Goal: Information Seeking & Learning: Learn about a topic

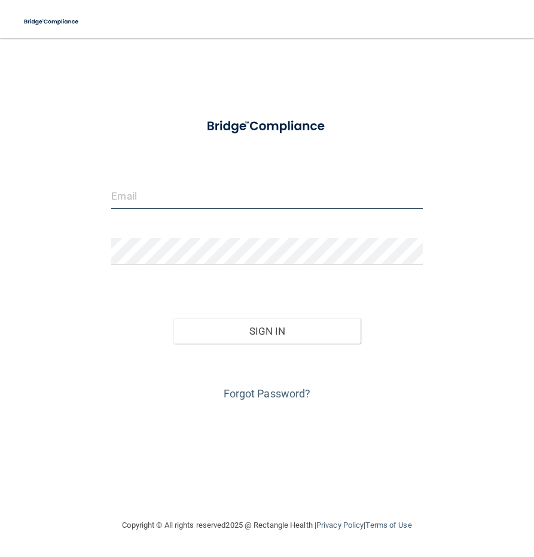
click at [184, 199] on input "email" at bounding box center [266, 195] width 311 height 27
type input "[EMAIL_ADDRESS][DOMAIN_NAME]"
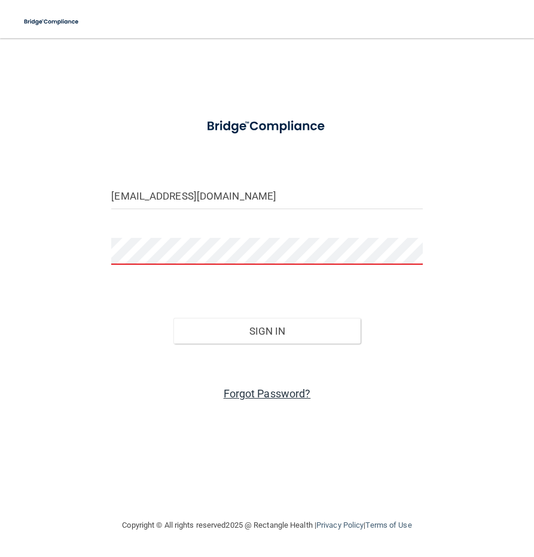
click at [258, 395] on link "Forgot Password?" at bounding box center [267, 393] width 87 height 13
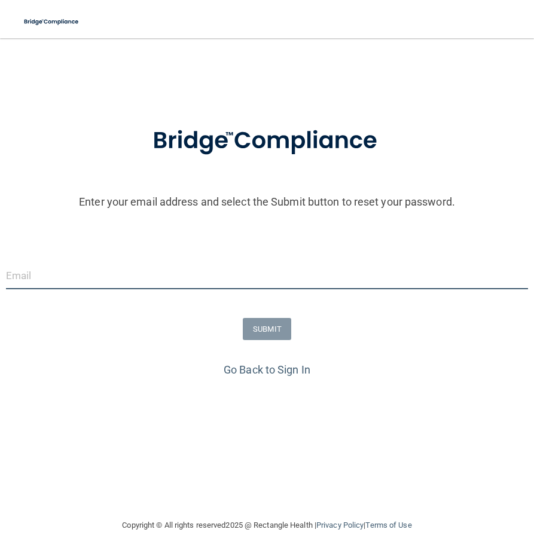
click at [100, 273] on input "email" at bounding box center [267, 275] width 522 height 27
type input "[EMAIL_ADDRESS][DOMAIN_NAME]"
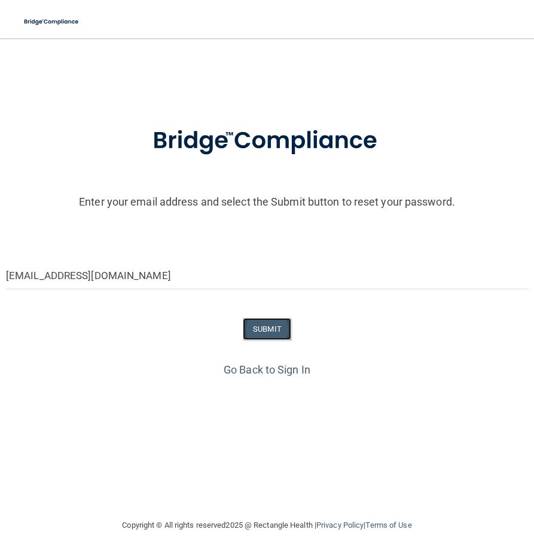
click at [264, 329] on button "SUBMIT" at bounding box center [267, 329] width 48 height 22
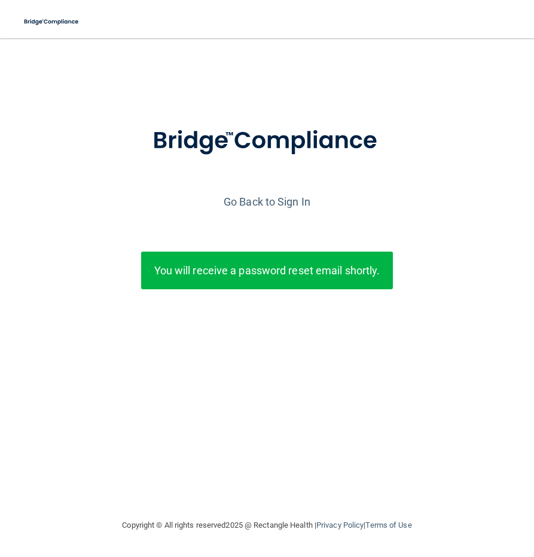
click at [306, 271] on p "You will receive a password reset email shortly." at bounding box center [267, 271] width 234 height 20
click at [277, 204] on link "Go Back to Sign In" at bounding box center [267, 202] width 87 height 13
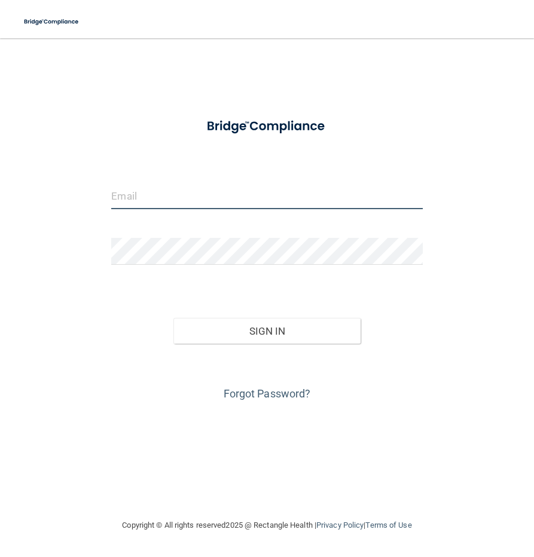
click at [218, 198] on input "email" at bounding box center [266, 195] width 311 height 27
type input "[EMAIL_ADDRESS][DOMAIN_NAME]"
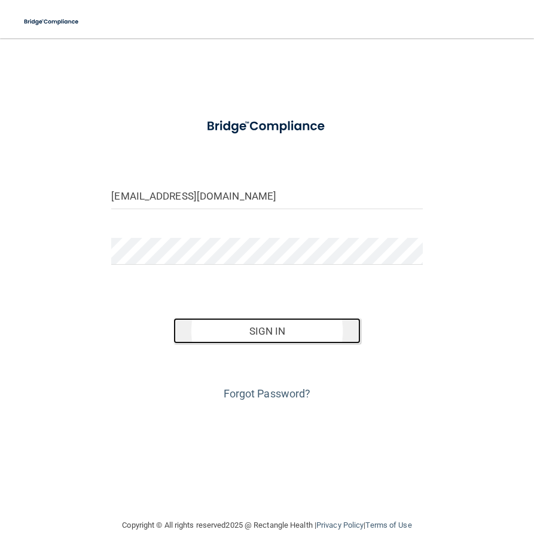
click at [295, 332] on button "Sign In" at bounding box center [266, 331] width 187 height 26
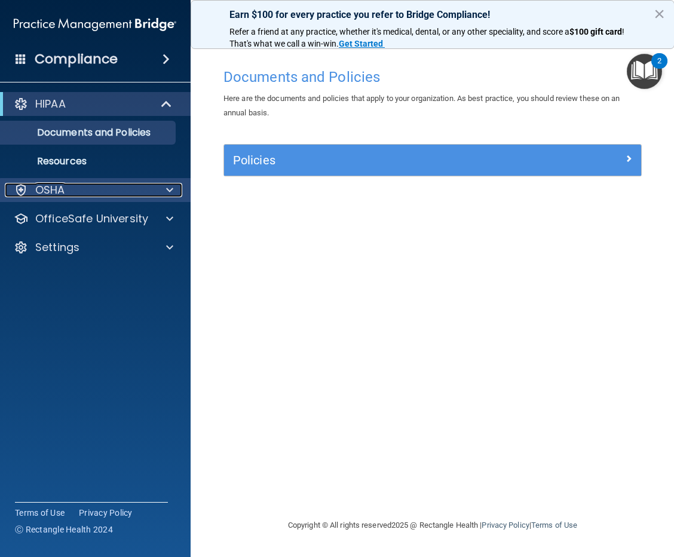
click at [167, 197] on span at bounding box center [169, 190] width 7 height 14
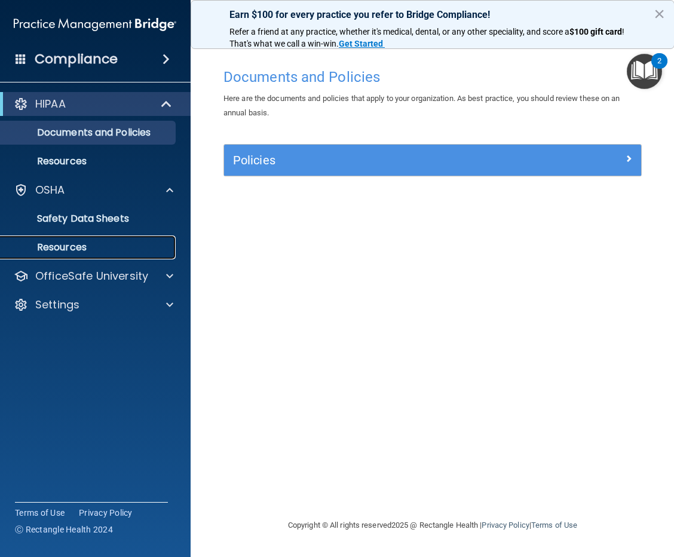
click at [103, 249] on p "Resources" at bounding box center [88, 248] width 163 height 12
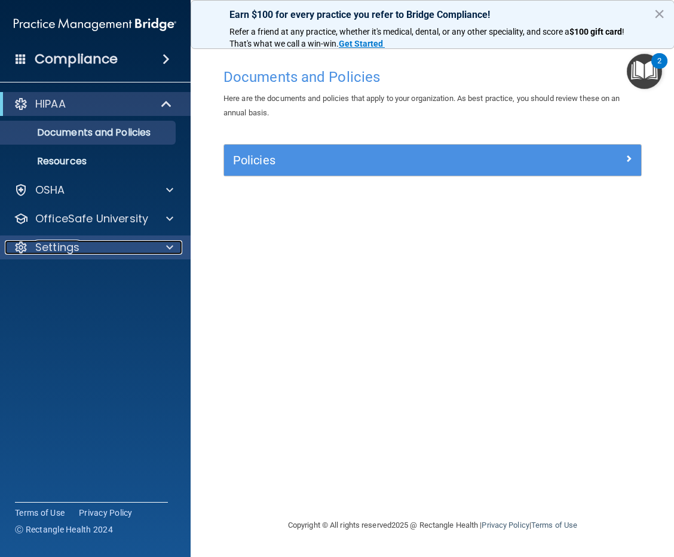
click at [171, 246] on span at bounding box center [169, 247] width 7 height 14
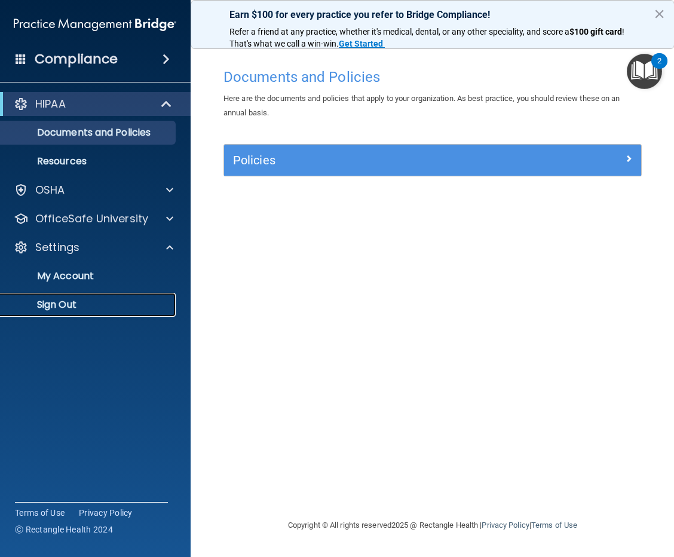
drag, startPoint x: 122, startPoint y: 308, endPoint x: 111, endPoint y: 276, distance: 34.2
click at [123, 308] on p "Sign Out" at bounding box center [88, 305] width 163 height 12
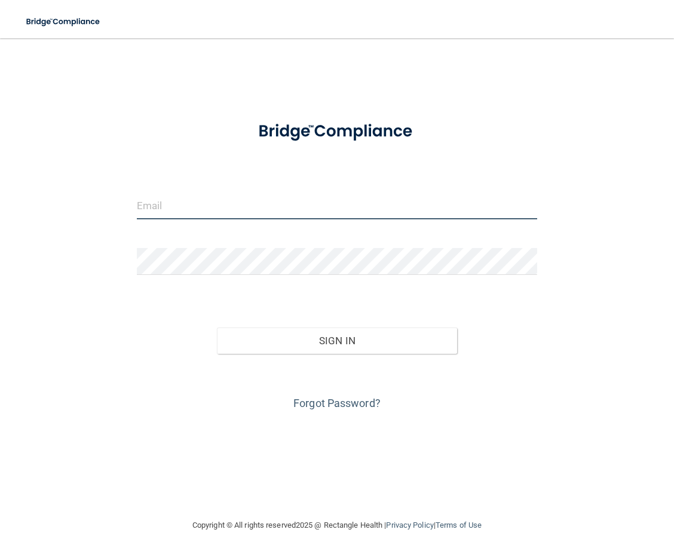
click at [197, 205] on input "email" at bounding box center [337, 206] width 401 height 27
type input "[EMAIL_ADDRESS][DOMAIN_NAME]"
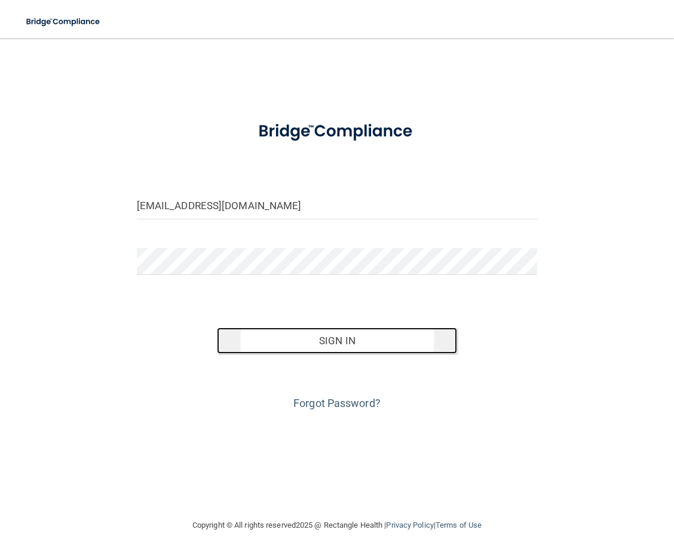
click at [383, 343] on button "Sign In" at bounding box center [337, 341] width 240 height 26
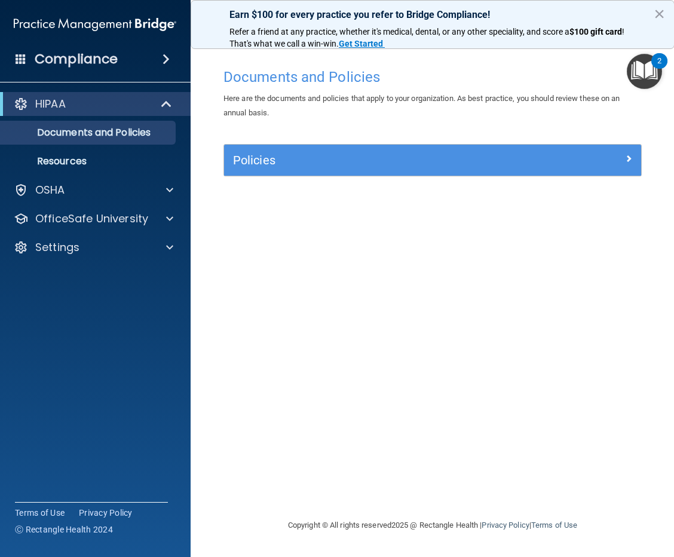
click at [168, 58] on span at bounding box center [166, 59] width 7 height 14
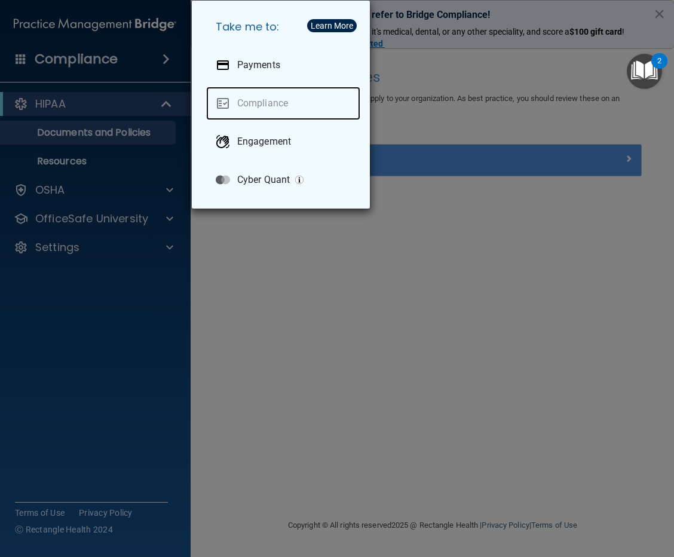
click at [236, 98] on link "Compliance" at bounding box center [283, 103] width 154 height 33
click at [267, 270] on div "Take me to: Payments Compliance Engagement Cyber Quant" at bounding box center [337, 278] width 674 height 557
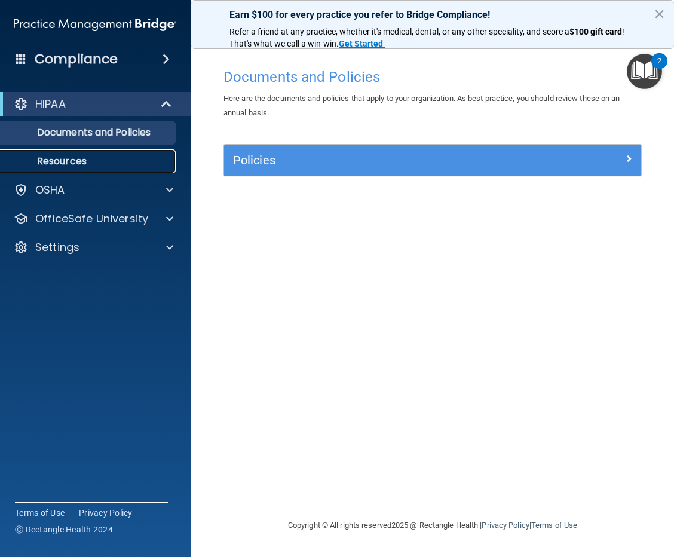
click at [72, 163] on p "Resources" at bounding box center [88, 161] width 163 height 12
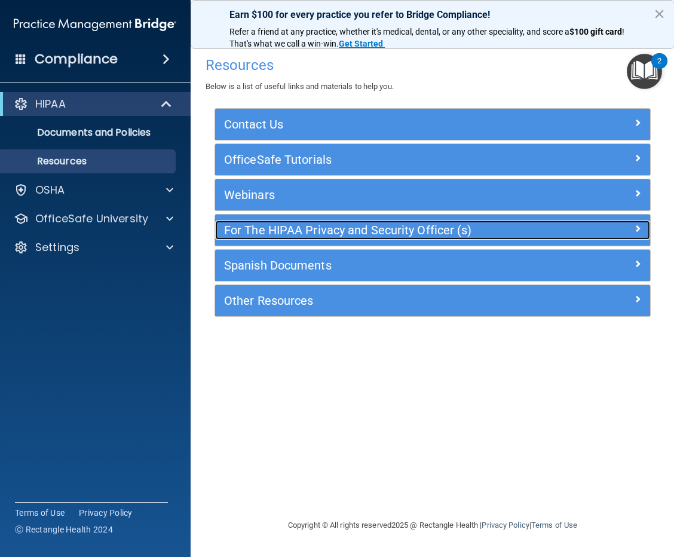
click at [637, 231] on span at bounding box center [637, 228] width 7 height 14
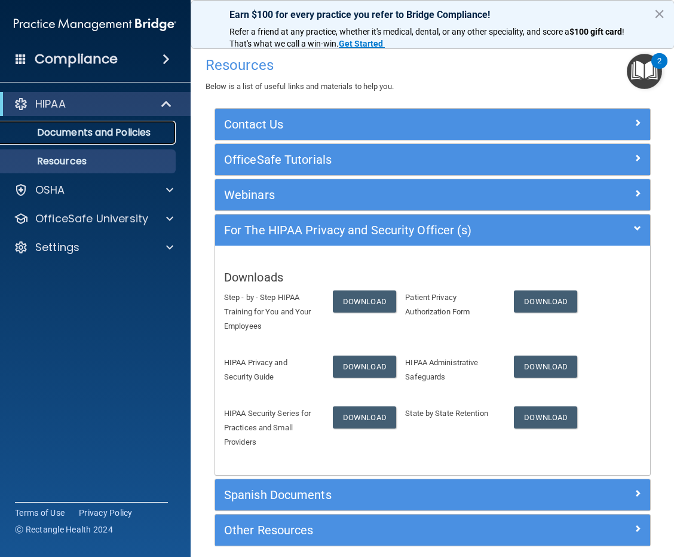
click at [121, 132] on p "Documents and Policies" at bounding box center [88, 133] width 163 height 12
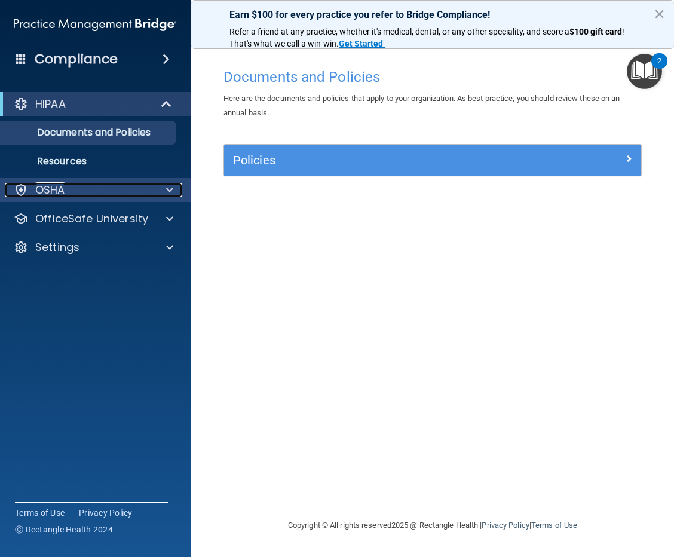
click at [163, 191] on div at bounding box center [168, 190] width 30 height 14
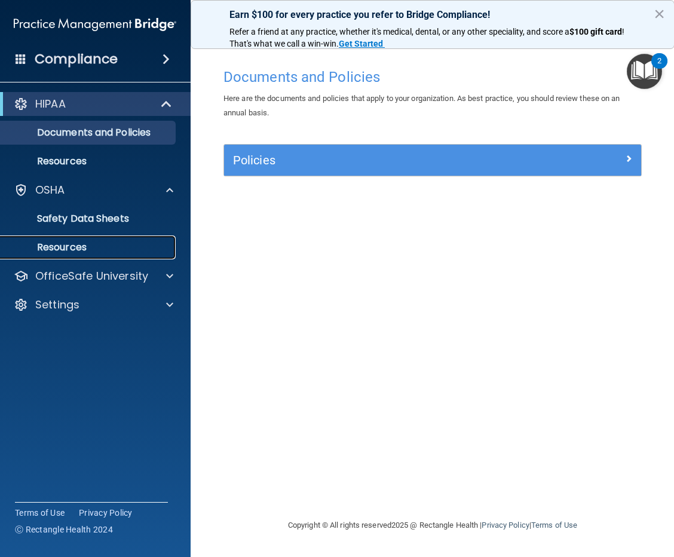
click at [69, 251] on p "Resources" at bounding box center [88, 248] width 163 height 12
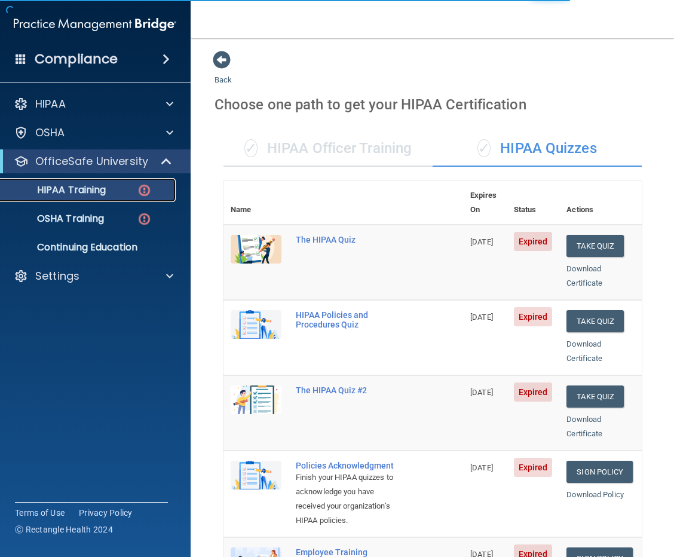
click at [102, 192] on div "HIPAA Training" at bounding box center [88, 190] width 163 height 12
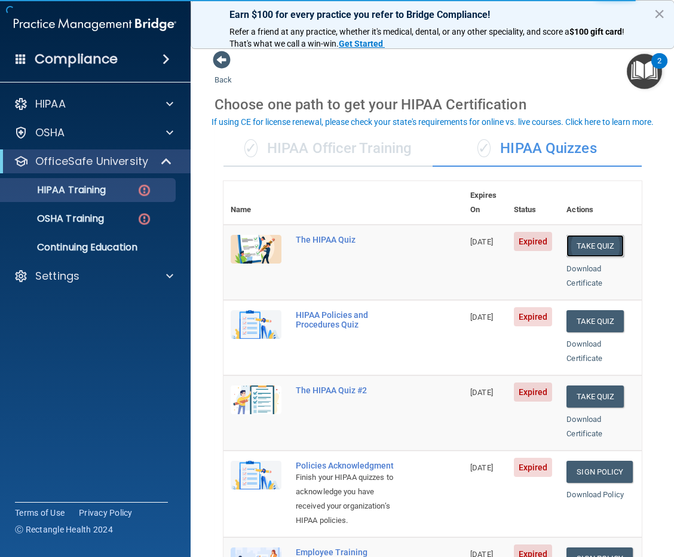
click at [600, 235] on button "Take Quiz" at bounding box center [595, 246] width 57 height 22
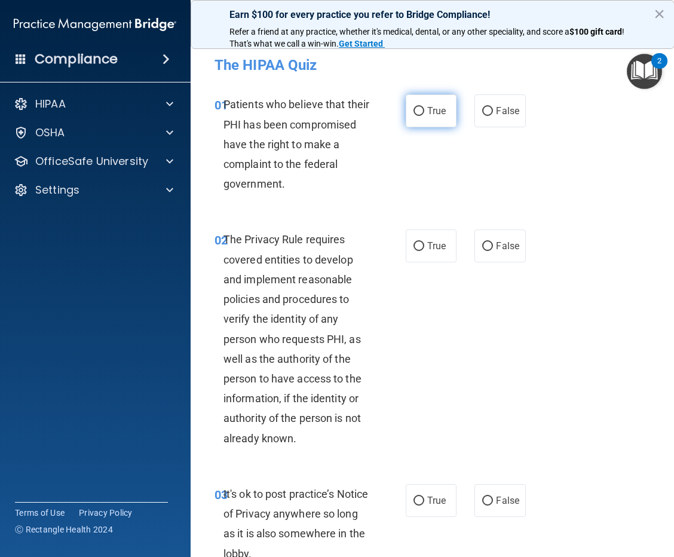
click at [416, 109] on input "True" at bounding box center [419, 111] width 11 height 9
radio input "true"
click at [414, 248] on input "True" at bounding box center [419, 246] width 11 height 9
radio input "true"
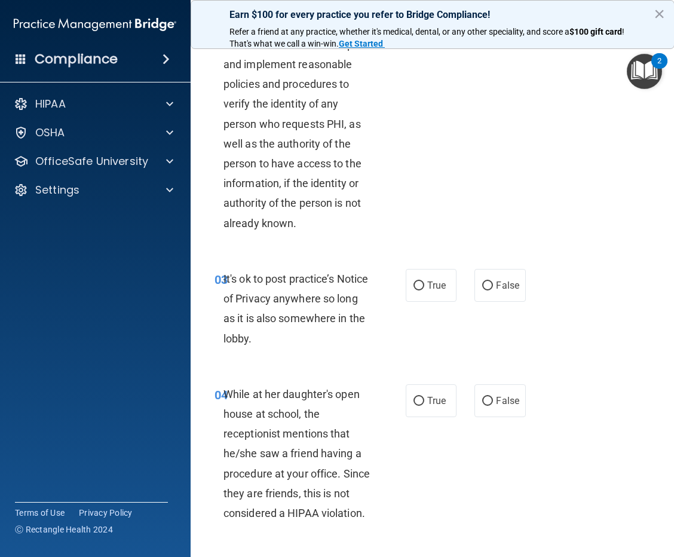
scroll to position [239, 0]
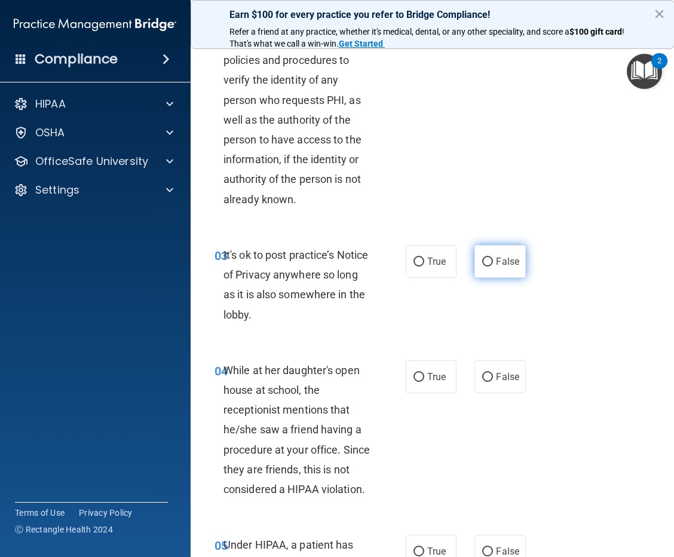
click at [482, 261] on input "False" at bounding box center [487, 262] width 11 height 9
radio input "true"
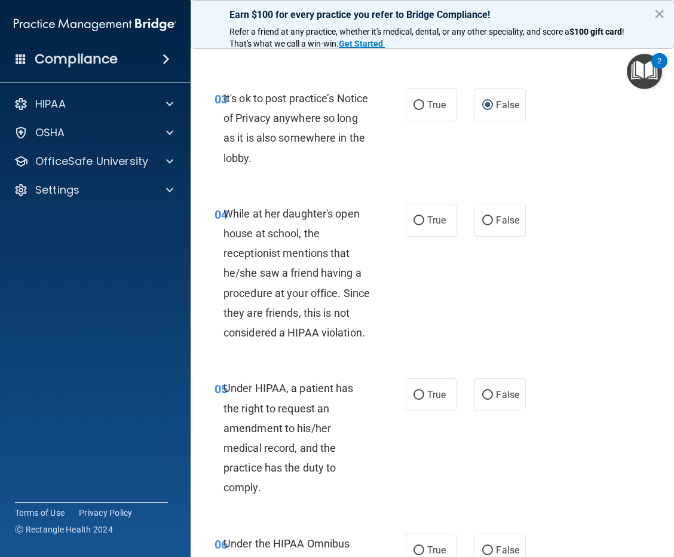
scroll to position [419, 0]
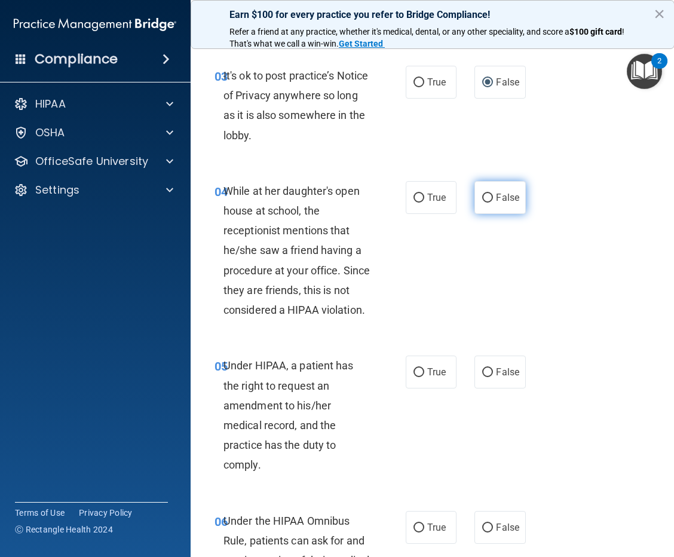
click at [483, 197] on input "False" at bounding box center [487, 198] width 11 height 9
radio input "true"
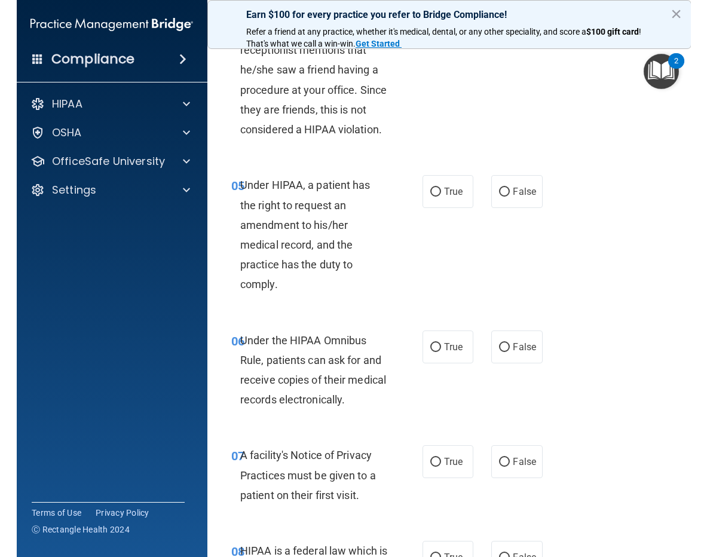
scroll to position [658, 0]
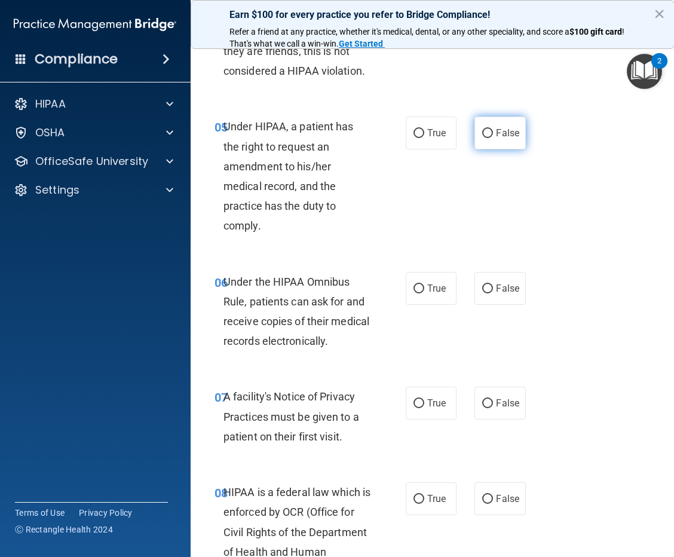
click at [483, 132] on input "False" at bounding box center [487, 133] width 11 height 9
radio input "true"
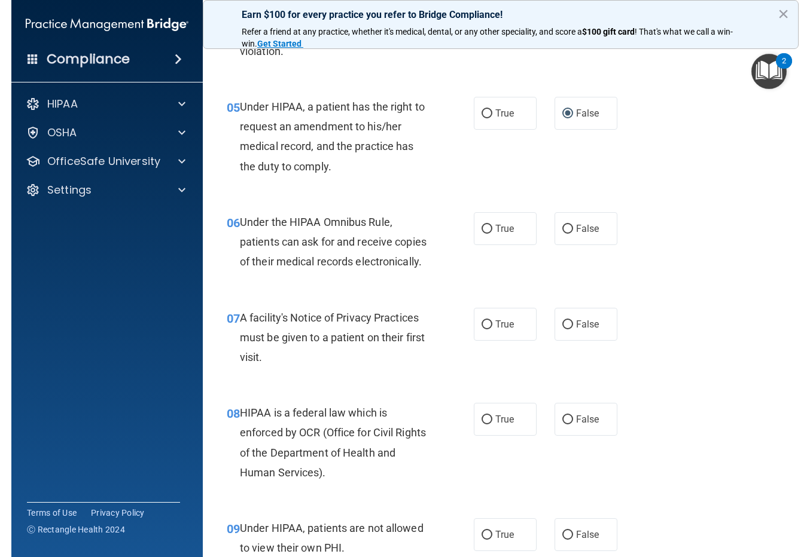
scroll to position [558, 0]
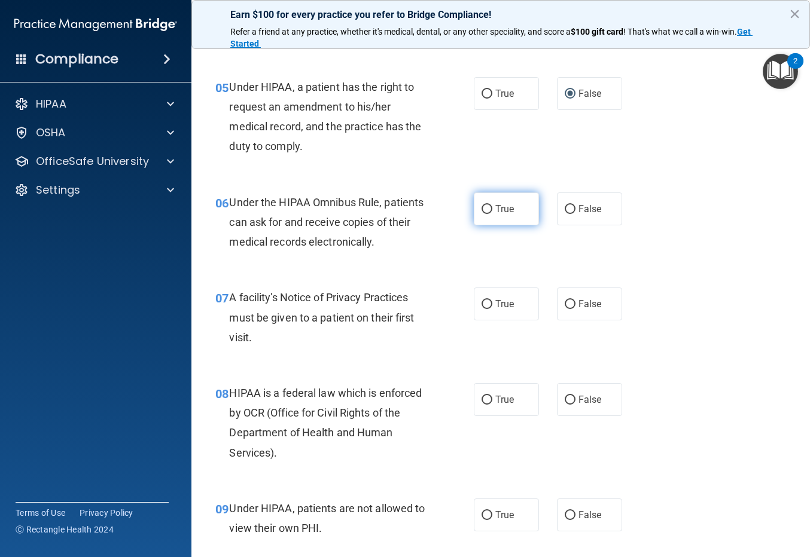
click at [483, 207] on input "True" at bounding box center [486, 209] width 11 height 9
radio input "true"
click at [482, 301] on input "True" at bounding box center [486, 304] width 11 height 9
radio input "true"
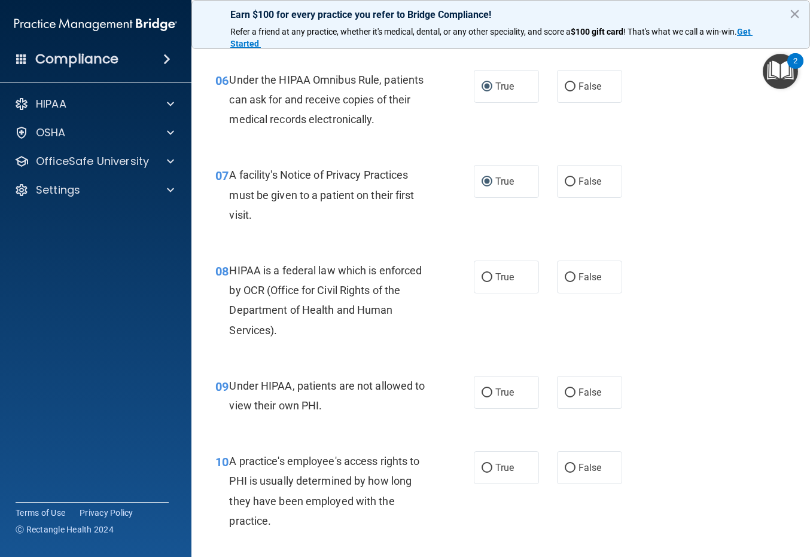
scroll to position [738, 0]
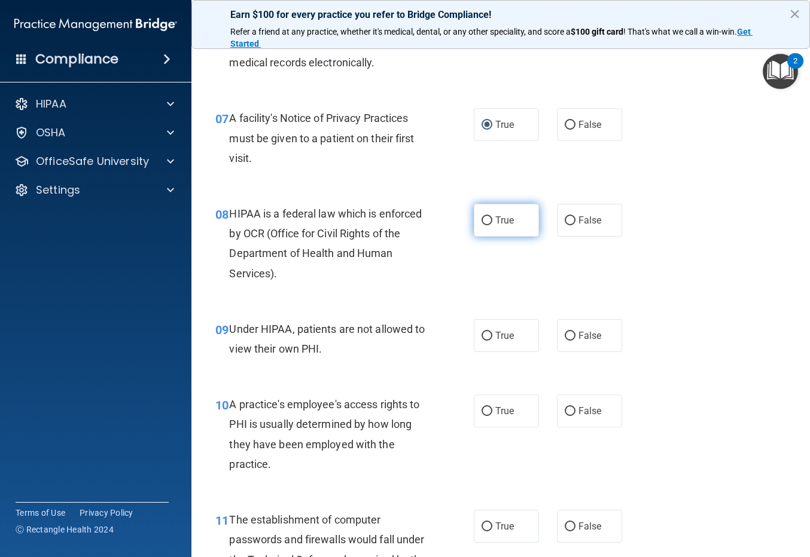
click at [481, 219] on input "True" at bounding box center [486, 220] width 11 height 9
radio input "true"
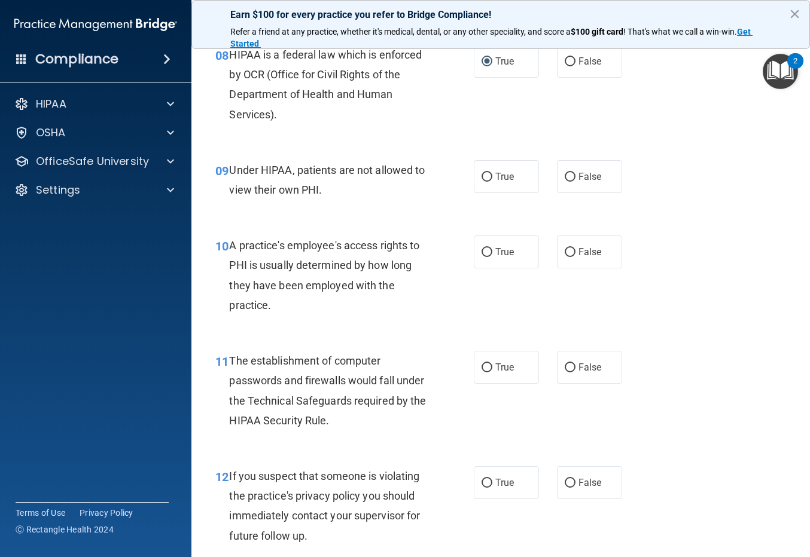
scroll to position [917, 0]
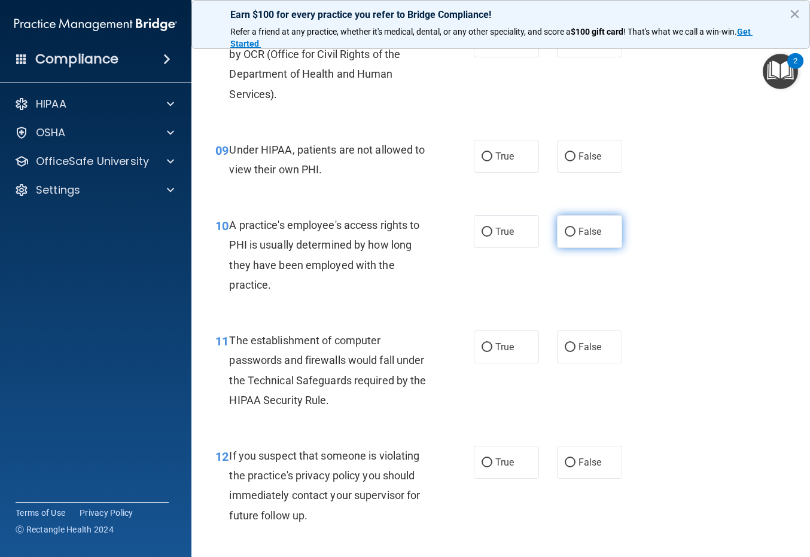
click at [564, 232] on input "False" at bounding box center [569, 232] width 11 height 9
radio input "true"
click at [567, 157] on input "False" at bounding box center [569, 156] width 11 height 9
radio input "true"
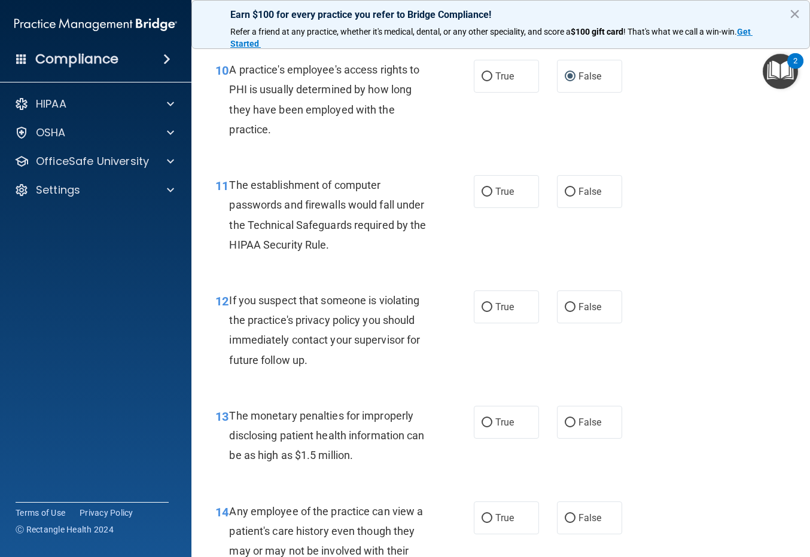
scroll to position [1096, 0]
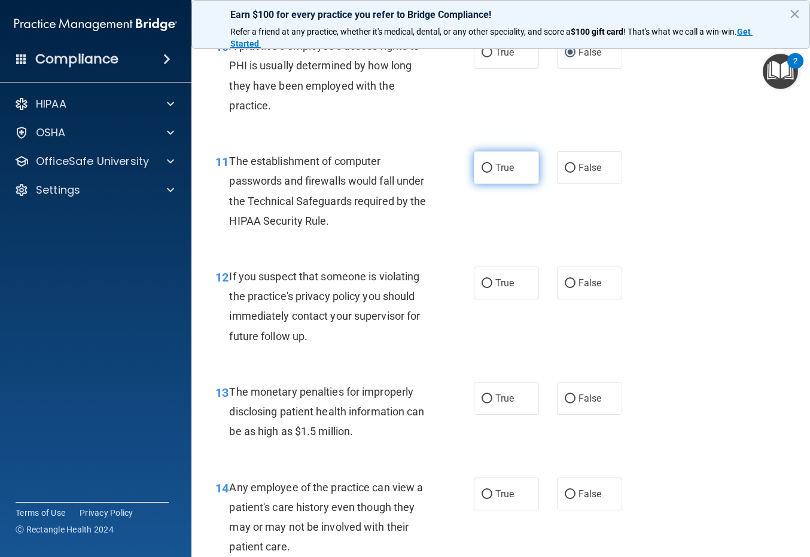
click at [481, 167] on input "True" at bounding box center [486, 168] width 11 height 9
radio input "true"
click at [481, 285] on input "True" at bounding box center [486, 283] width 11 height 9
radio input "true"
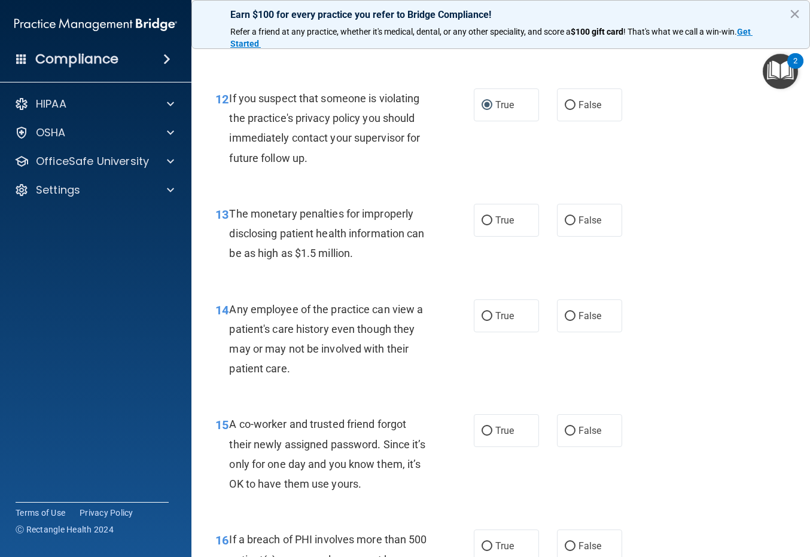
scroll to position [1276, 0]
click at [481, 220] on input "True" at bounding box center [486, 219] width 11 height 9
radio input "true"
click at [564, 311] on input "False" at bounding box center [569, 315] width 11 height 9
radio input "true"
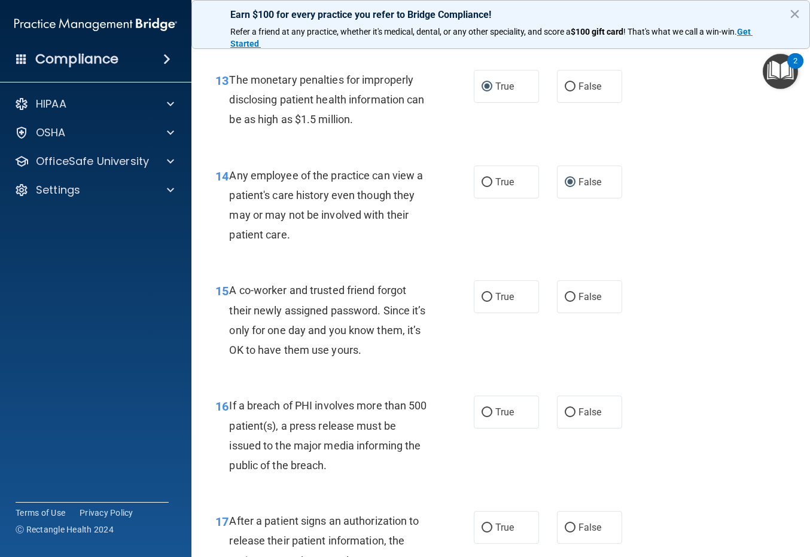
scroll to position [1455, 0]
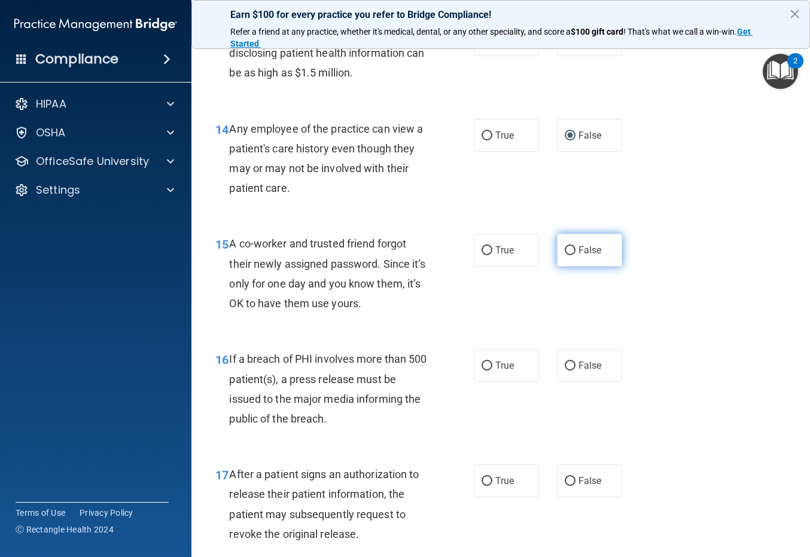
click at [564, 249] on input "False" at bounding box center [569, 250] width 11 height 9
radio input "true"
click at [482, 364] on input "True" at bounding box center [486, 366] width 11 height 9
radio input "true"
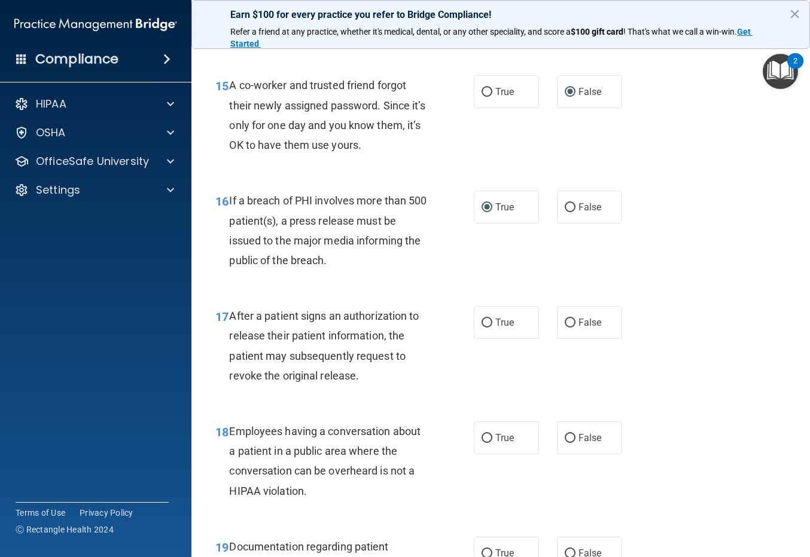
scroll to position [1635, 0]
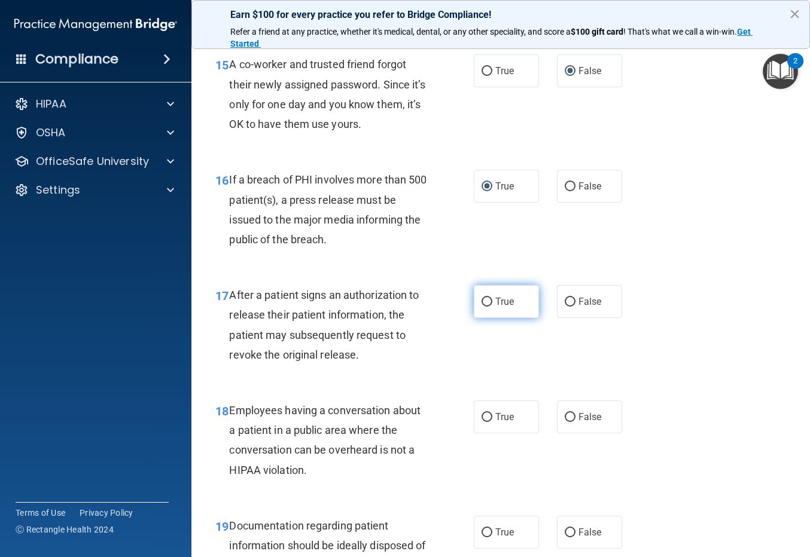
click at [481, 301] on input "True" at bounding box center [486, 302] width 11 height 9
radio input "true"
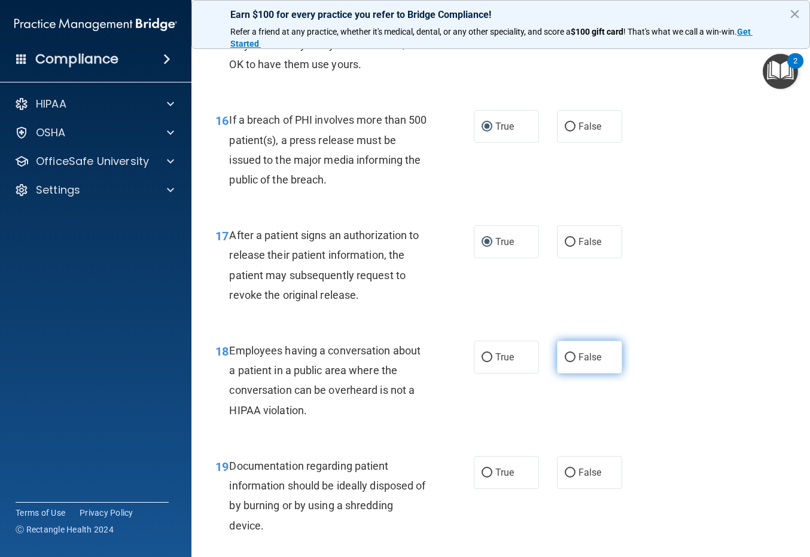
click at [564, 355] on input "False" at bounding box center [569, 357] width 11 height 9
radio input "true"
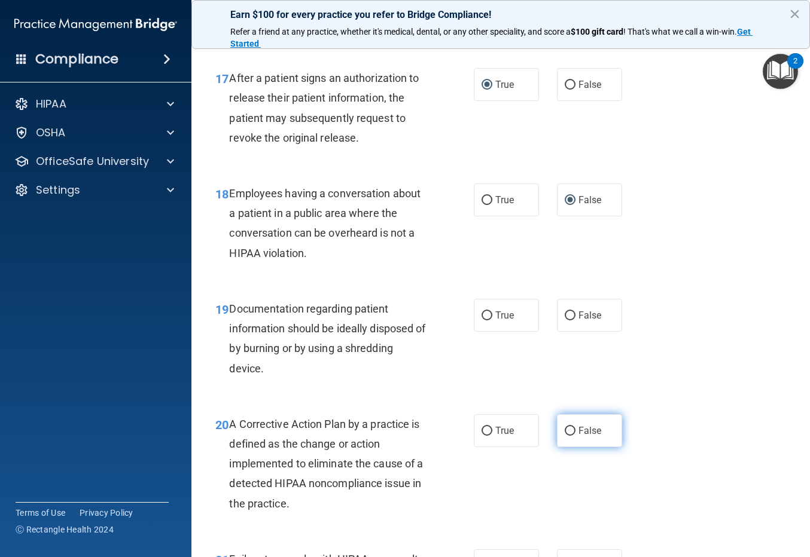
scroll to position [1874, 0]
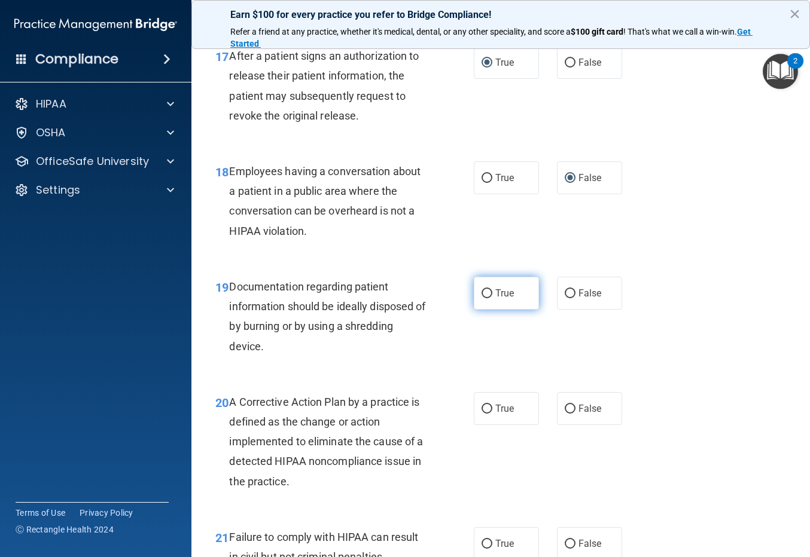
click at [482, 294] on input "True" at bounding box center [486, 293] width 11 height 9
radio input "true"
click at [482, 412] on input "True" at bounding box center [486, 409] width 11 height 9
radio input "true"
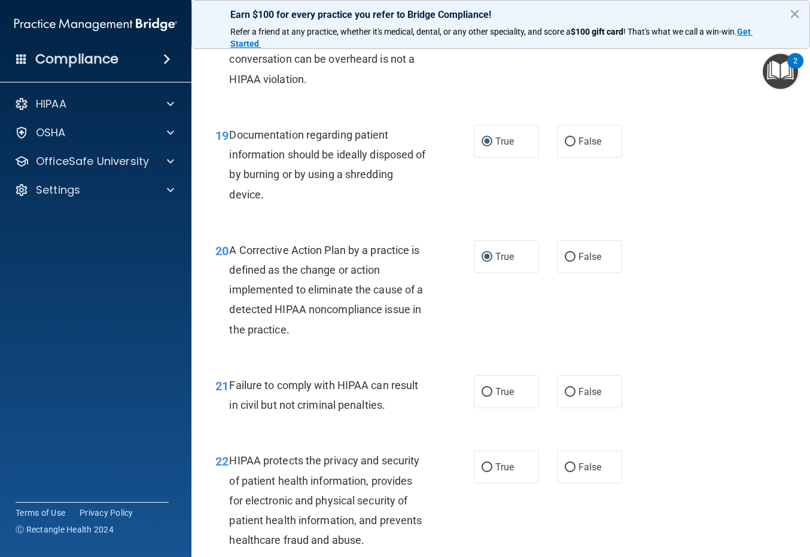
scroll to position [2053, 0]
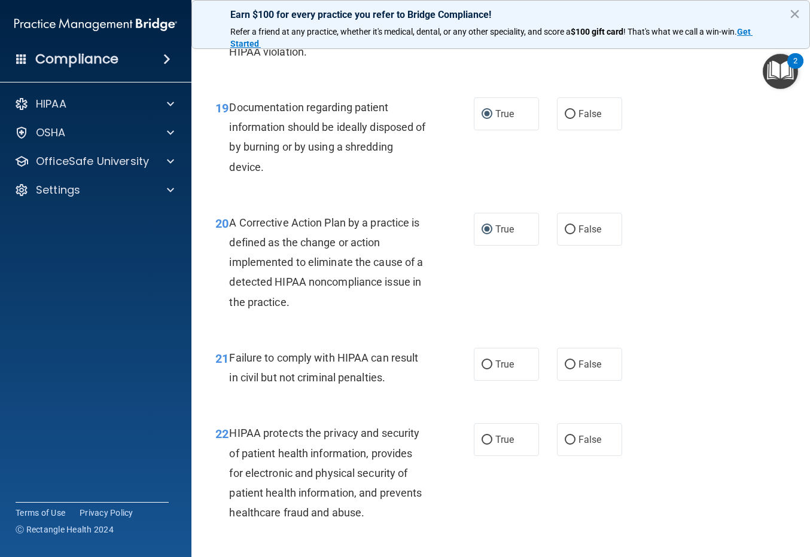
click at [674, 344] on div "21 Failure to comply with HIPAA can result in civil but not criminal penalties.…" at bounding box center [500, 370] width 588 height 75
click at [564, 361] on input "False" at bounding box center [569, 365] width 11 height 9
radio input "true"
click at [481, 436] on input "True" at bounding box center [486, 440] width 11 height 9
radio input "true"
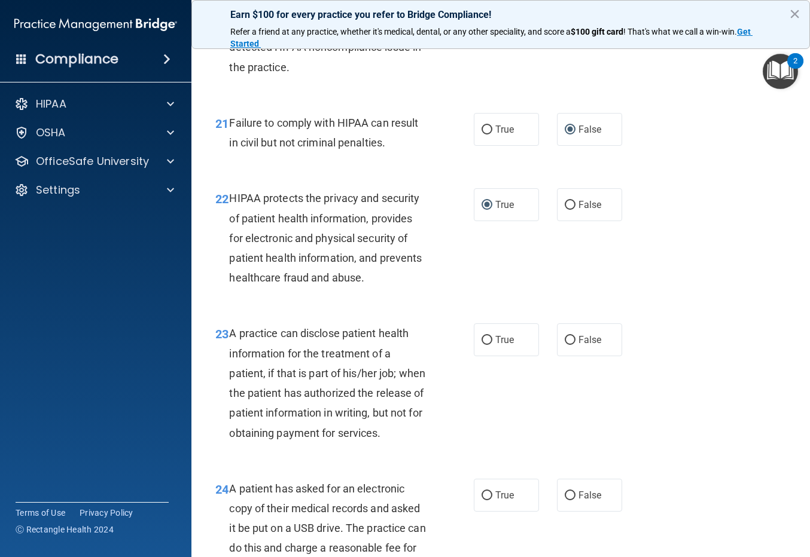
scroll to position [2292, 0]
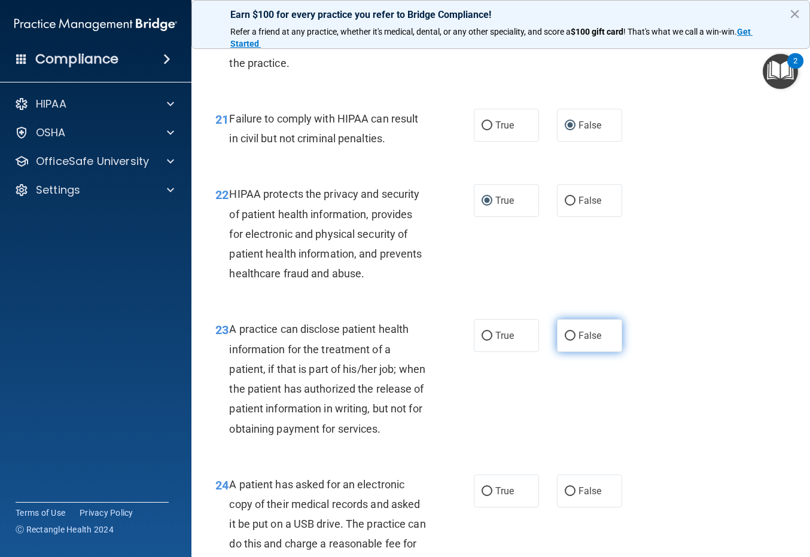
click at [564, 333] on input "False" at bounding box center [569, 336] width 11 height 9
radio input "true"
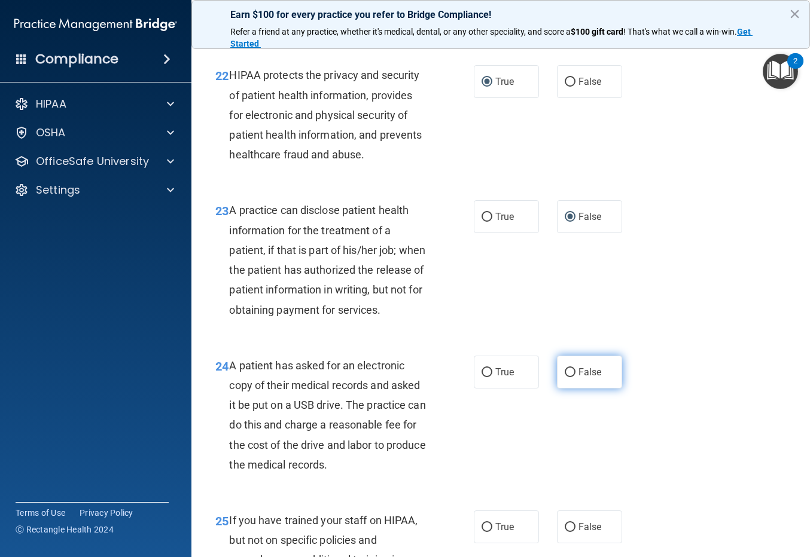
scroll to position [2412, 0]
click at [483, 377] on input "True" at bounding box center [486, 372] width 11 height 9
radio input "true"
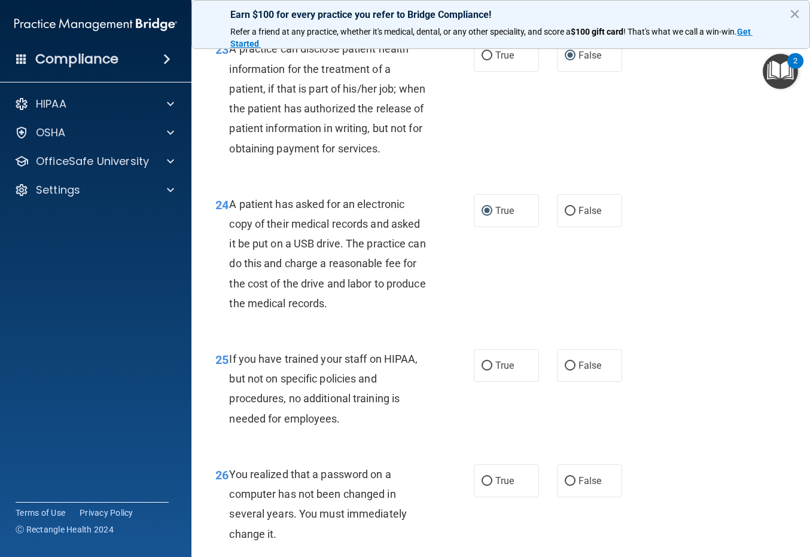
scroll to position [2591, 0]
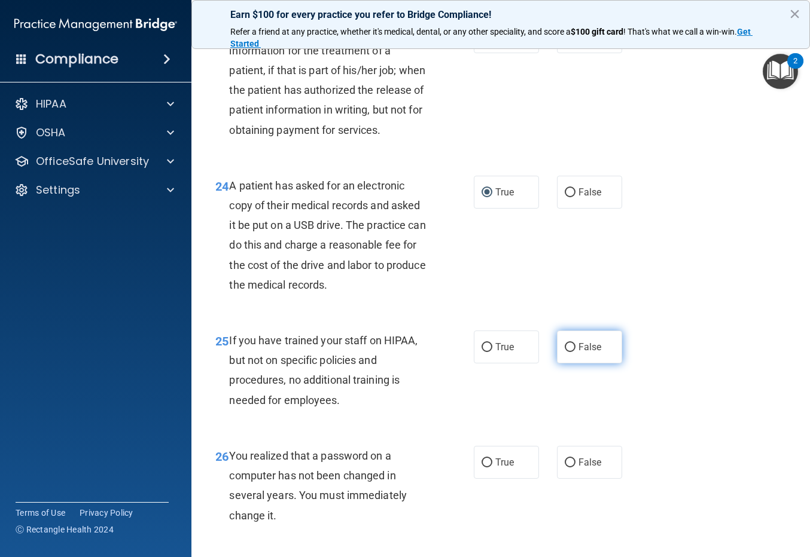
click at [566, 352] on input "False" at bounding box center [569, 347] width 11 height 9
radio input "true"
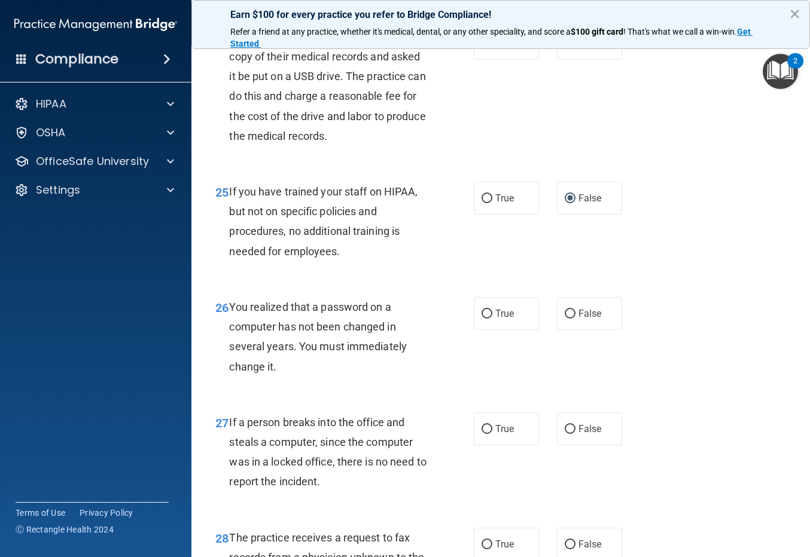
scroll to position [2771, 0]
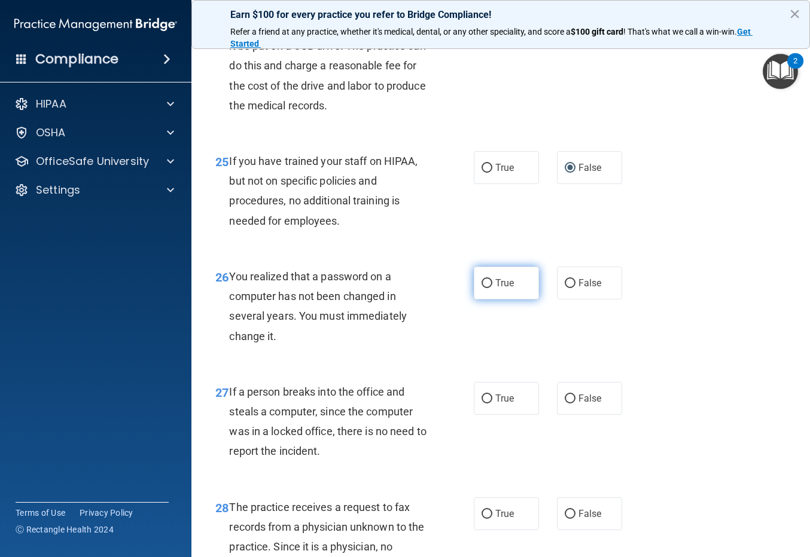
click at [482, 288] on input "True" at bounding box center [486, 283] width 11 height 9
radio input "true"
click at [564, 404] on input "False" at bounding box center [569, 399] width 11 height 9
radio input "true"
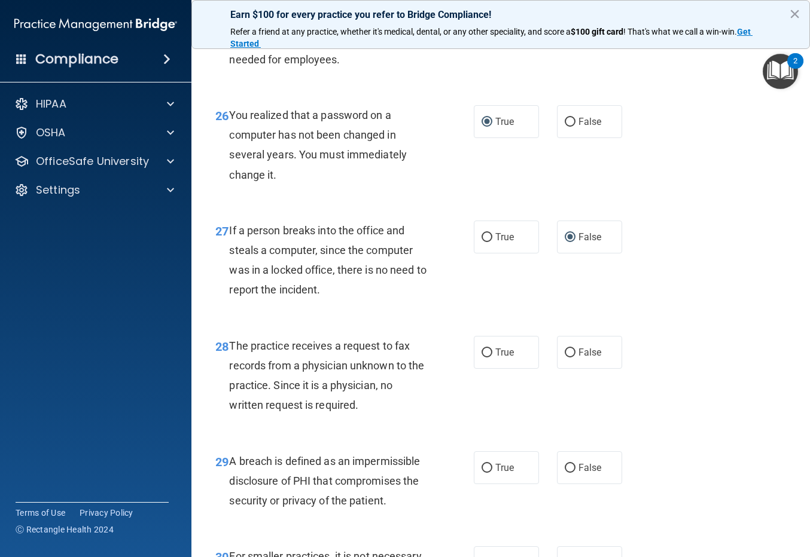
scroll to position [2950, 0]
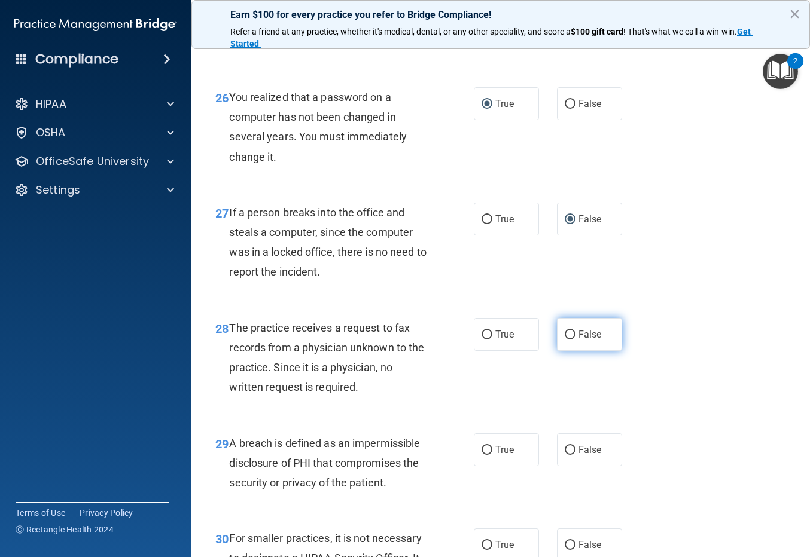
click at [564, 340] on input "False" at bounding box center [569, 335] width 11 height 9
radio input "true"
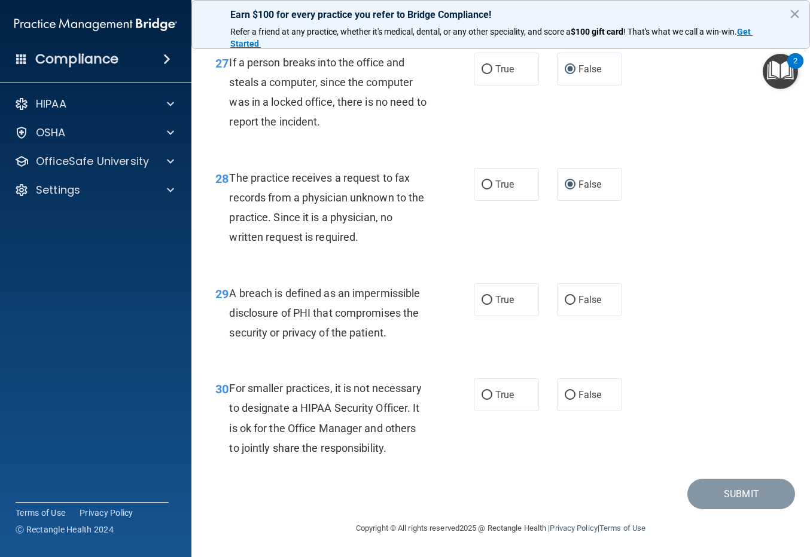
scroll to position [3120, 0]
click at [481, 299] on input "True" at bounding box center [486, 300] width 11 height 9
radio input "true"
click at [566, 395] on input "False" at bounding box center [569, 395] width 11 height 9
radio input "true"
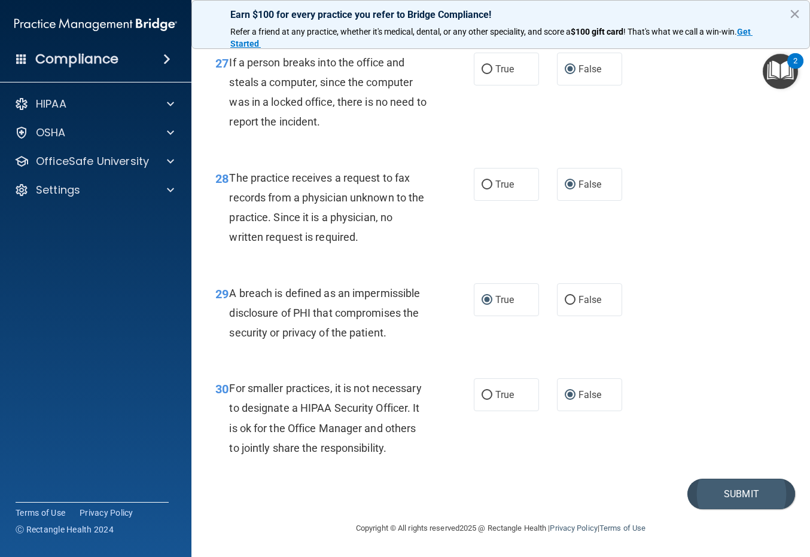
click at [674, 493] on button "Submit" at bounding box center [741, 494] width 108 height 30
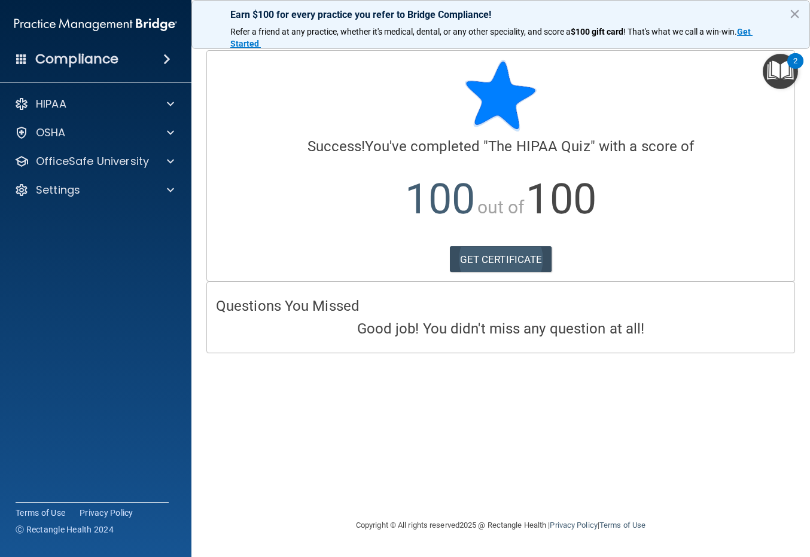
click at [494, 261] on link "GET CERTIFICATE" at bounding box center [501, 259] width 102 height 26
click at [171, 103] on span at bounding box center [170, 104] width 7 height 14
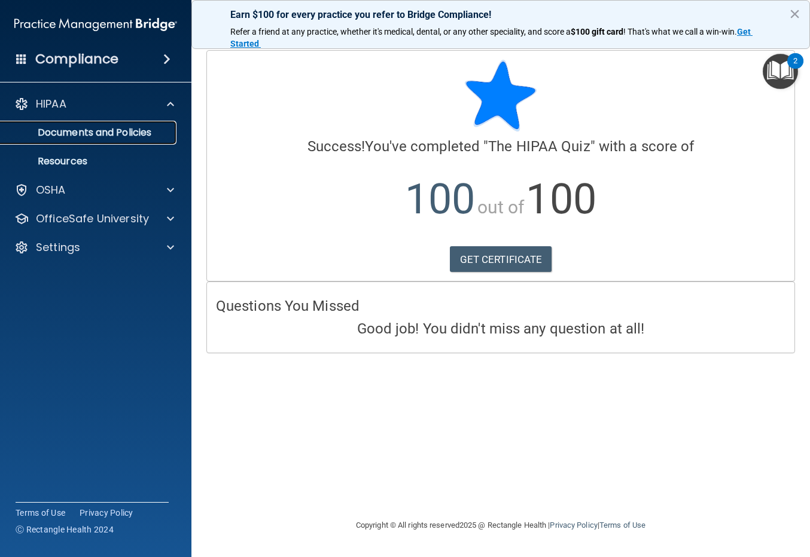
click at [158, 133] on p "Documents and Policies" at bounding box center [89, 133] width 163 height 12
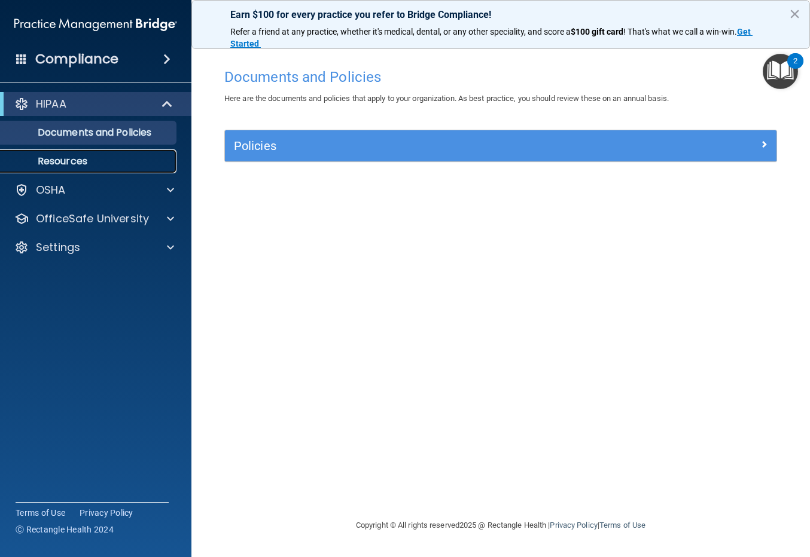
click at [99, 159] on p "Resources" at bounding box center [89, 161] width 163 height 12
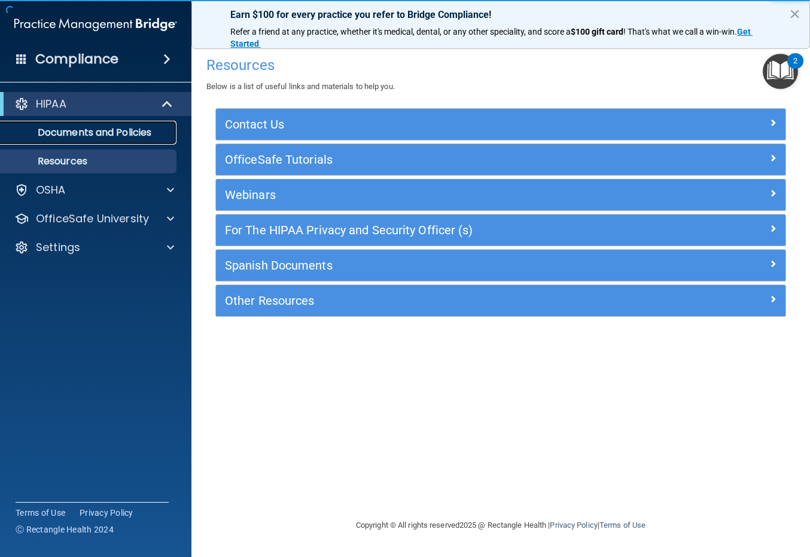
click at [96, 135] on p "Documents and Policies" at bounding box center [89, 133] width 163 height 12
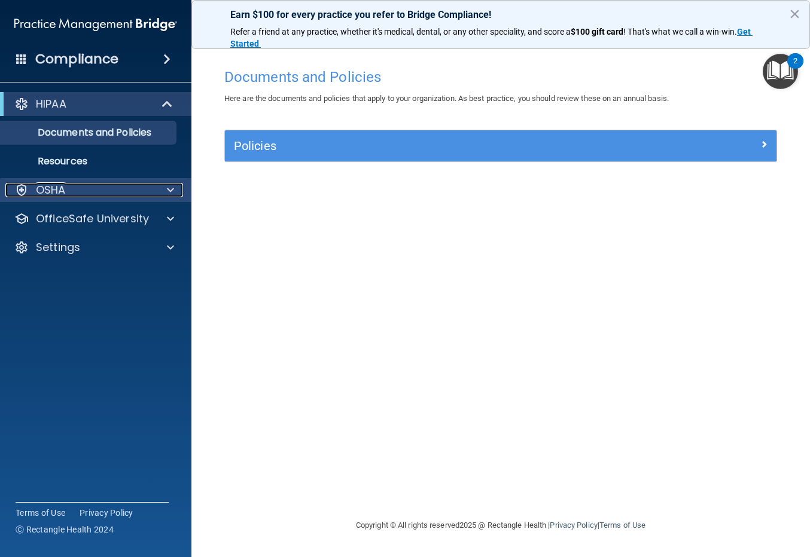
click at [66, 190] on div "OSHA" at bounding box center [79, 190] width 148 height 14
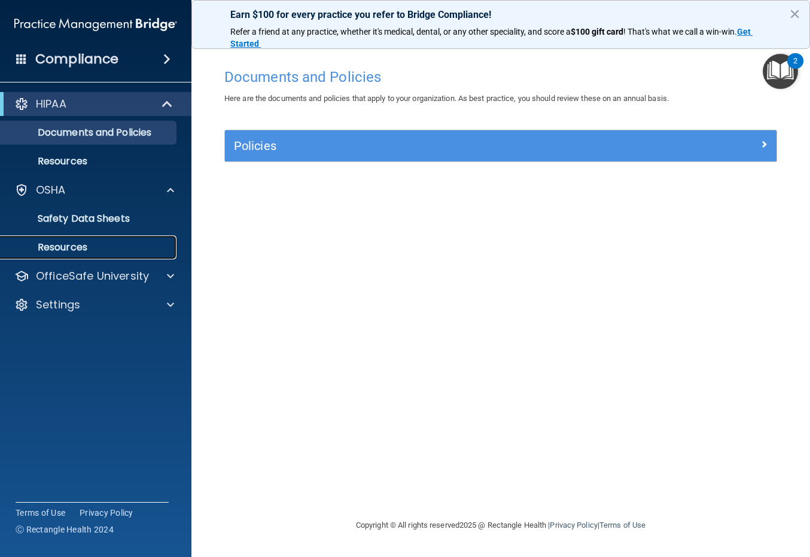
click at [93, 249] on p "Resources" at bounding box center [89, 248] width 163 height 12
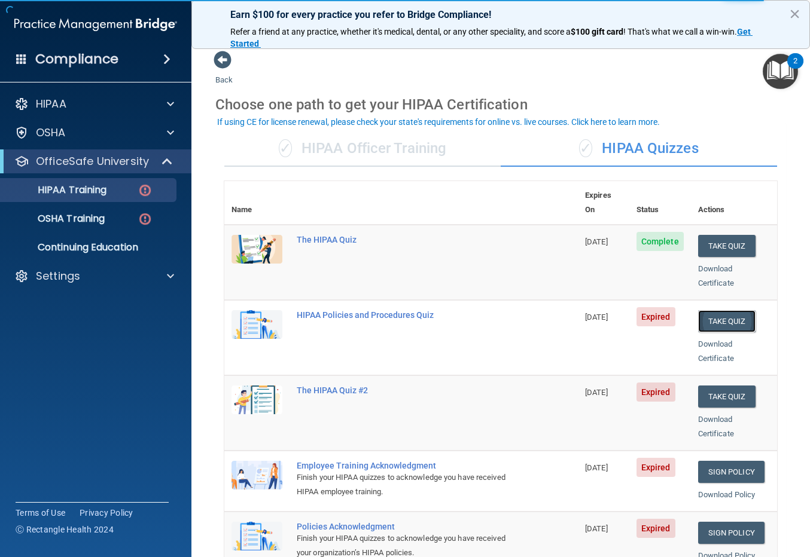
click at [715, 310] on button "Take Quiz" at bounding box center [726, 321] width 57 height 22
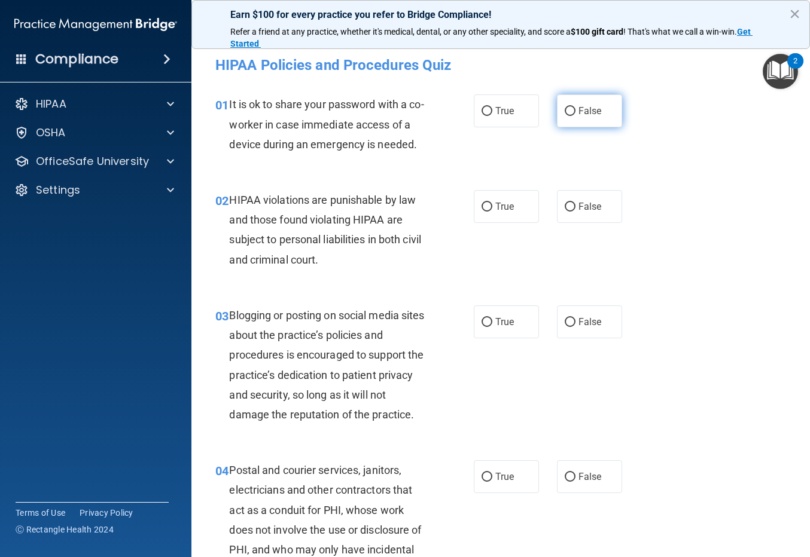
click at [564, 112] on input "False" at bounding box center [569, 111] width 11 height 9
radio input "true"
click at [482, 204] on input "True" at bounding box center [486, 207] width 11 height 9
radio input "true"
click at [566, 320] on input "False" at bounding box center [569, 322] width 11 height 9
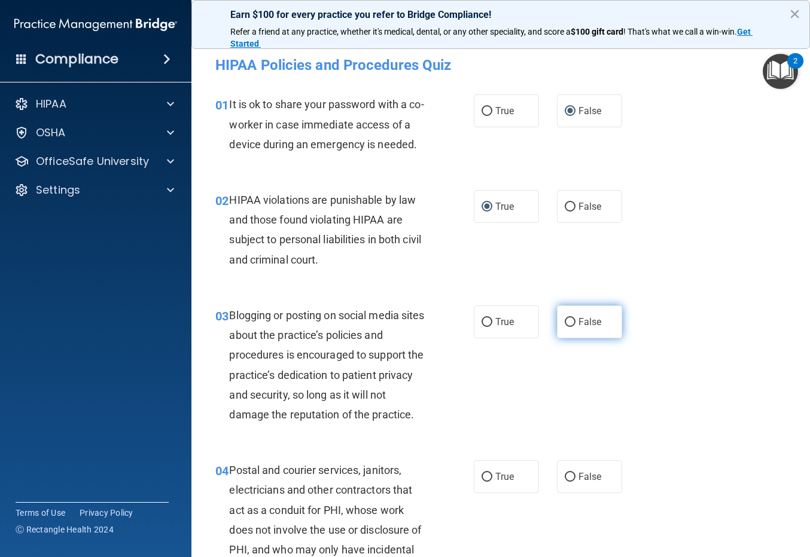
radio input "true"
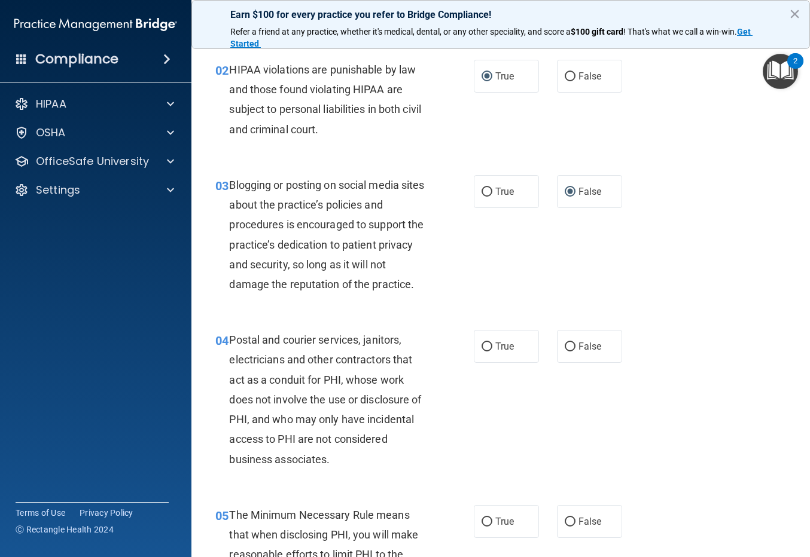
scroll to position [239, 0]
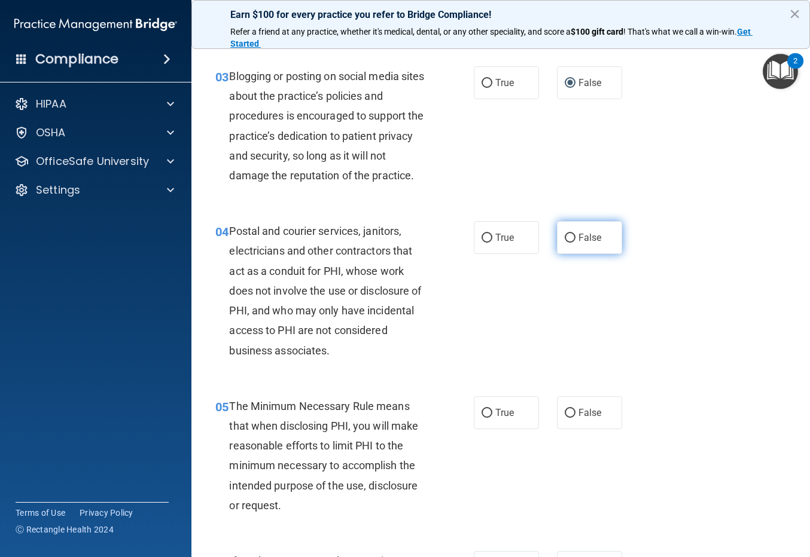
click at [564, 238] on input "False" at bounding box center [569, 238] width 11 height 9
radio input "true"
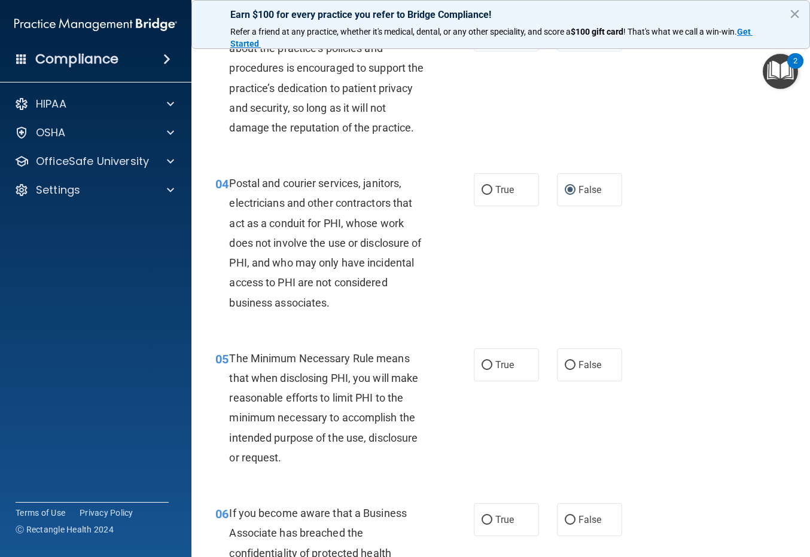
scroll to position [419, 0]
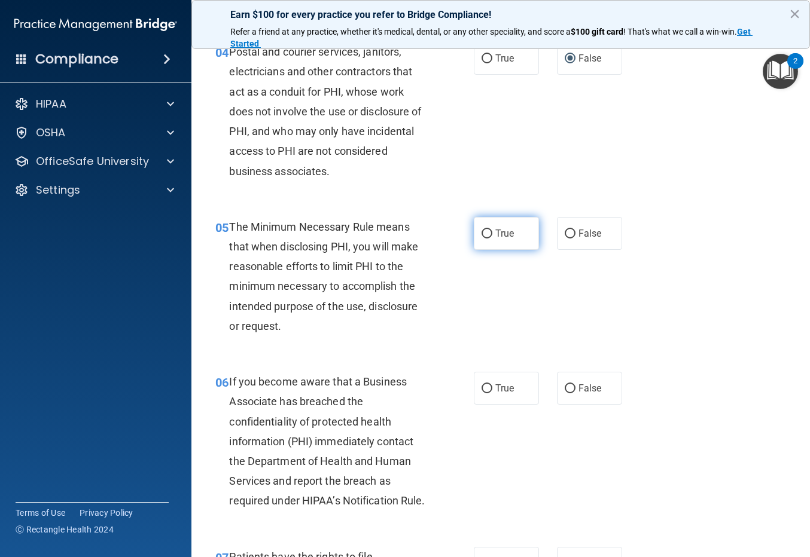
click at [481, 231] on input "True" at bounding box center [486, 234] width 11 height 9
radio input "true"
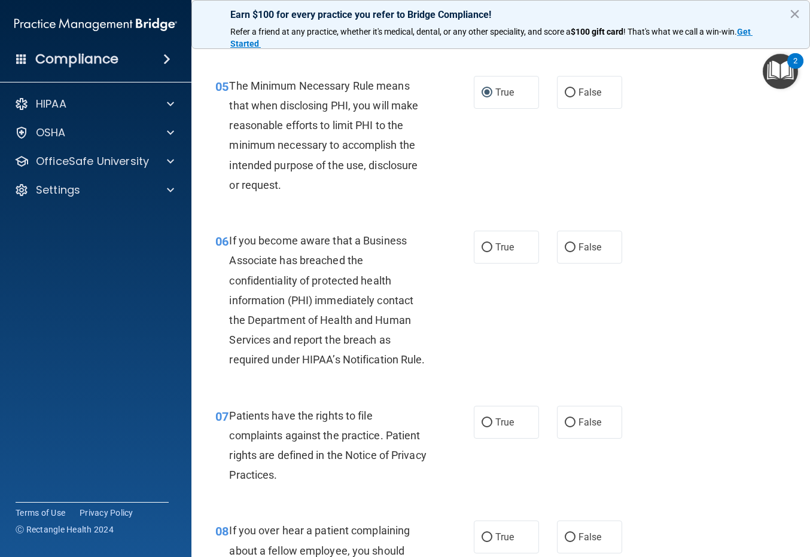
scroll to position [598, 0]
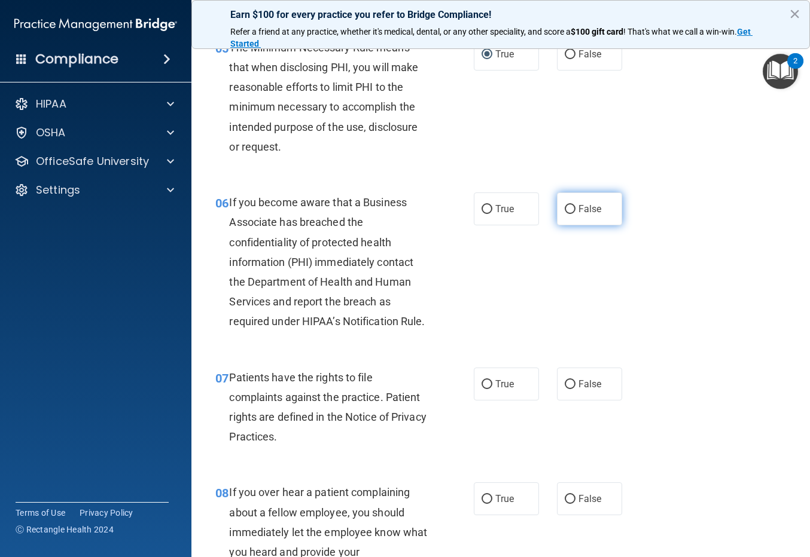
click at [564, 210] on input "False" at bounding box center [569, 209] width 11 height 9
radio input "true"
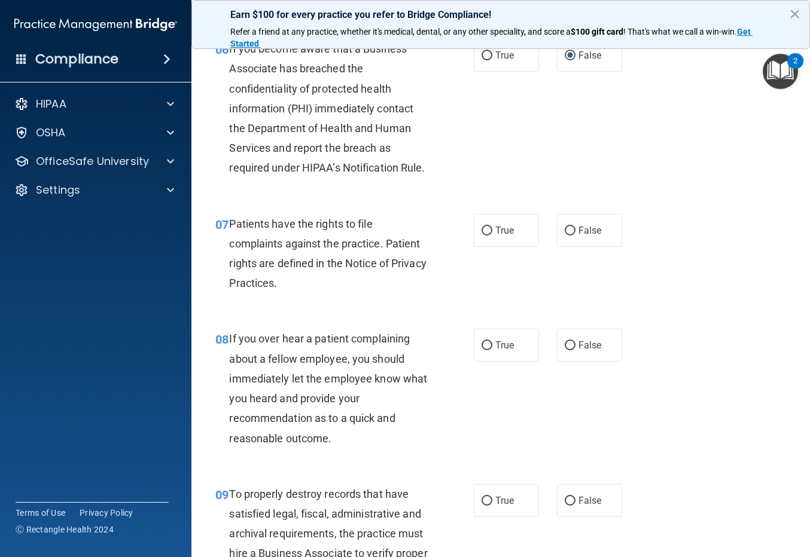
scroll to position [777, 0]
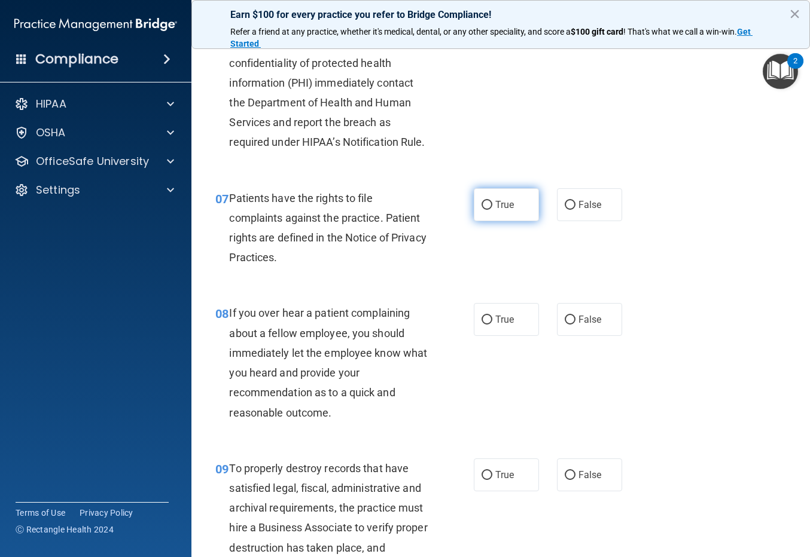
click at [482, 210] on input "True" at bounding box center [486, 205] width 11 height 9
radio input "true"
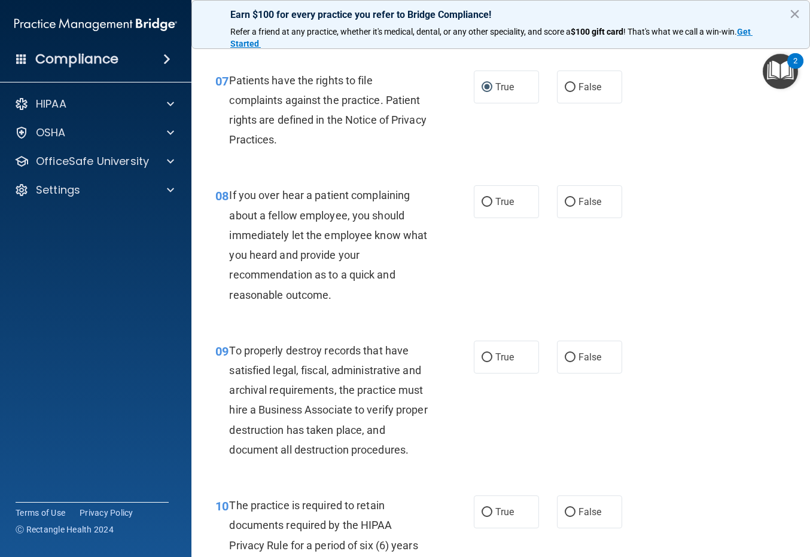
scroll to position [897, 0]
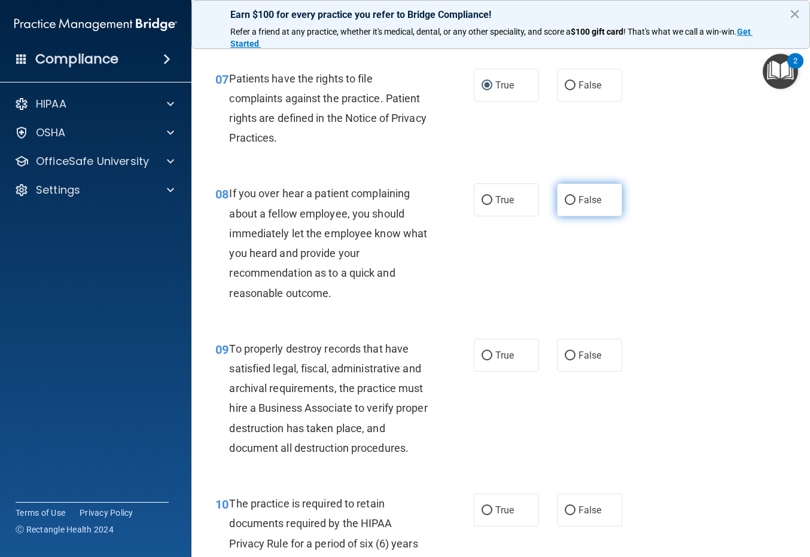
click at [564, 205] on input "False" at bounding box center [569, 200] width 11 height 9
radio input "true"
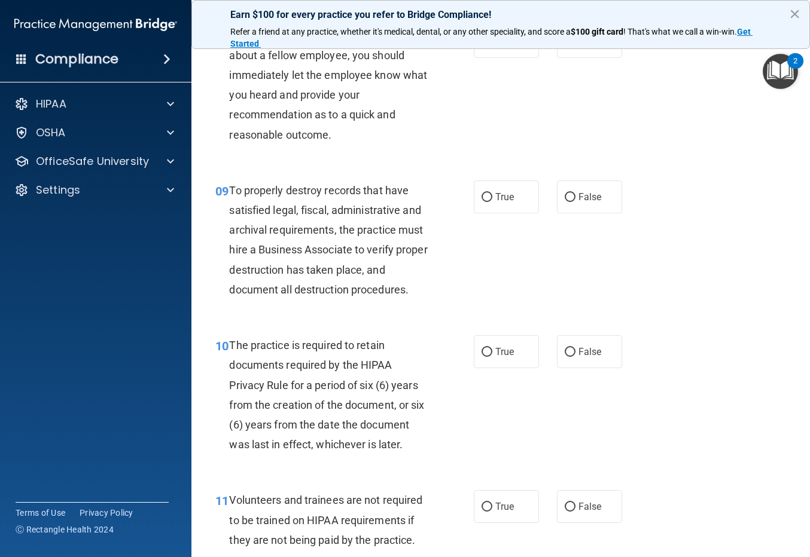
scroll to position [1076, 0]
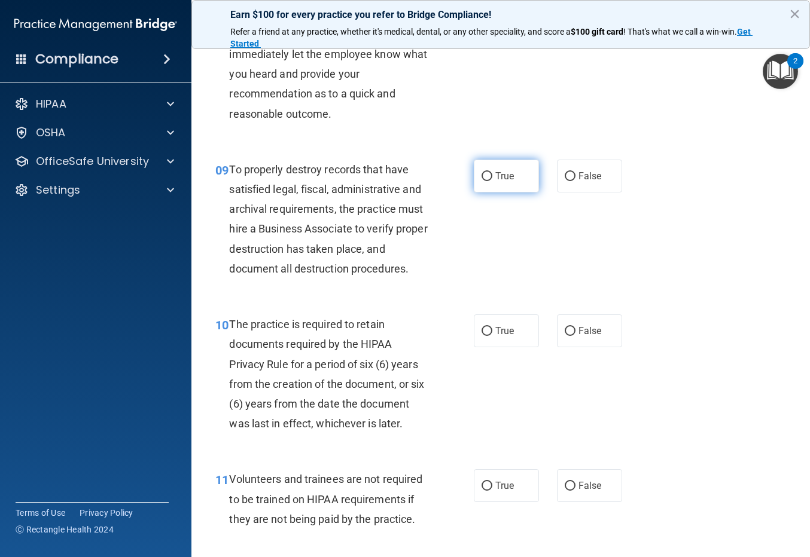
click at [481, 181] on input "True" at bounding box center [486, 176] width 11 height 9
radio input "true"
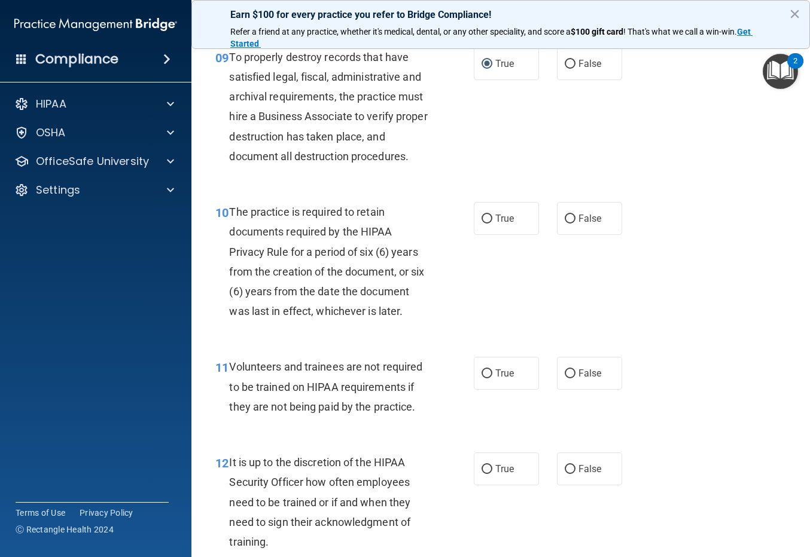
scroll to position [1196, 0]
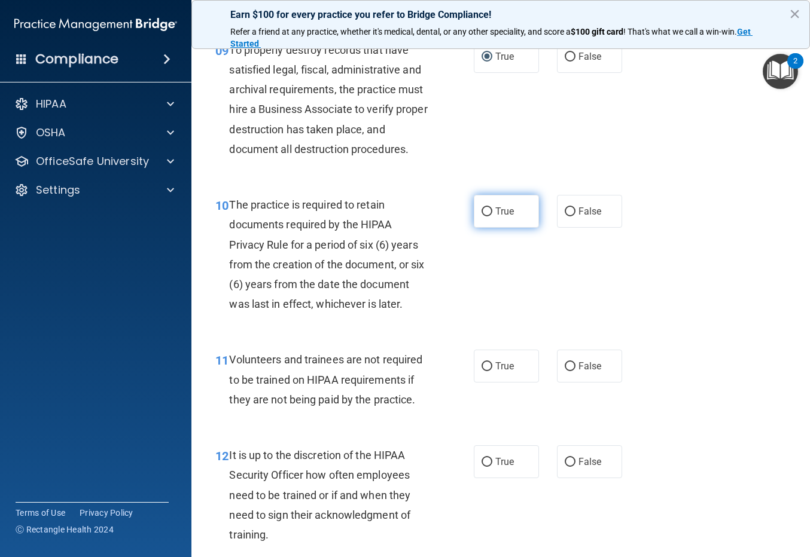
click at [484, 216] on input "True" at bounding box center [486, 211] width 11 height 9
radio input "true"
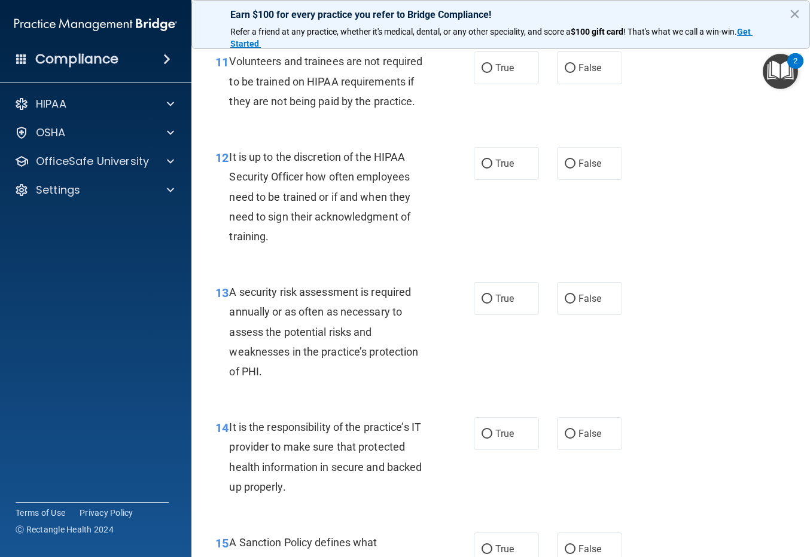
scroll to position [1495, 0]
click at [564, 72] on input "False" at bounding box center [569, 67] width 11 height 9
radio input "true"
click at [564, 168] on input "False" at bounding box center [569, 163] width 11 height 9
radio input "true"
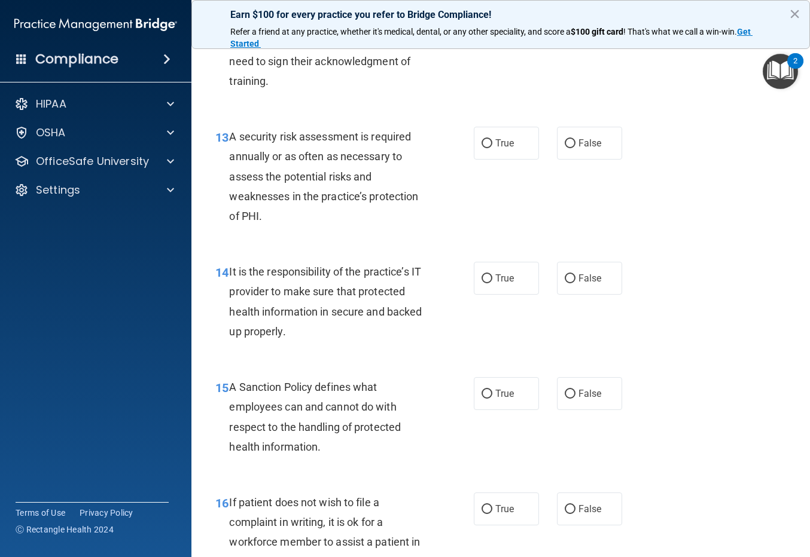
scroll to position [1674, 0]
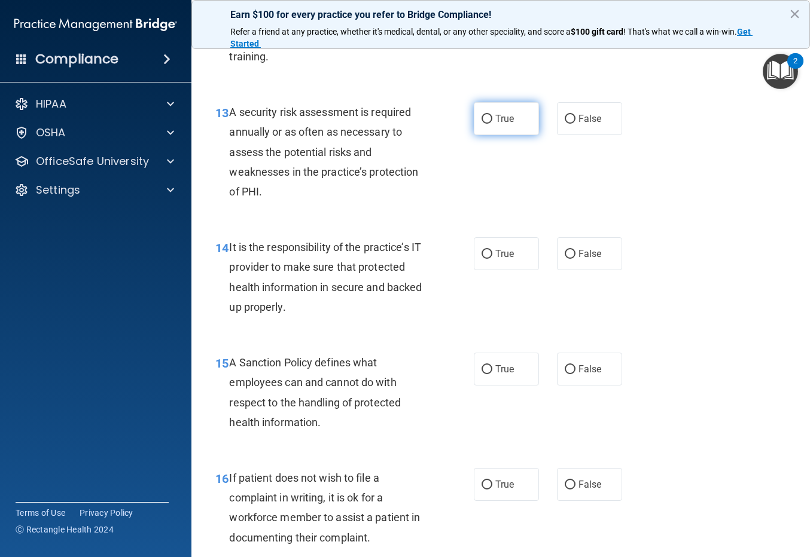
click at [484, 124] on input "True" at bounding box center [486, 119] width 11 height 9
radio input "true"
click at [484, 259] on input "True" at bounding box center [486, 254] width 11 height 9
radio input "true"
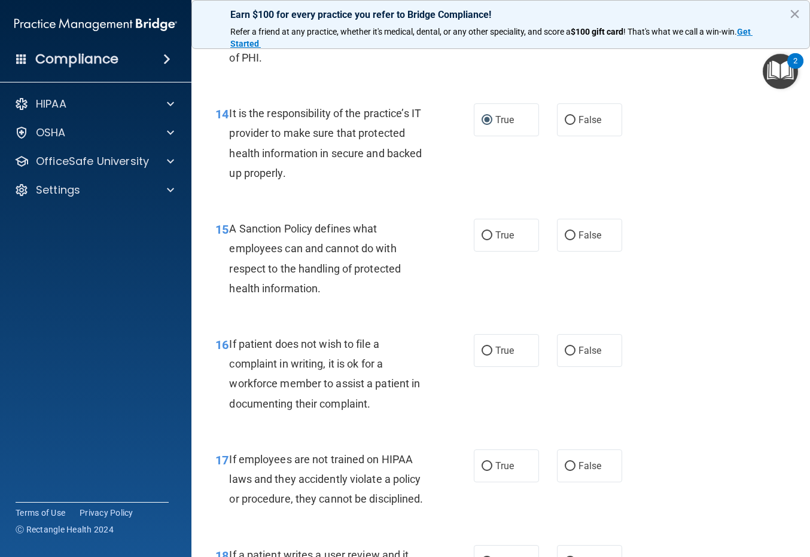
scroll to position [1853, 0]
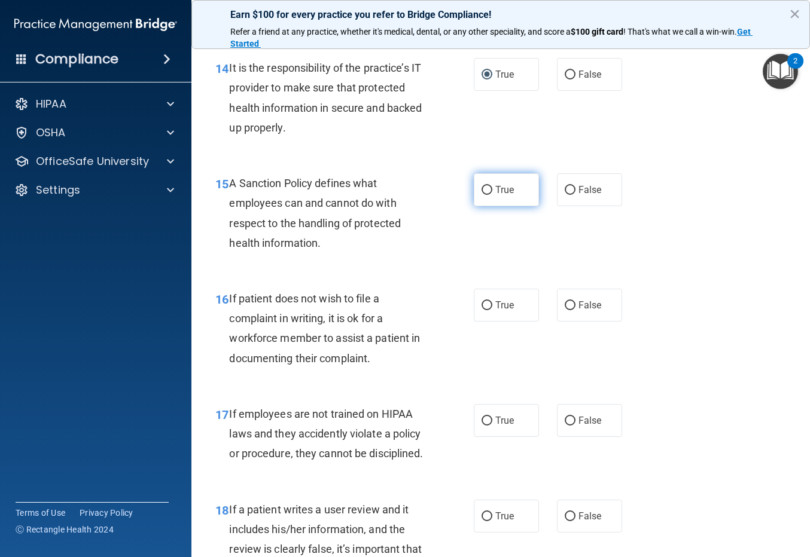
click at [483, 195] on input "True" at bounding box center [486, 190] width 11 height 9
radio input "true"
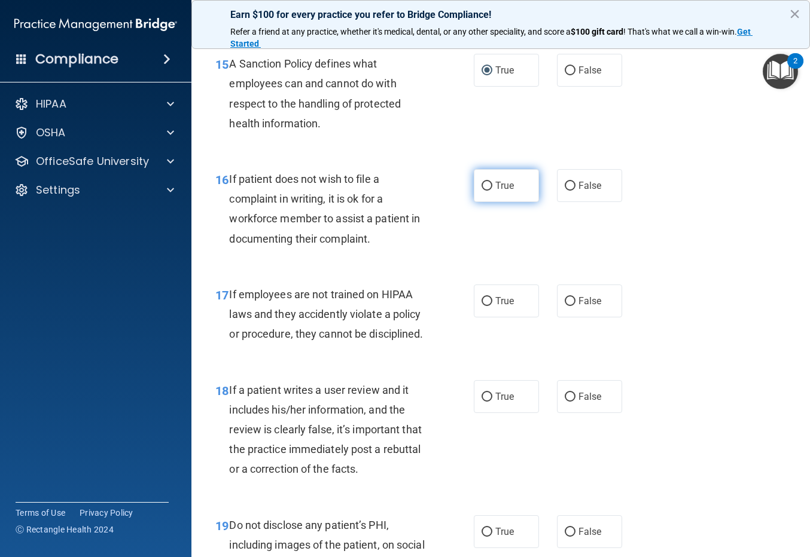
click at [483, 191] on input "True" at bounding box center [486, 186] width 11 height 9
radio input "true"
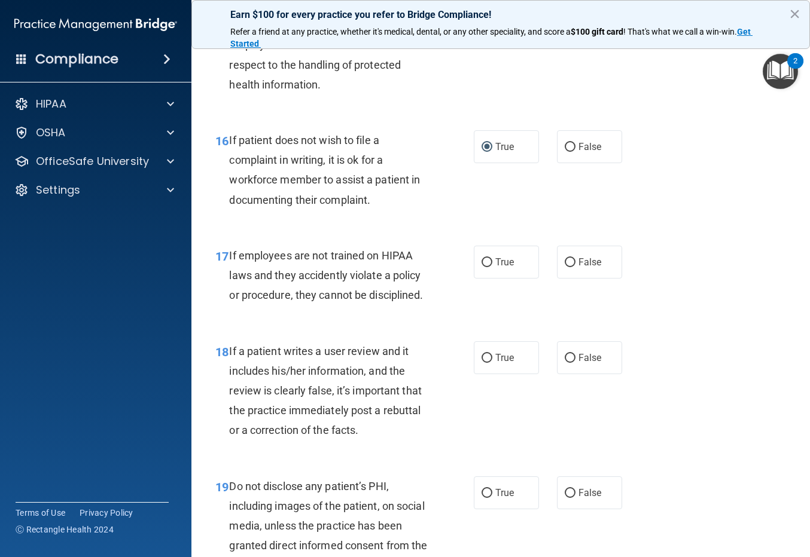
scroll to position [2033, 0]
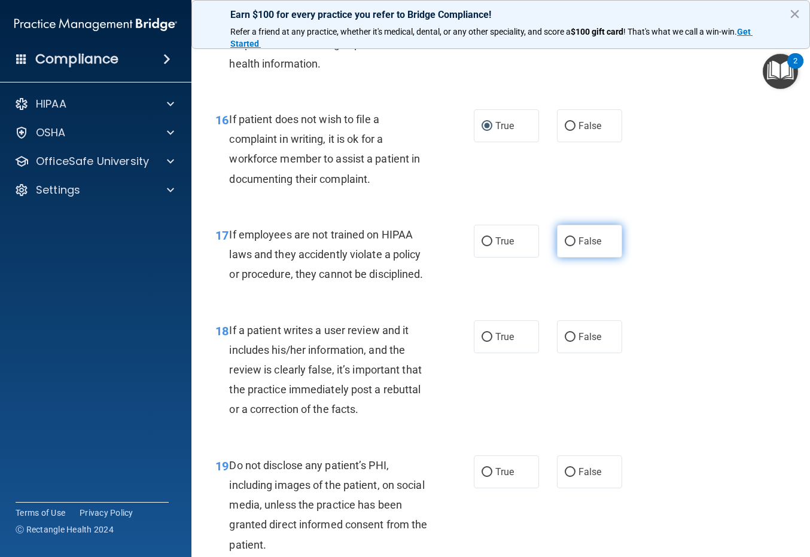
click at [564, 246] on input "False" at bounding box center [569, 241] width 11 height 9
radio input "true"
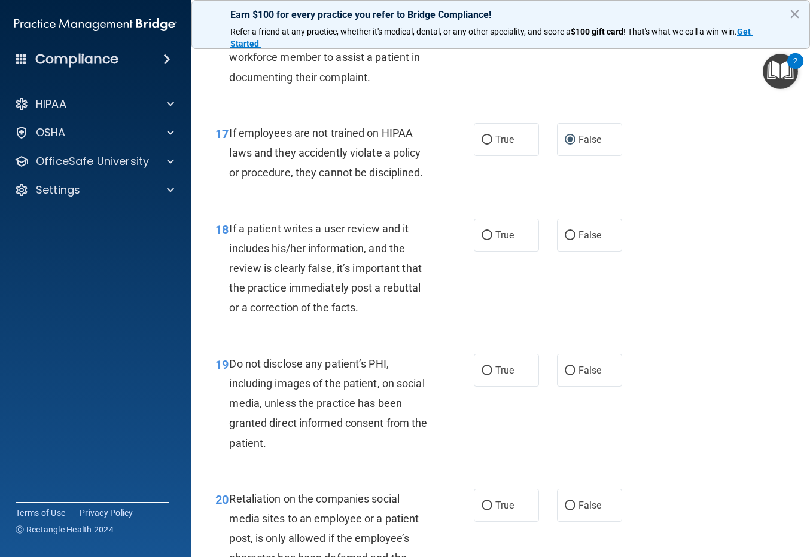
scroll to position [2152, 0]
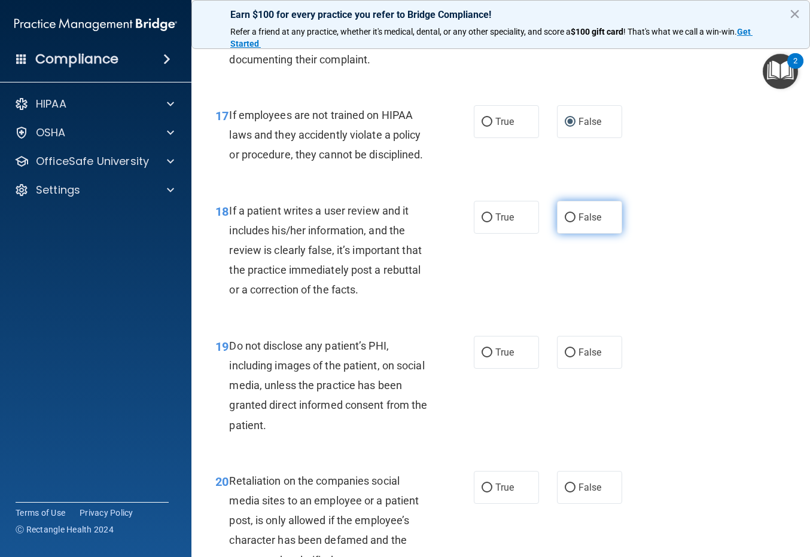
click at [564, 222] on input "False" at bounding box center [569, 217] width 11 height 9
radio input "true"
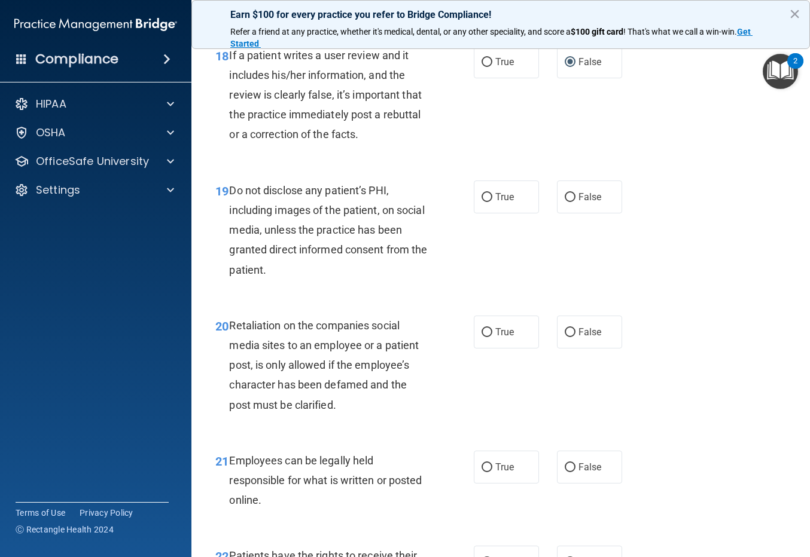
scroll to position [2332, 0]
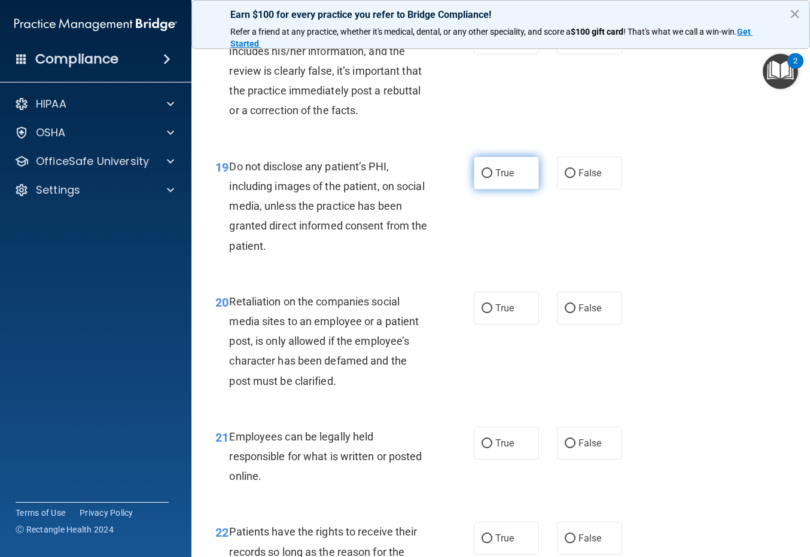
click at [482, 178] on input "True" at bounding box center [486, 173] width 11 height 9
radio input "true"
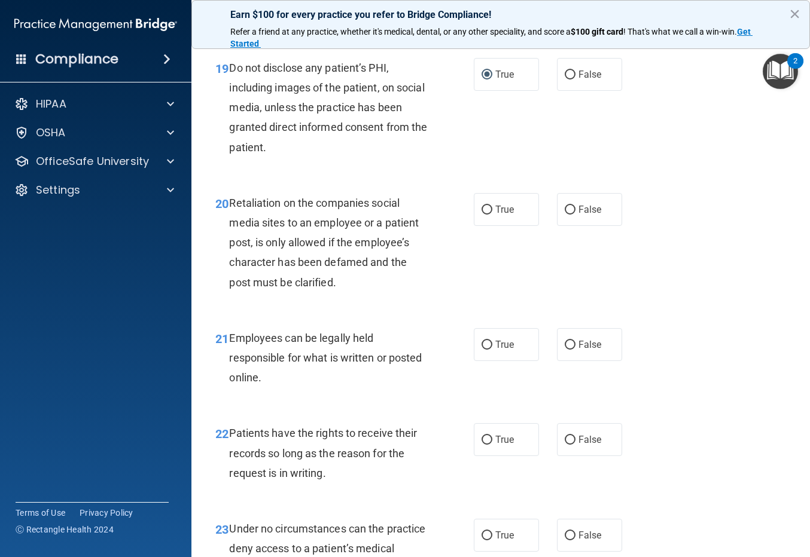
scroll to position [2451, 0]
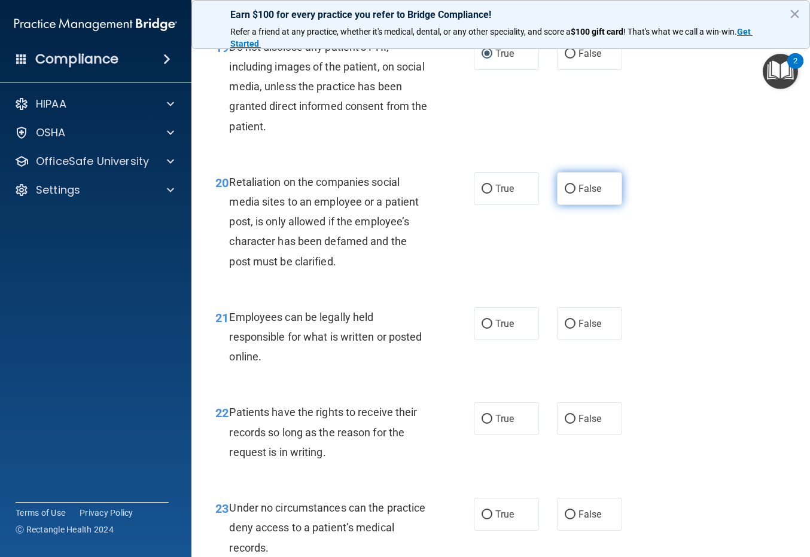
click at [564, 194] on input "False" at bounding box center [569, 189] width 11 height 9
radio input "true"
click at [482, 329] on input "True" at bounding box center [486, 324] width 11 height 9
radio input "true"
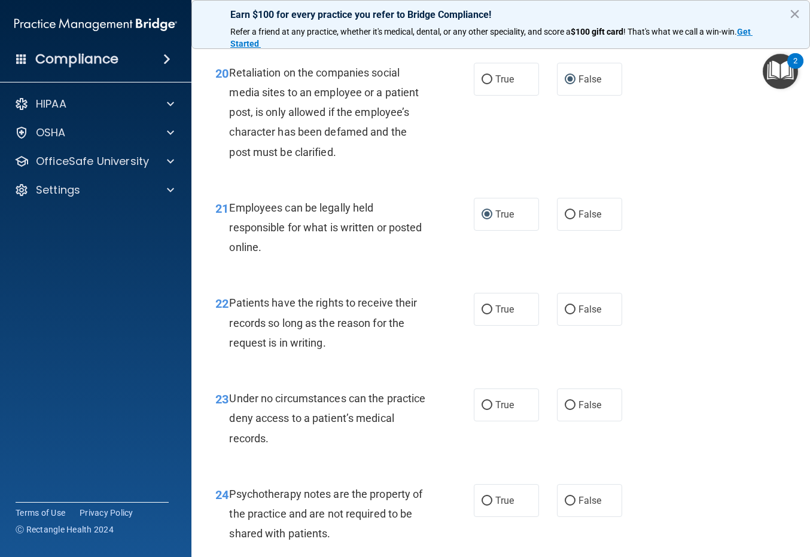
scroll to position [2631, 0]
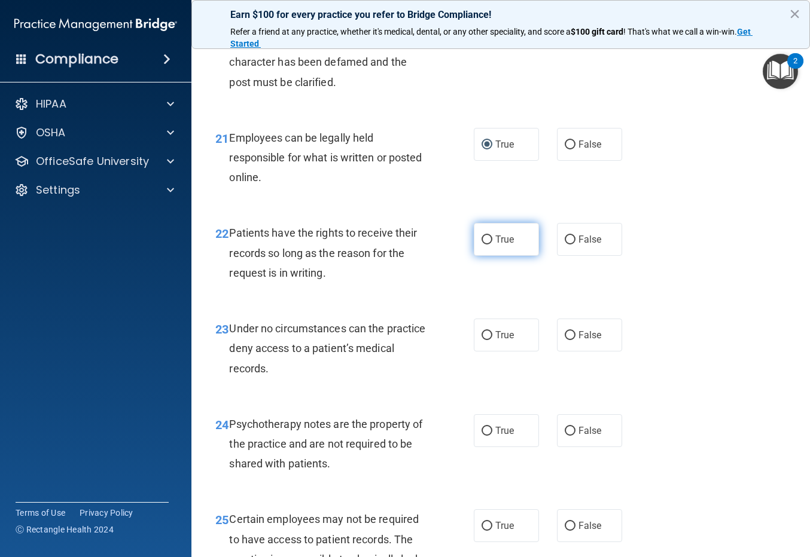
click at [482, 245] on input "True" at bounding box center [486, 240] width 11 height 9
radio input "true"
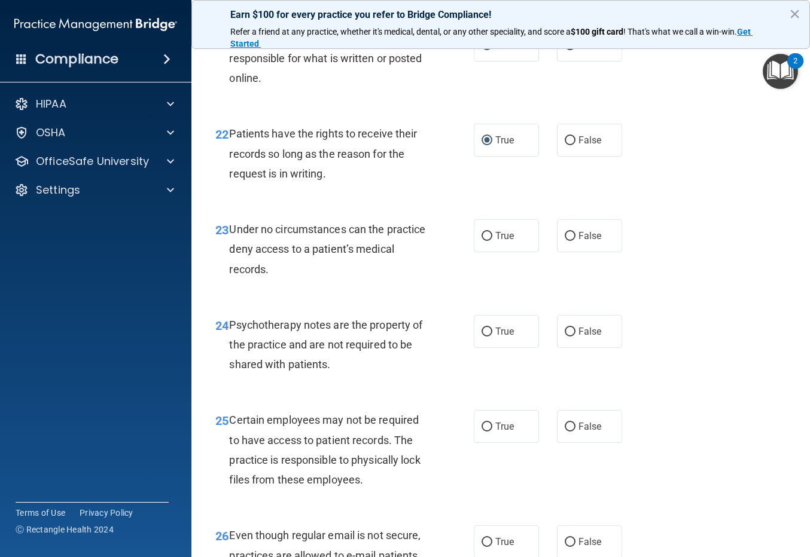
scroll to position [2750, 0]
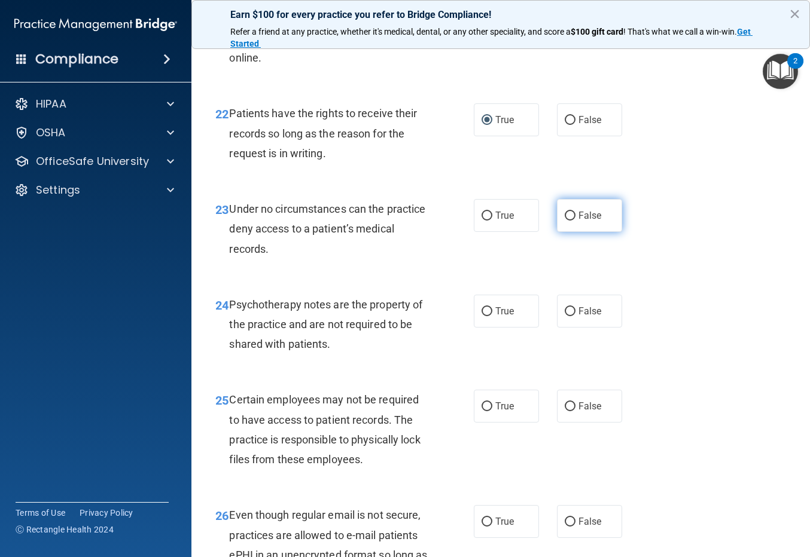
click at [564, 221] on input "False" at bounding box center [569, 216] width 11 height 9
radio input "true"
click at [564, 316] on input "False" at bounding box center [569, 311] width 11 height 9
radio input "true"
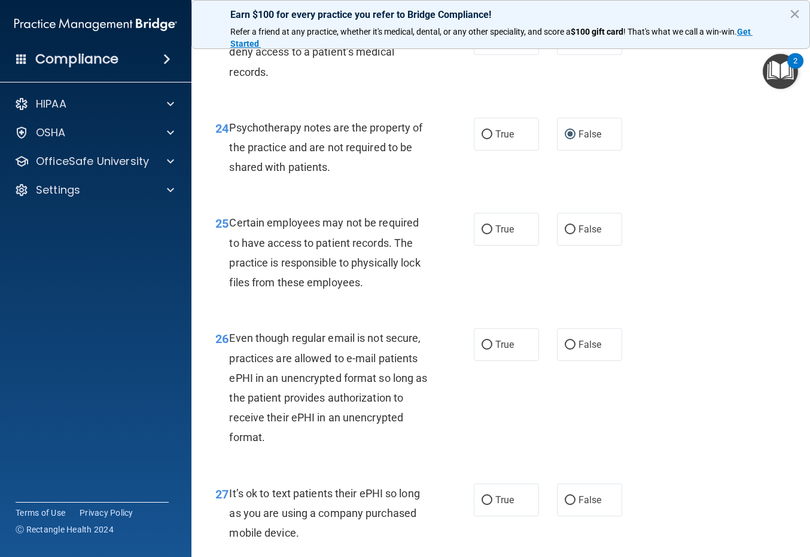
scroll to position [2930, 0]
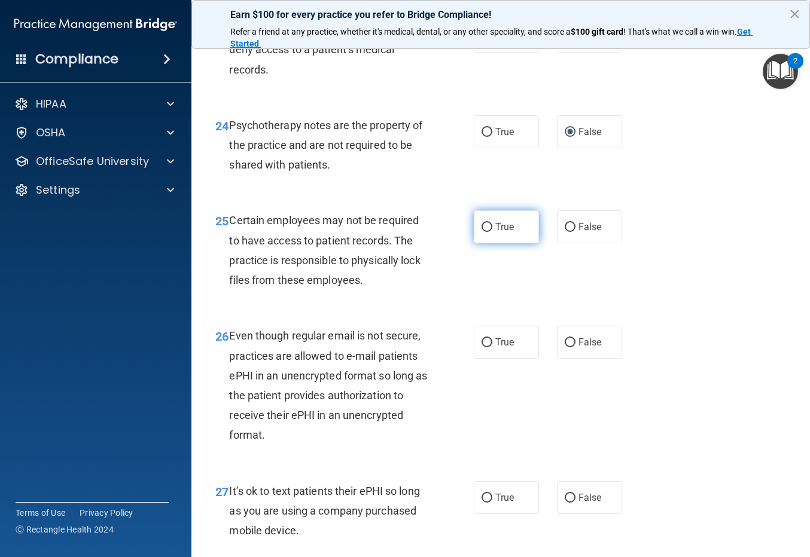
click at [481, 232] on input "True" at bounding box center [486, 227] width 11 height 9
radio input "true"
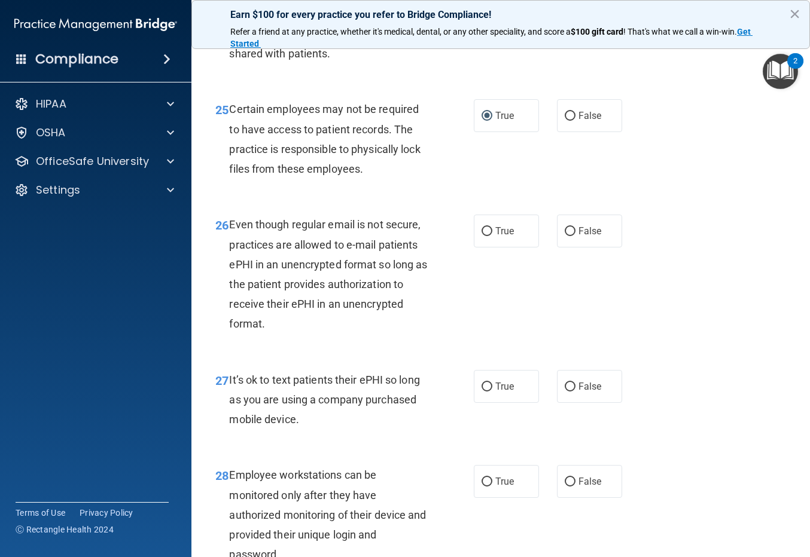
scroll to position [3049, 0]
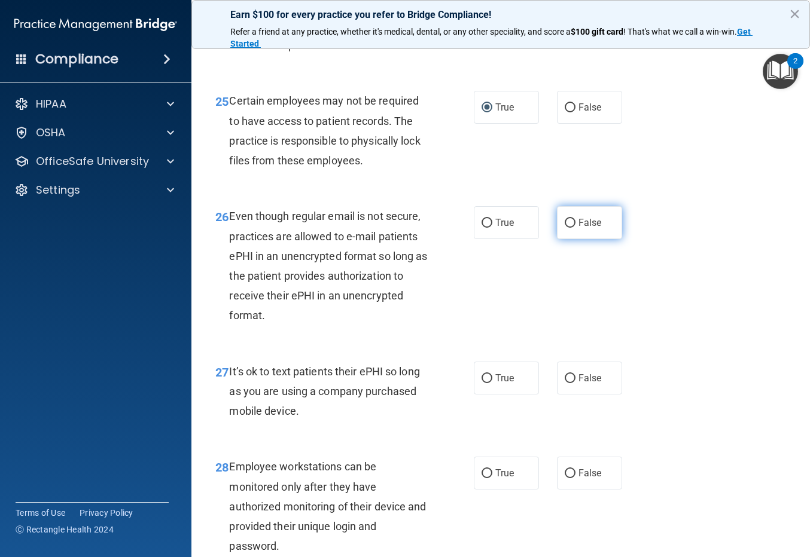
click at [566, 228] on input "False" at bounding box center [569, 223] width 11 height 9
radio input "true"
click at [564, 383] on input "False" at bounding box center [569, 378] width 11 height 9
radio input "true"
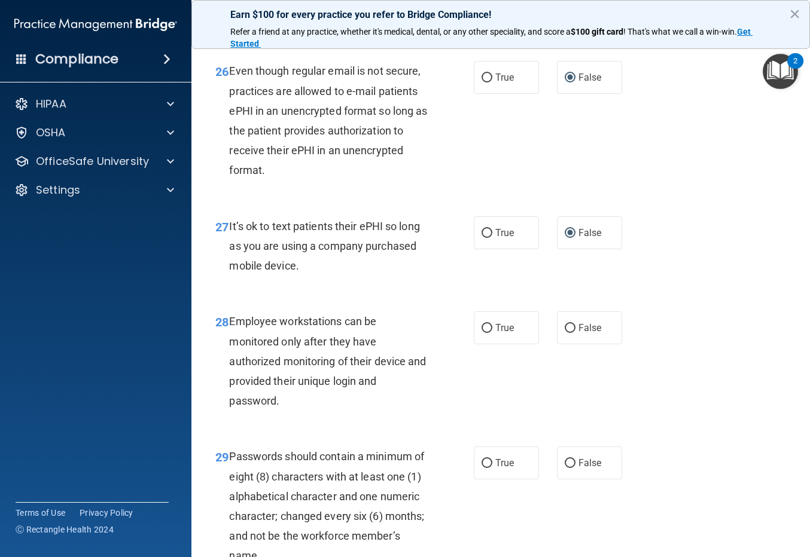
scroll to position [3228, 0]
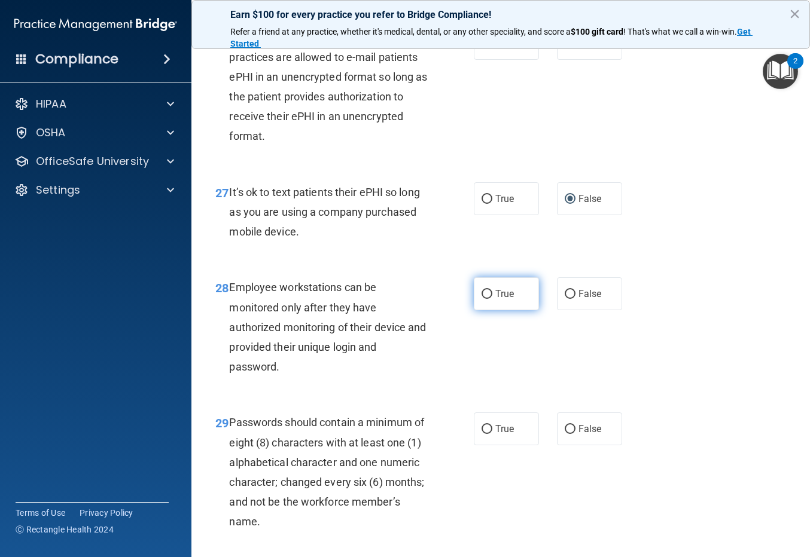
click at [482, 299] on input "True" at bounding box center [486, 294] width 11 height 9
radio input "true"
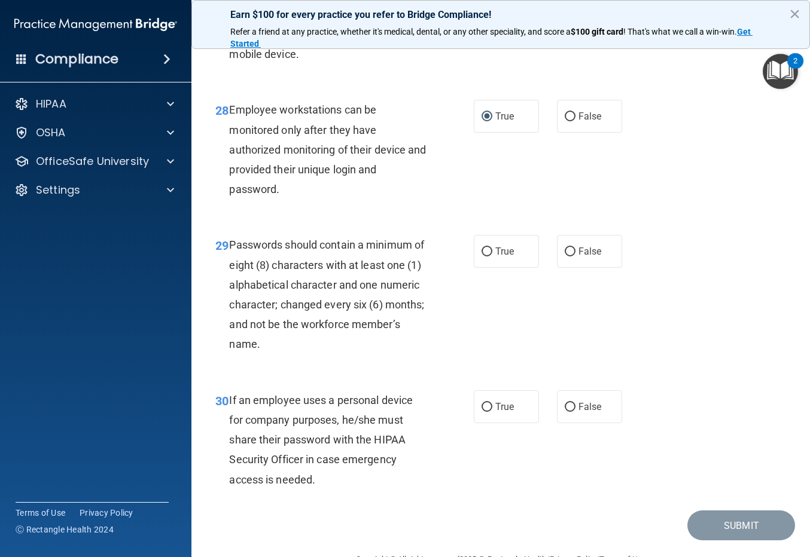
scroll to position [3408, 0]
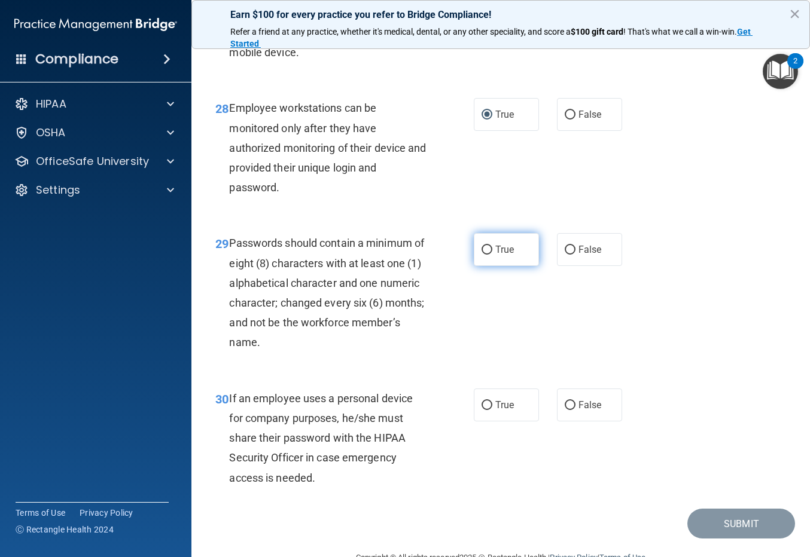
click at [481, 255] on input "True" at bounding box center [486, 250] width 11 height 9
radio input "true"
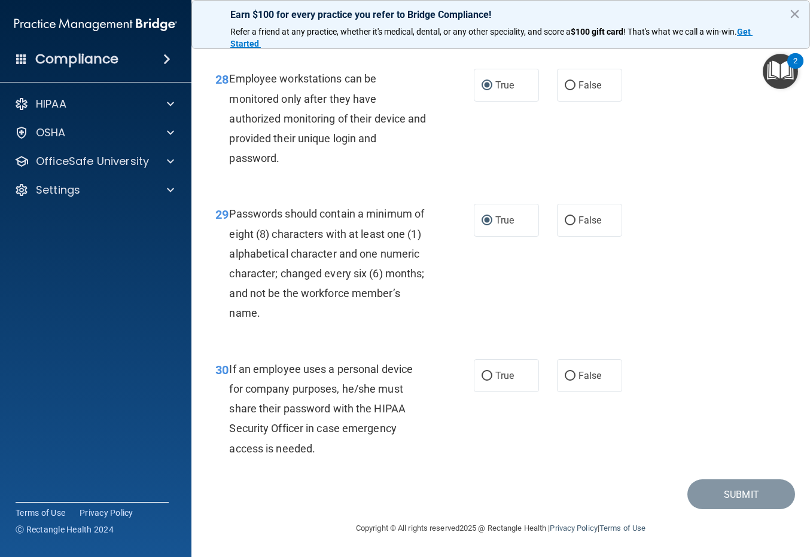
scroll to position [3477, 0]
click at [481, 377] on input "True" at bounding box center [486, 376] width 11 height 9
radio input "true"
click at [727, 497] on button "Submit" at bounding box center [741, 494] width 108 height 30
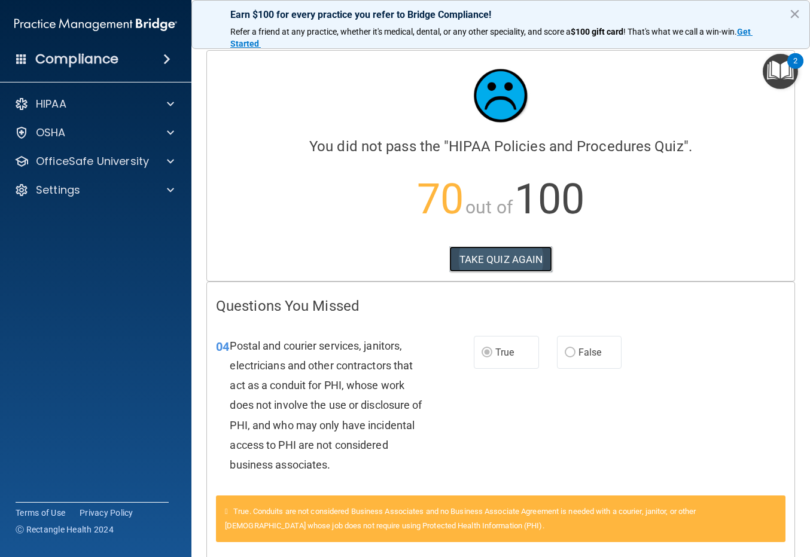
click at [499, 257] on button "TAKE QUIZ AGAIN" at bounding box center [500, 259] width 103 height 26
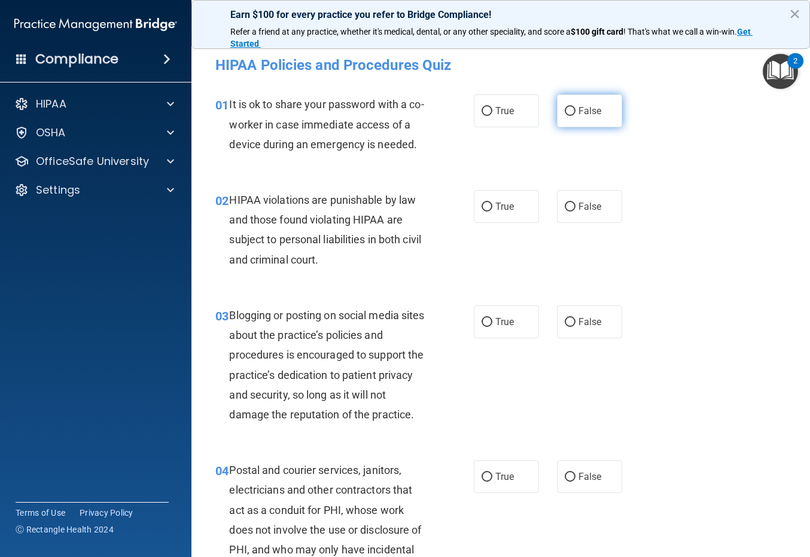
click at [564, 111] on input "False" at bounding box center [569, 111] width 11 height 9
radio input "true"
click at [481, 206] on input "True" at bounding box center [486, 207] width 11 height 9
radio input "true"
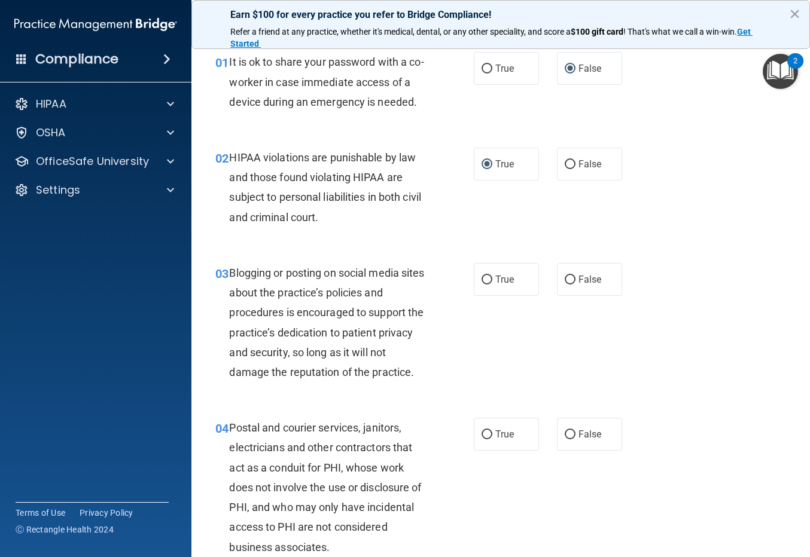
scroll to position [120, 0]
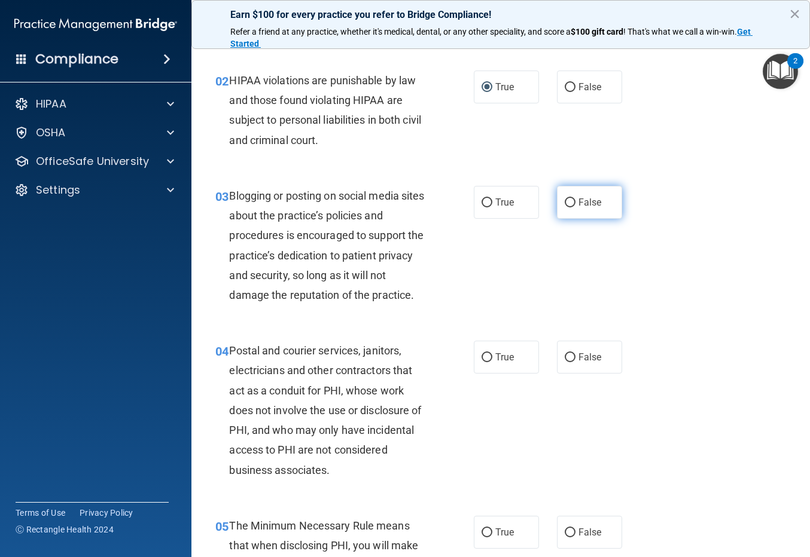
click at [566, 201] on input "False" at bounding box center [569, 202] width 11 height 9
radio input "true"
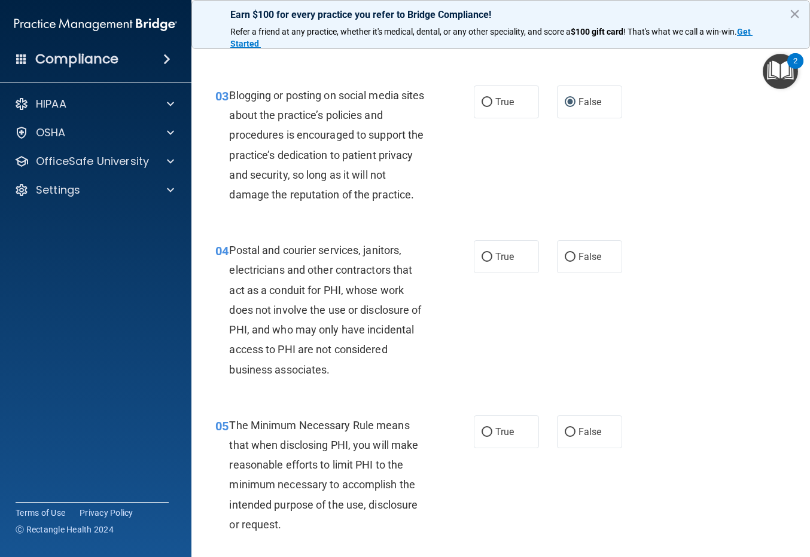
scroll to position [239, 0]
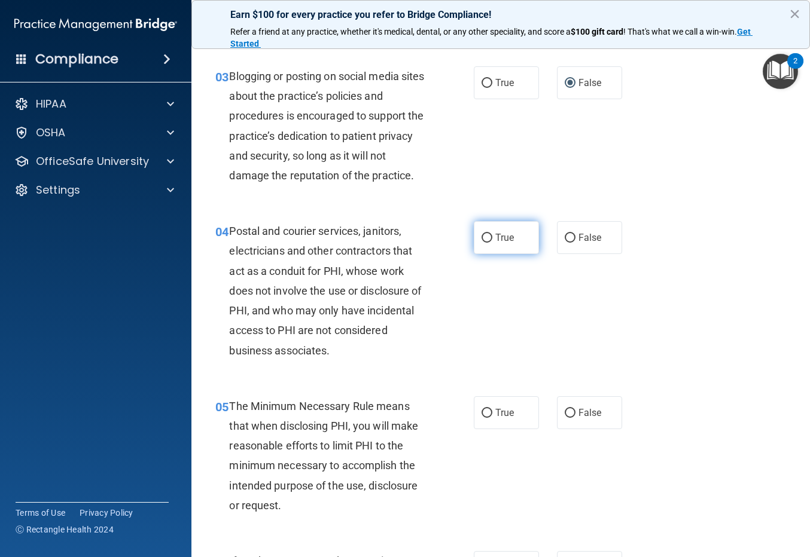
click at [484, 234] on input "True" at bounding box center [486, 238] width 11 height 9
radio input "true"
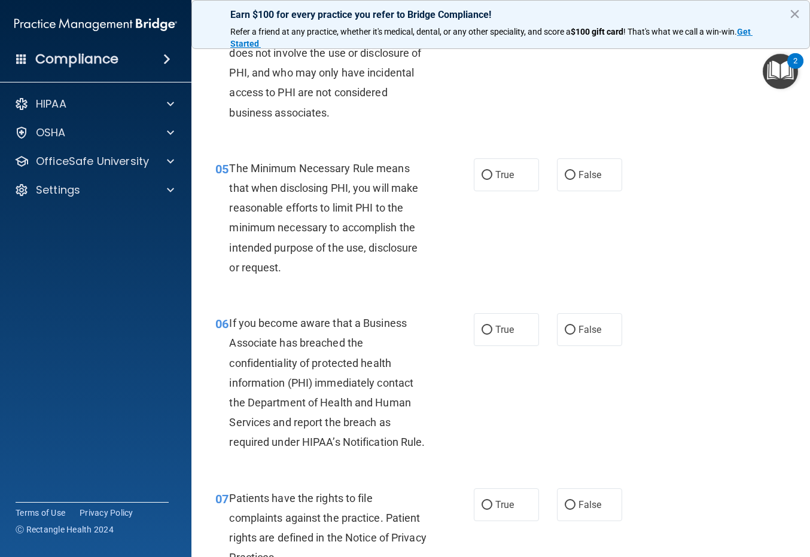
scroll to position [478, 0]
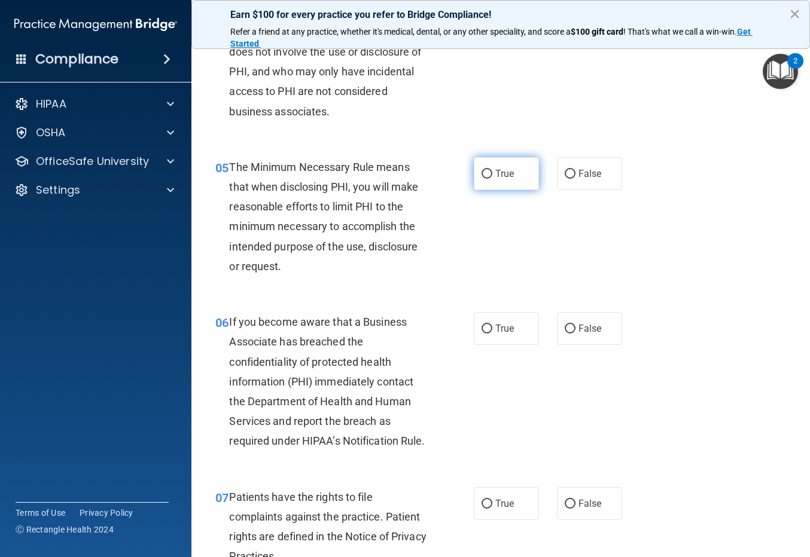
click at [482, 175] on input "True" at bounding box center [486, 174] width 11 height 9
radio input "true"
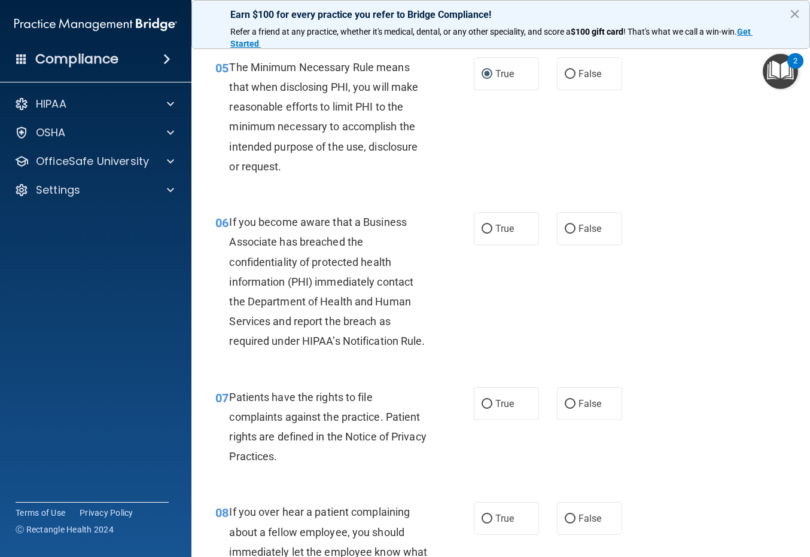
scroll to position [598, 0]
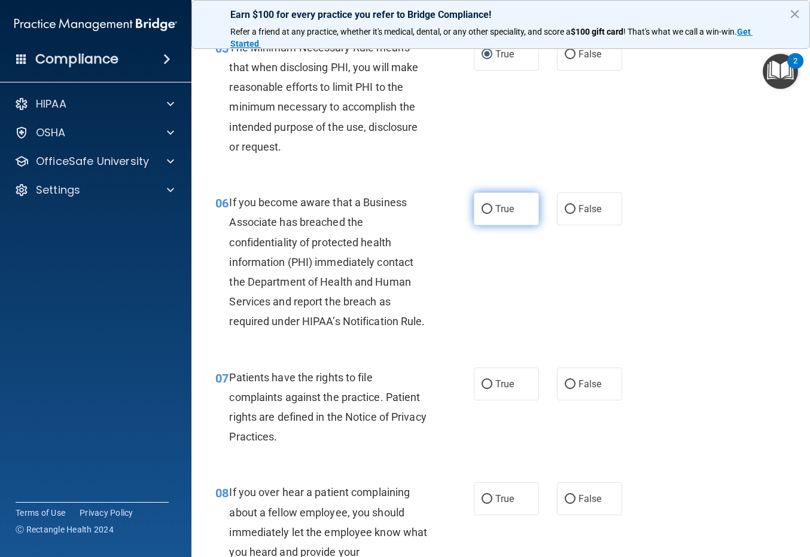
click at [482, 207] on input "True" at bounding box center [486, 209] width 11 height 9
radio input "true"
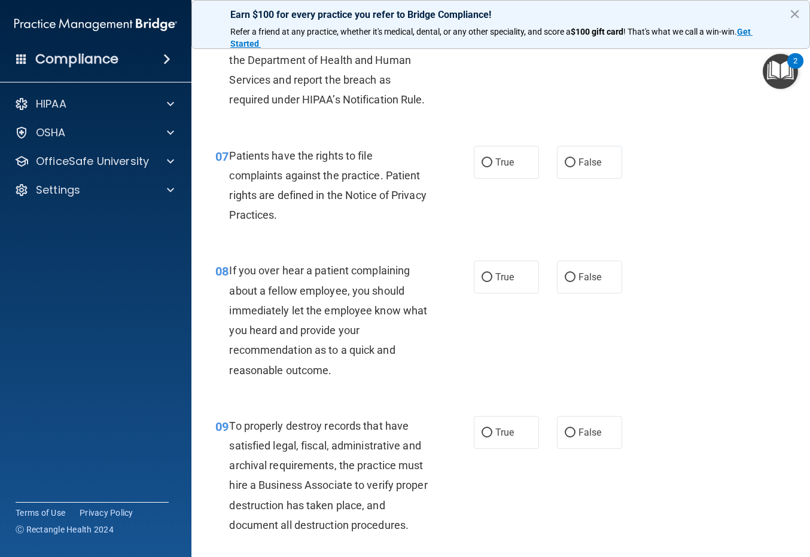
scroll to position [837, 0]
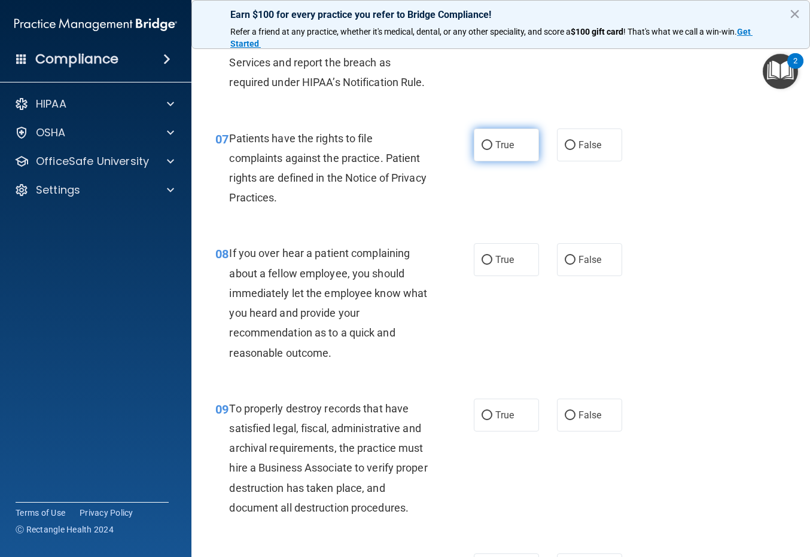
click at [481, 150] on input "True" at bounding box center [486, 145] width 11 height 9
radio input "true"
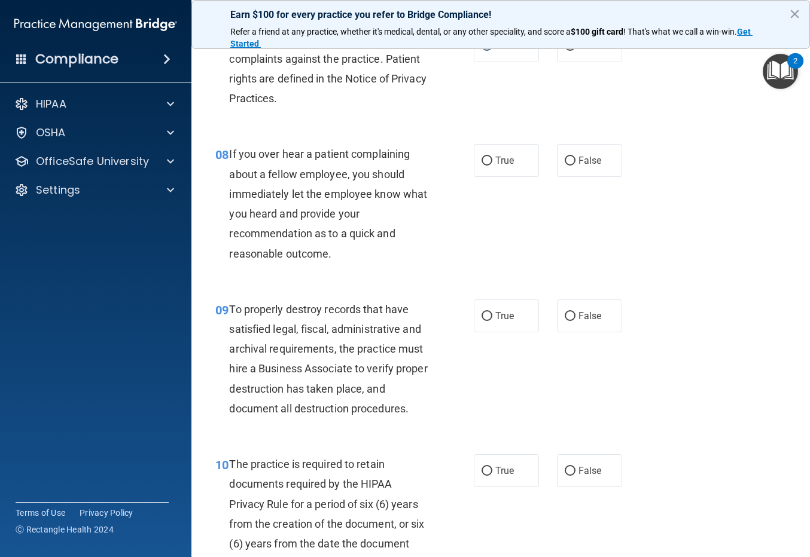
scroll to position [1016, 0]
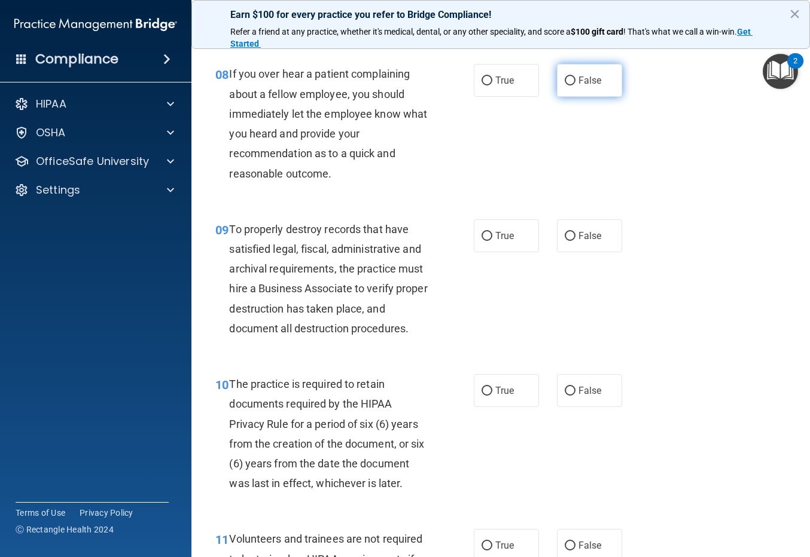
click at [564, 85] on input "False" at bounding box center [569, 81] width 11 height 9
radio input "true"
click at [566, 241] on input "False" at bounding box center [569, 236] width 11 height 9
radio input "true"
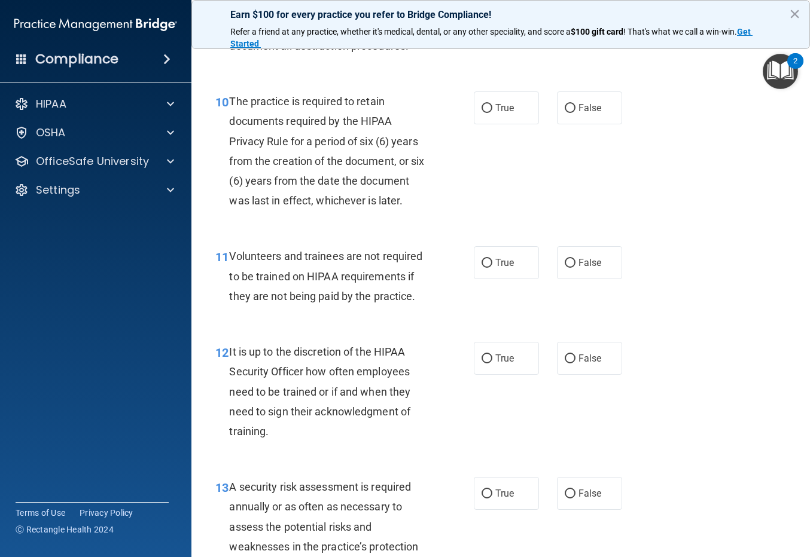
scroll to position [1315, 0]
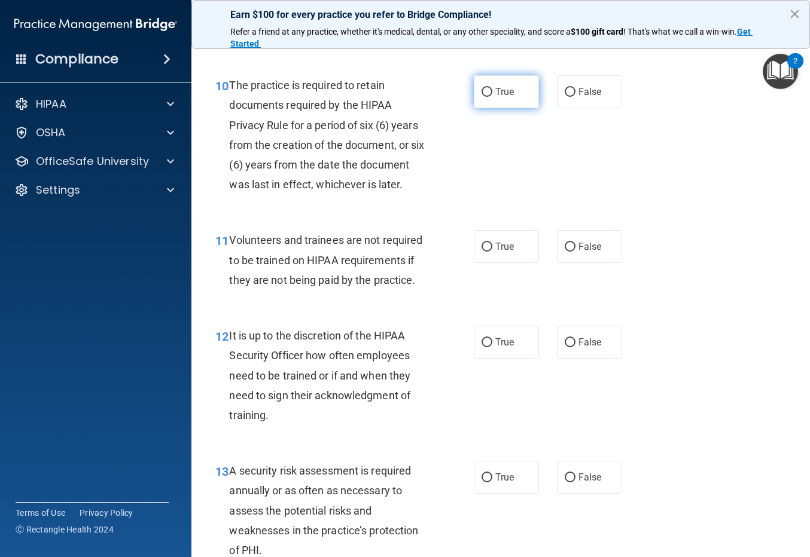
click at [482, 97] on input "True" at bounding box center [486, 92] width 11 height 9
radio input "true"
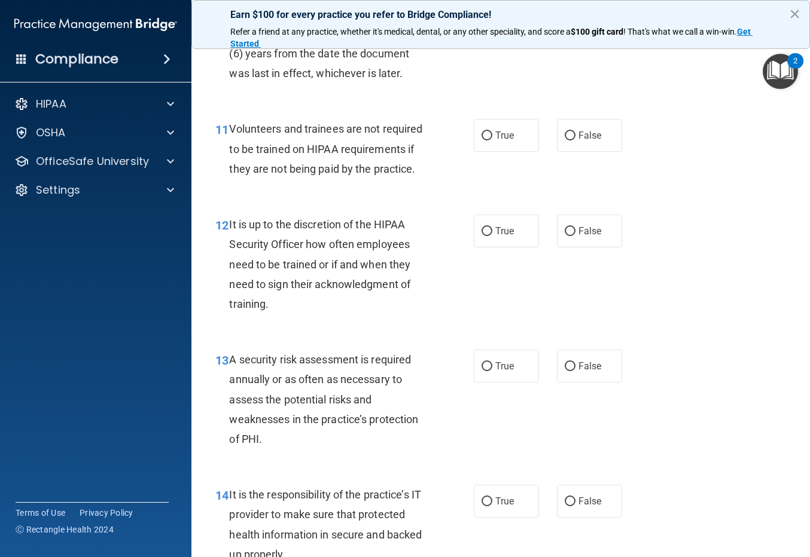
scroll to position [1435, 0]
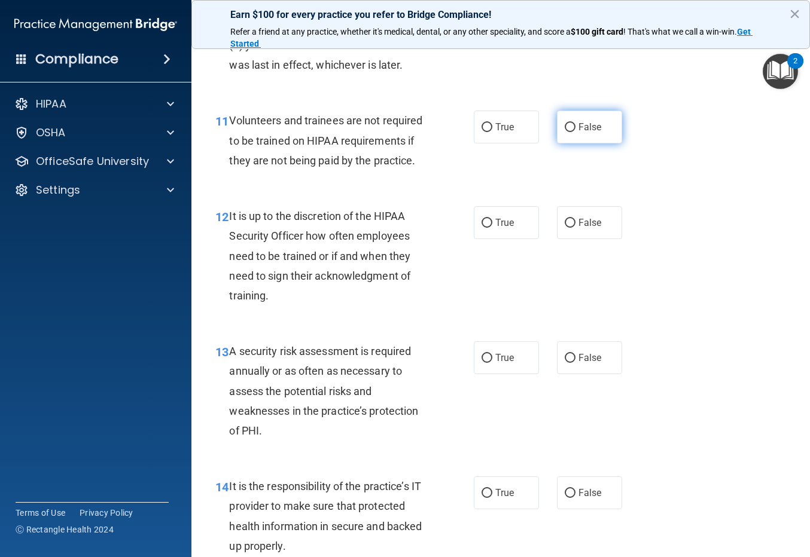
click at [564, 132] on input "False" at bounding box center [569, 127] width 11 height 9
radio input "true"
click at [565, 228] on input "False" at bounding box center [569, 223] width 11 height 9
radio input "true"
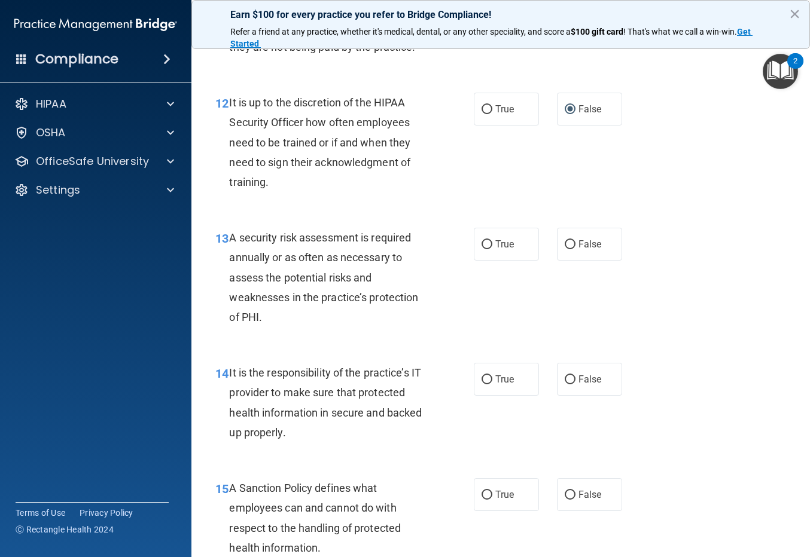
scroll to position [1554, 0]
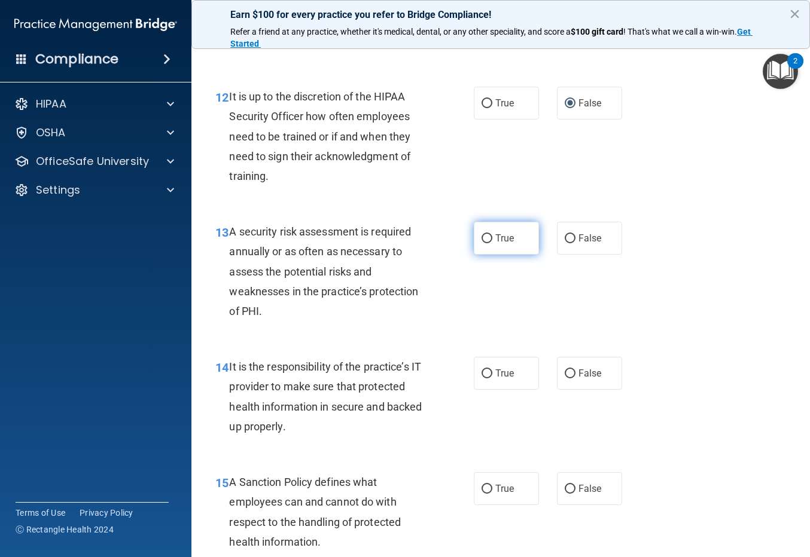
click at [484, 243] on input "True" at bounding box center [486, 238] width 11 height 9
radio input "true"
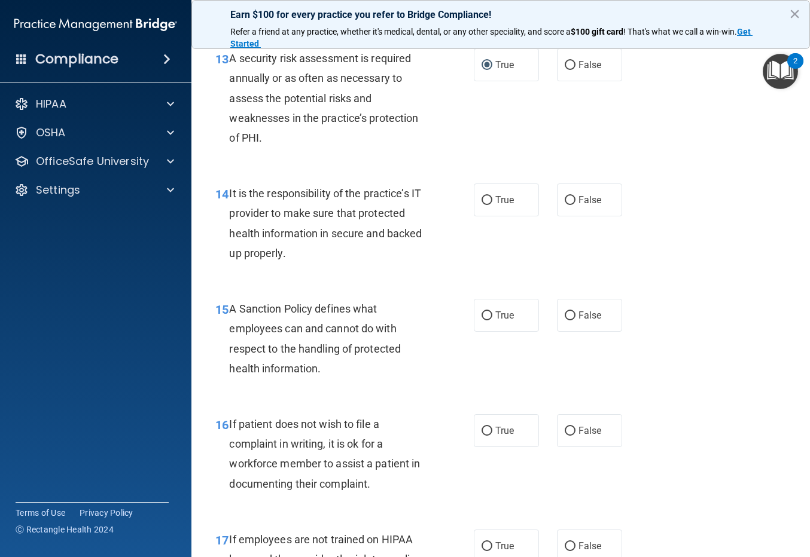
scroll to position [1734, 0]
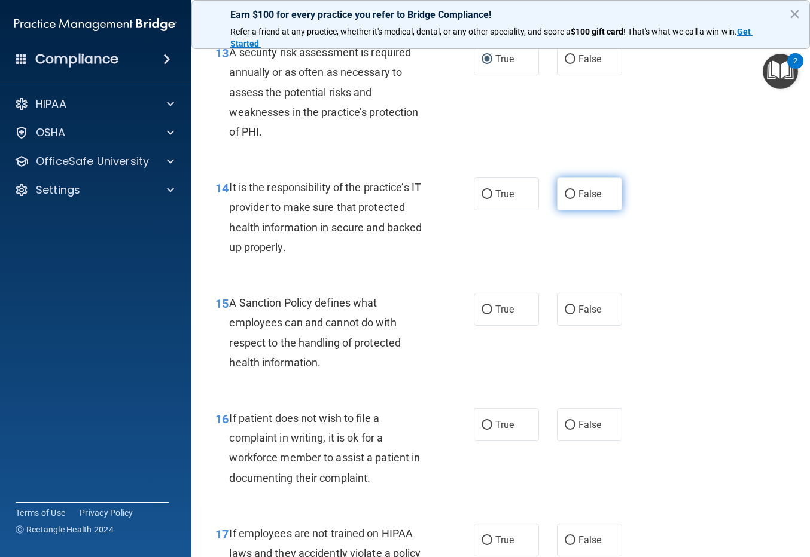
click at [564, 199] on input "False" at bounding box center [569, 194] width 11 height 9
radio input "true"
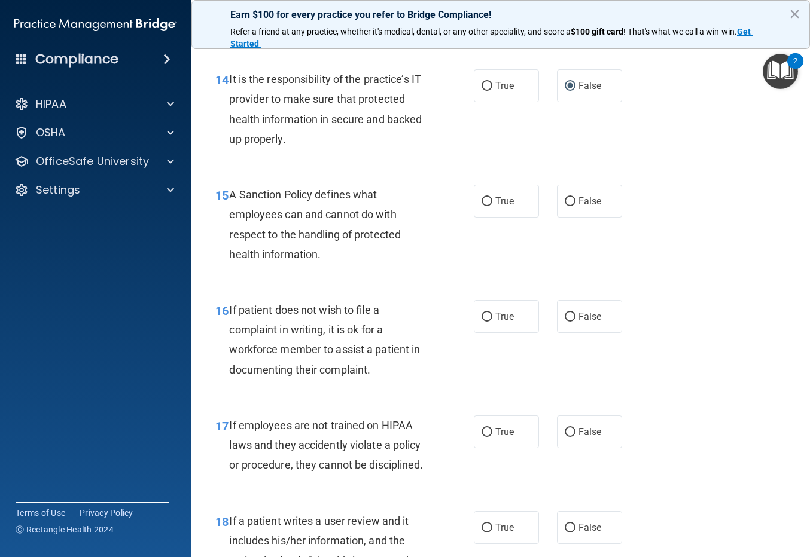
scroll to position [1913, 0]
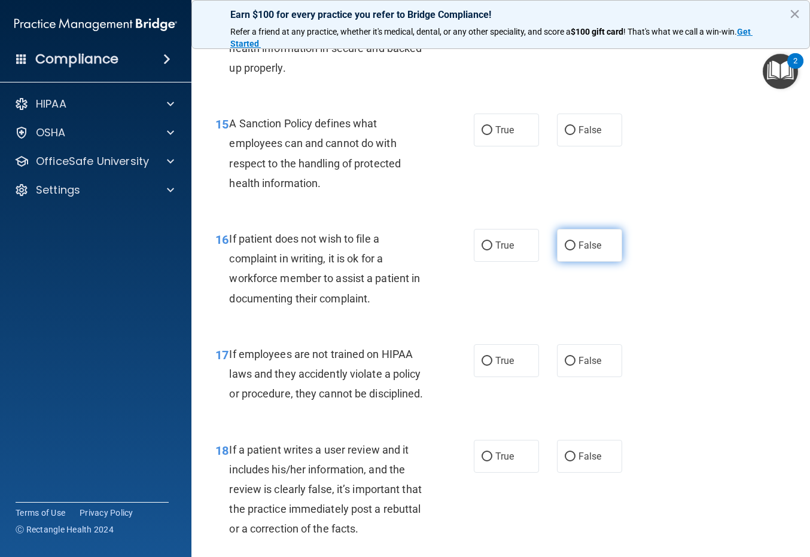
click at [566, 251] on input "False" at bounding box center [569, 246] width 11 height 9
radio input "true"
click at [564, 135] on input "False" at bounding box center [569, 130] width 11 height 9
radio input "true"
click at [481, 251] on input "True" at bounding box center [486, 246] width 11 height 9
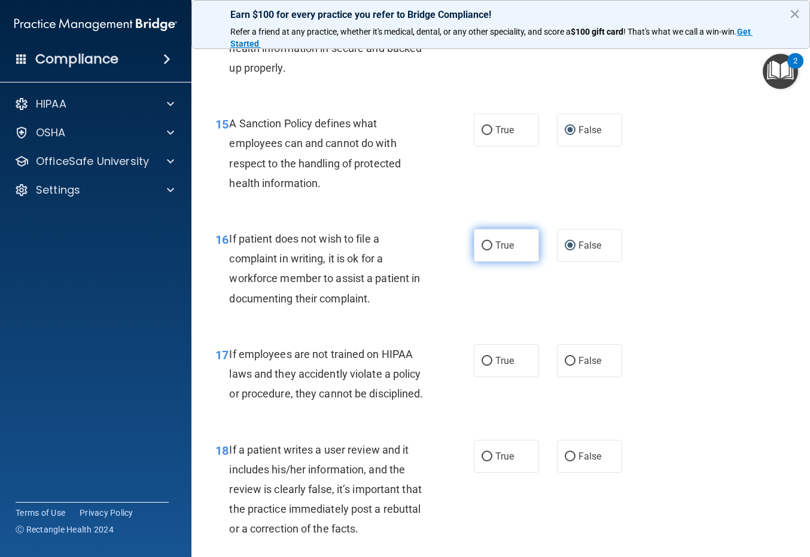
radio input "true"
radio input "false"
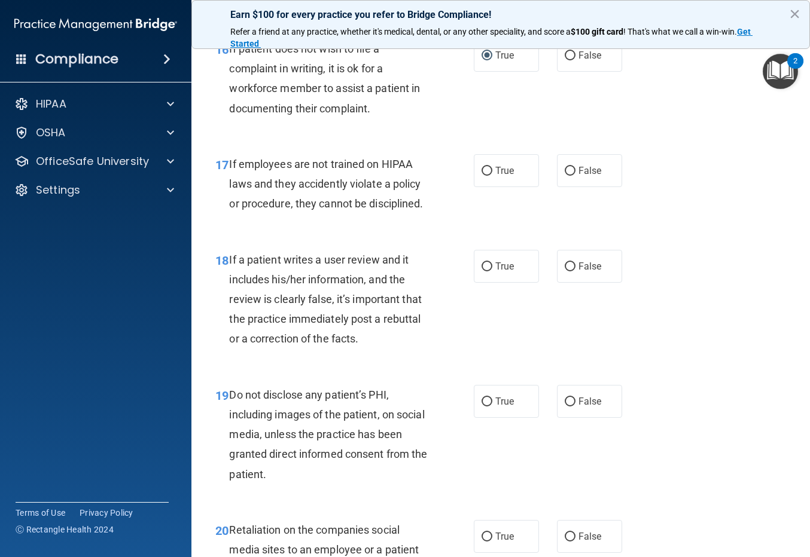
scroll to position [2152, 0]
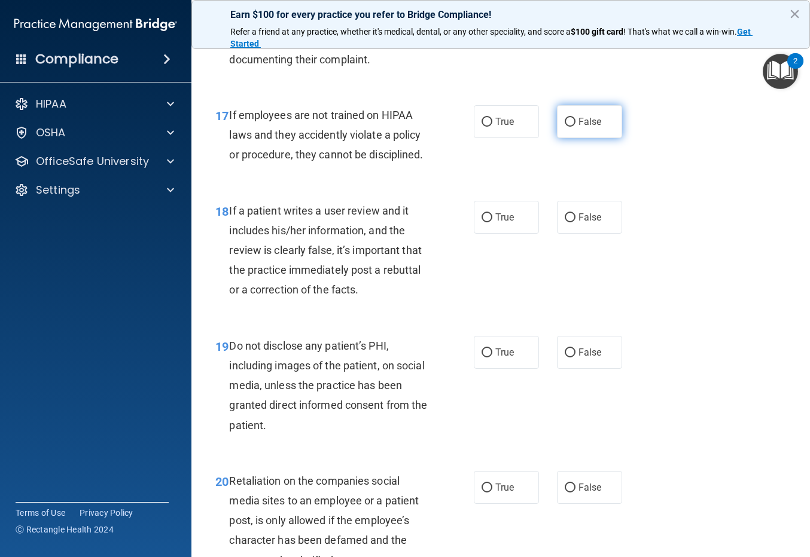
click at [564, 127] on input "False" at bounding box center [569, 122] width 11 height 9
radio input "true"
click at [566, 222] on input "False" at bounding box center [569, 217] width 11 height 9
radio input "true"
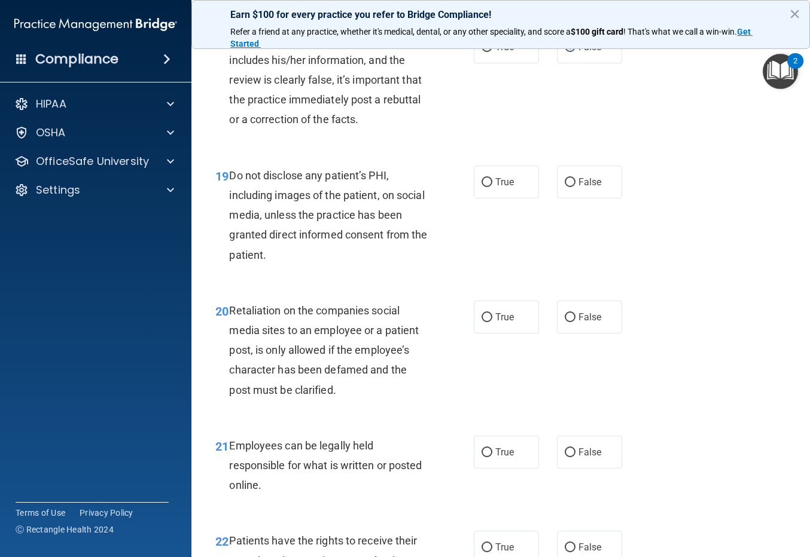
scroll to position [2332, 0]
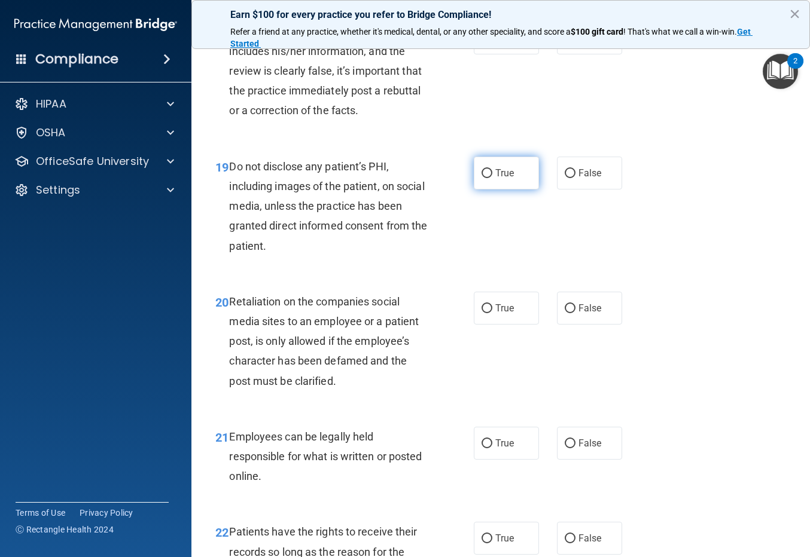
click at [482, 178] on input "True" at bounding box center [486, 173] width 11 height 9
radio input "true"
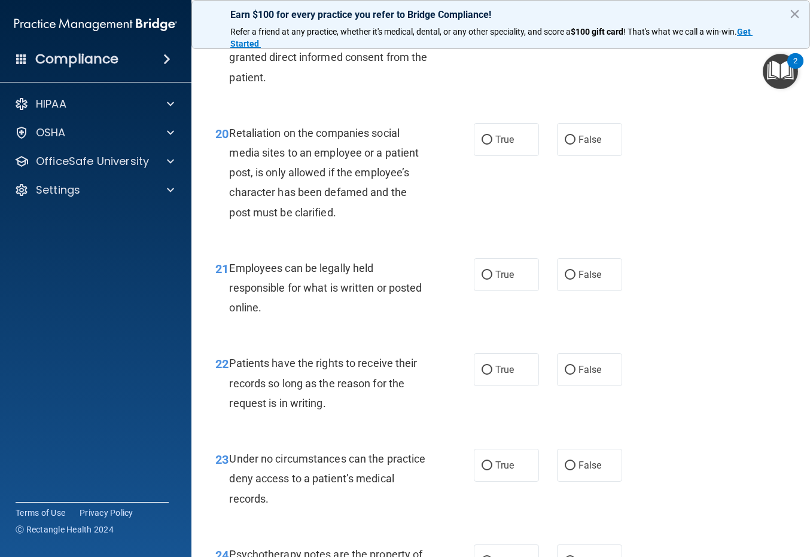
scroll to position [2511, 0]
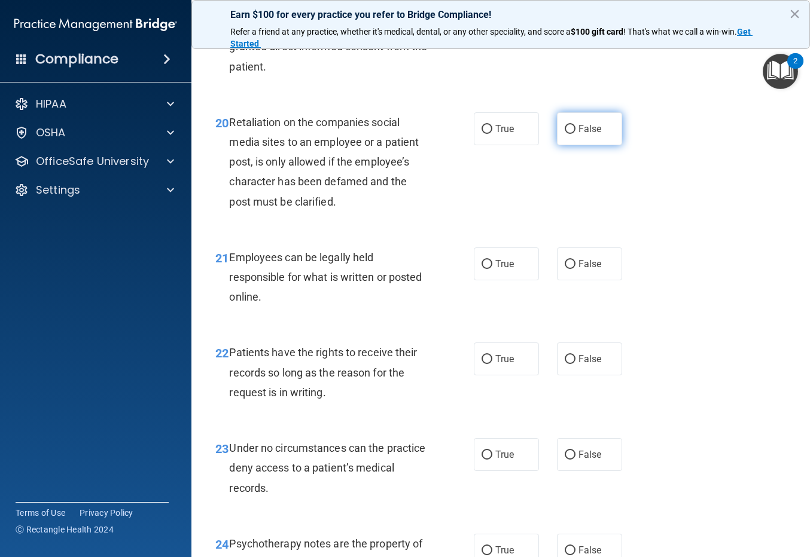
click at [564, 134] on input "False" at bounding box center [569, 129] width 11 height 9
radio input "true"
click at [482, 269] on input "True" at bounding box center [486, 264] width 11 height 9
radio input "true"
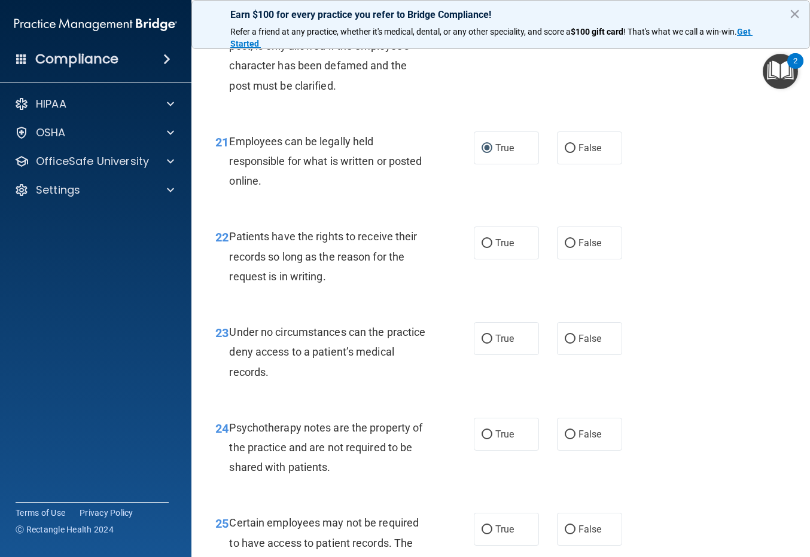
scroll to position [2690, 0]
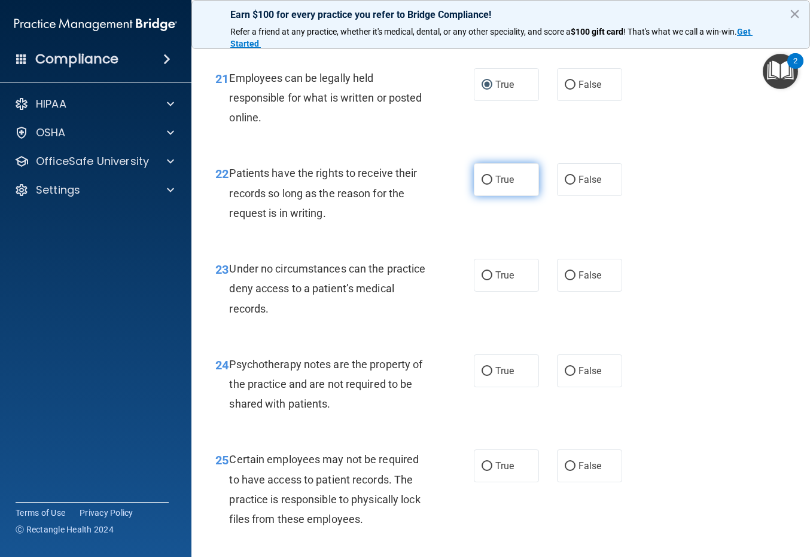
click at [481, 185] on input "True" at bounding box center [486, 180] width 11 height 9
radio input "true"
click at [482, 280] on input "True" at bounding box center [486, 275] width 11 height 9
radio input "true"
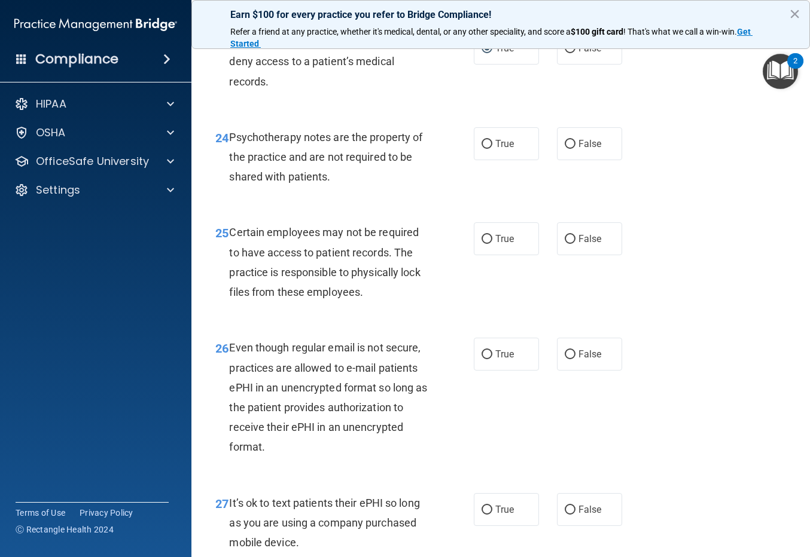
scroll to position [2930, 0]
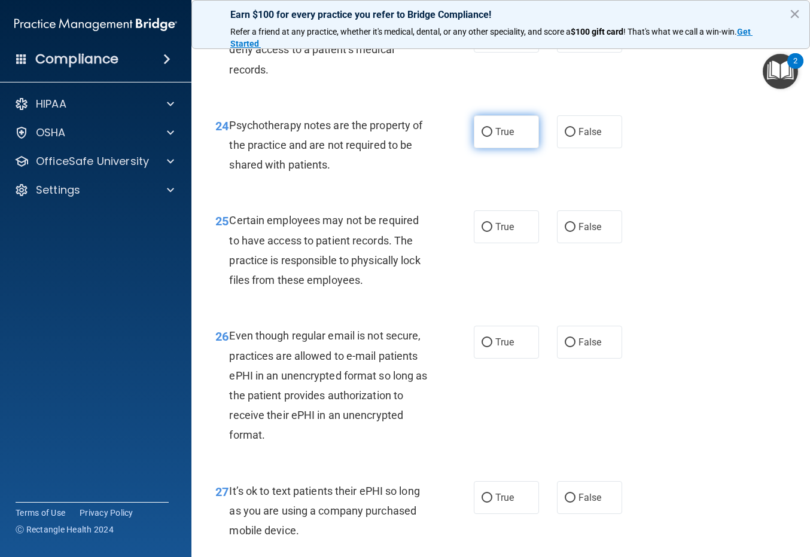
click at [484, 137] on input "True" at bounding box center [486, 132] width 11 height 9
radio input "true"
click at [481, 232] on input "True" at bounding box center [486, 227] width 11 height 9
radio input "true"
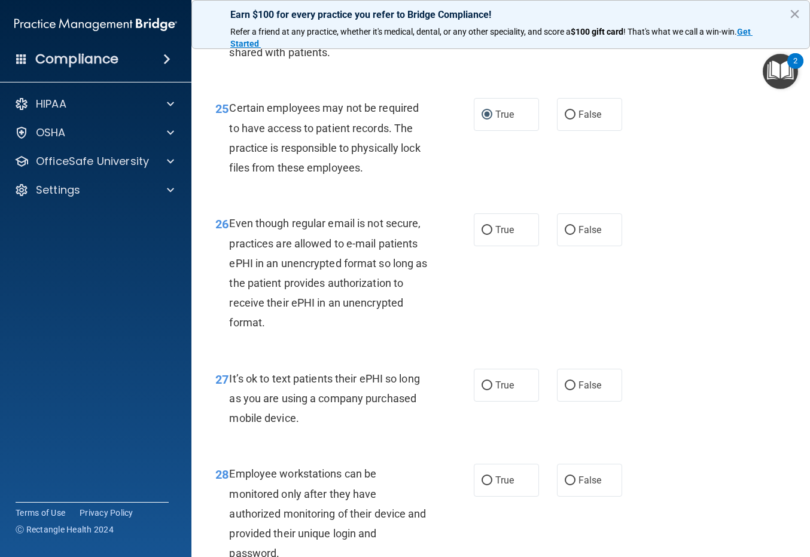
scroll to position [3049, 0]
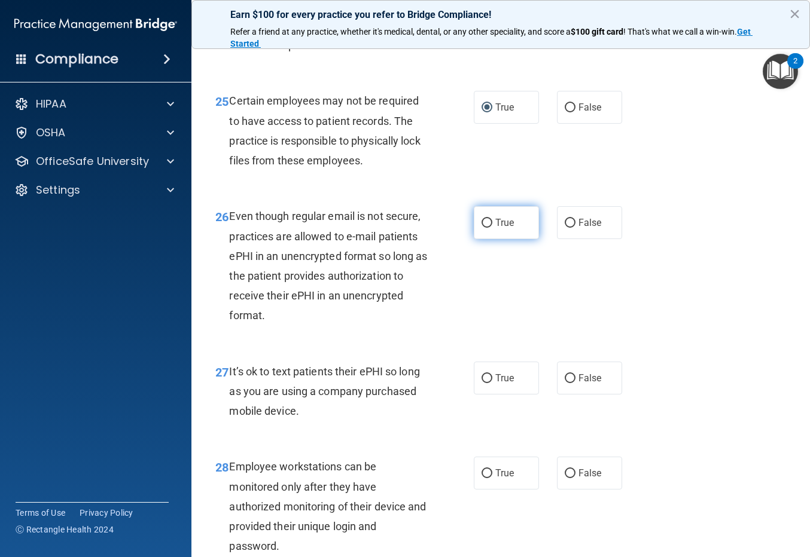
click at [482, 228] on input "True" at bounding box center [486, 223] width 11 height 9
radio input "true"
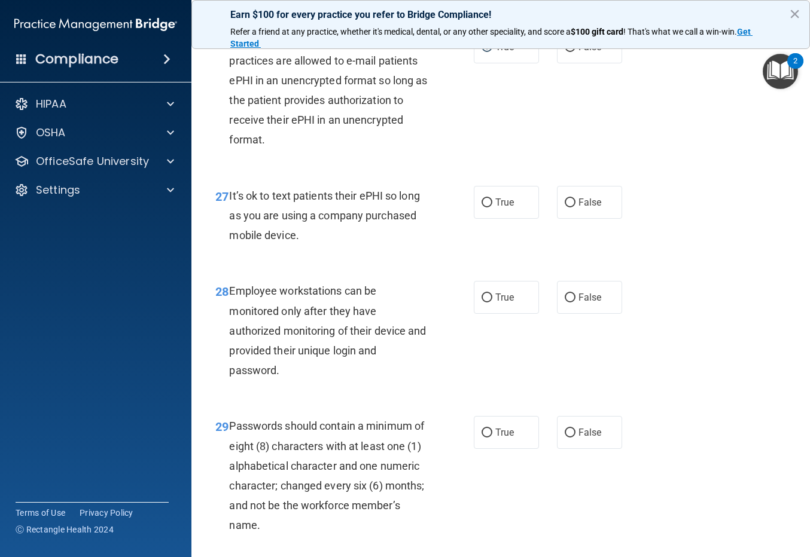
scroll to position [3228, 0]
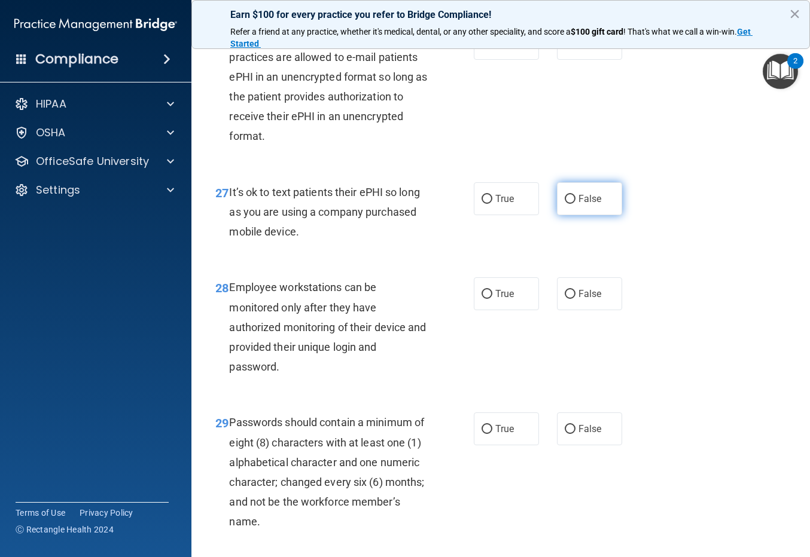
click at [564, 204] on input "False" at bounding box center [569, 199] width 11 height 9
radio input "true"
click at [566, 299] on input "False" at bounding box center [569, 294] width 11 height 9
radio input "true"
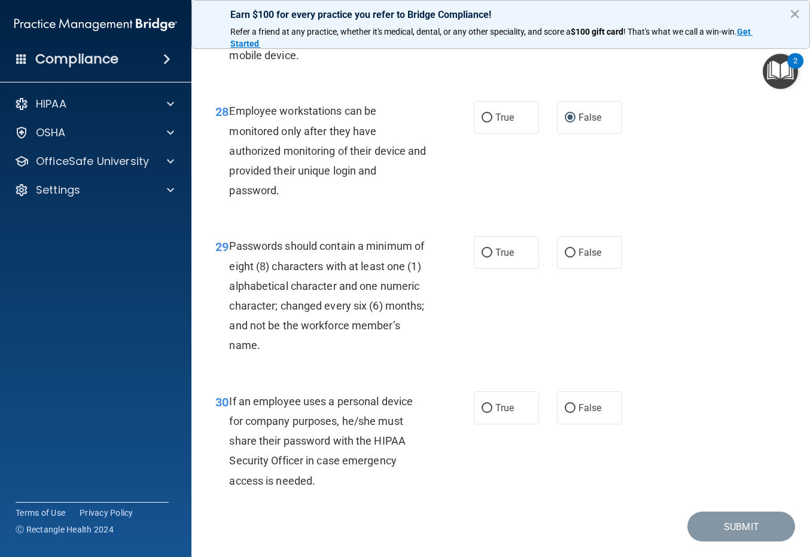
scroll to position [3408, 0]
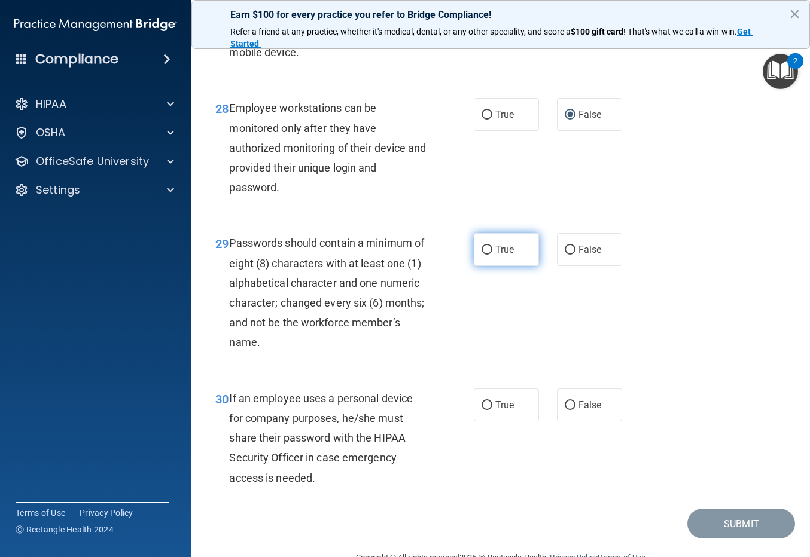
click at [484, 255] on input "True" at bounding box center [486, 250] width 11 height 9
radio input "true"
click at [483, 410] on input "True" at bounding box center [486, 405] width 11 height 9
radio input "true"
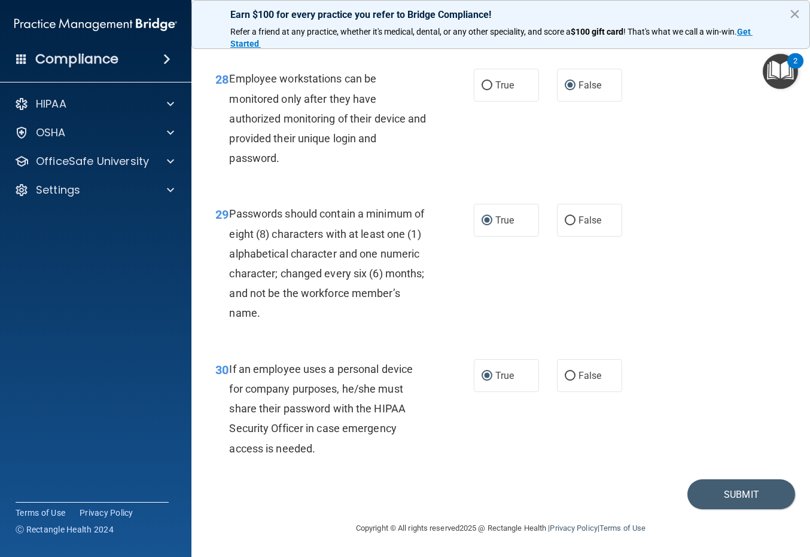
scroll to position [3477, 0]
click at [719, 494] on button "Submit" at bounding box center [741, 494] width 108 height 30
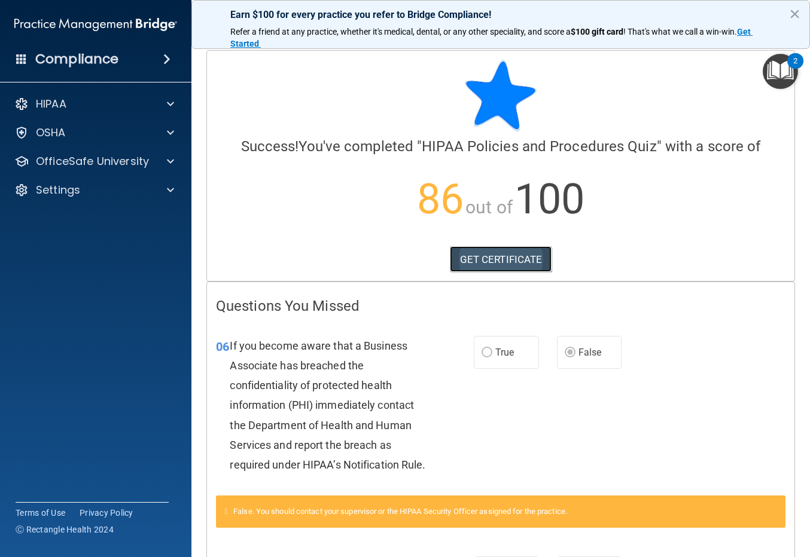
click at [462, 261] on link "GET CERTIFICATE" at bounding box center [501, 259] width 102 height 26
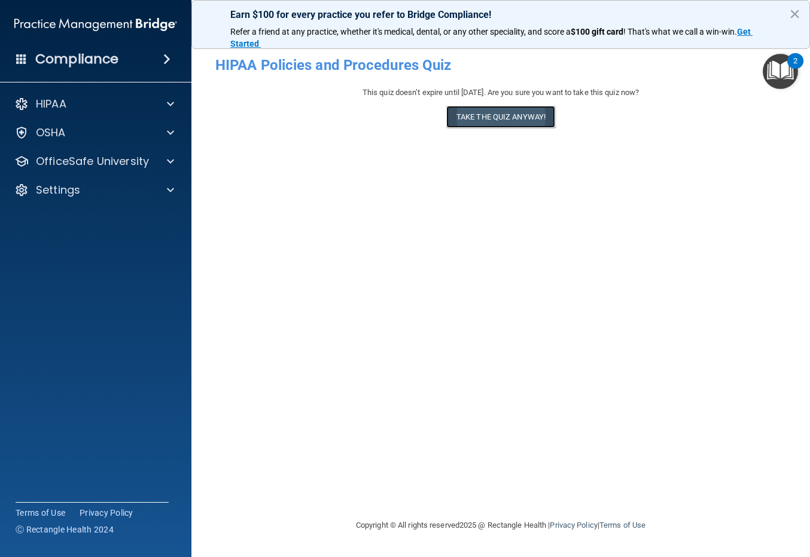
click at [468, 121] on button "Take the quiz anyway!" at bounding box center [500, 117] width 109 height 22
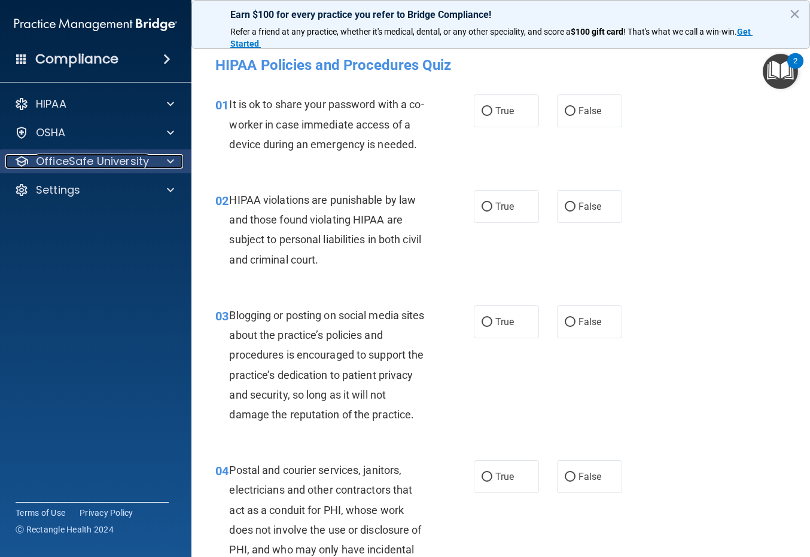
click at [115, 159] on p "OfficeSafe University" at bounding box center [92, 161] width 113 height 14
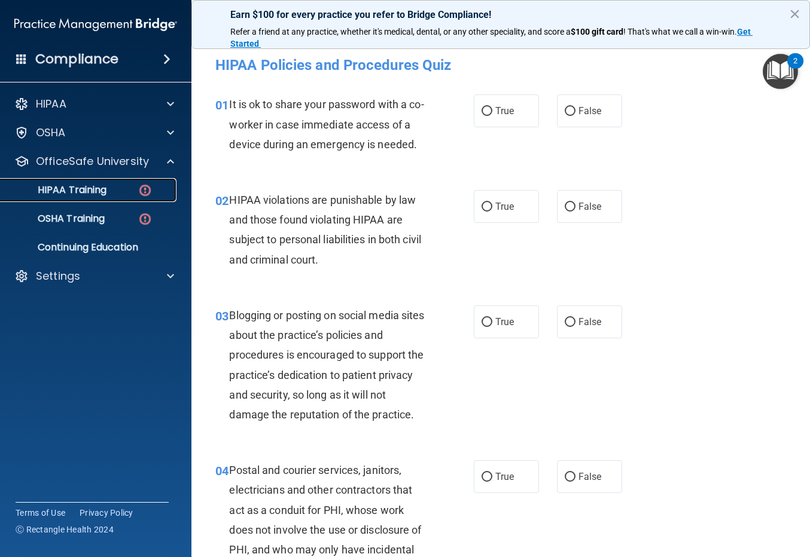
click at [128, 189] on div "HIPAA Training" at bounding box center [89, 190] width 163 height 12
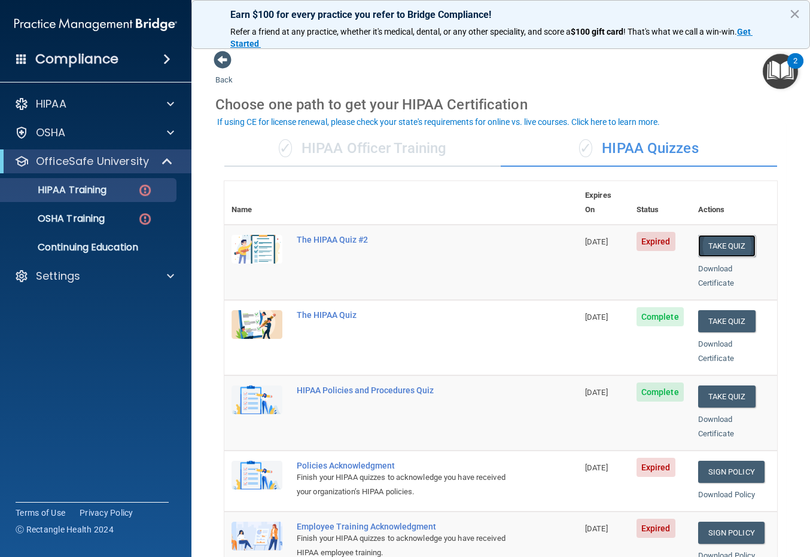
click at [726, 235] on button "Take Quiz" at bounding box center [726, 246] width 57 height 22
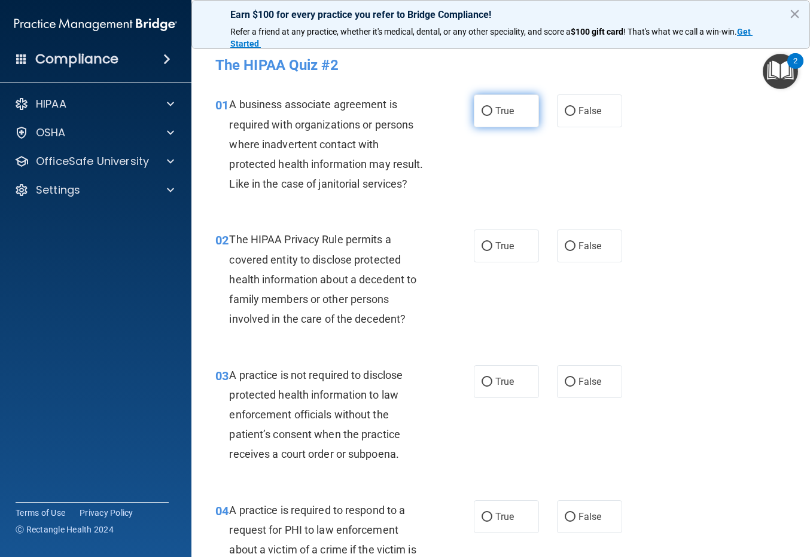
click at [481, 108] on input "True" at bounding box center [486, 111] width 11 height 9
radio input "true"
click at [482, 246] on input "True" at bounding box center [486, 246] width 11 height 9
radio input "true"
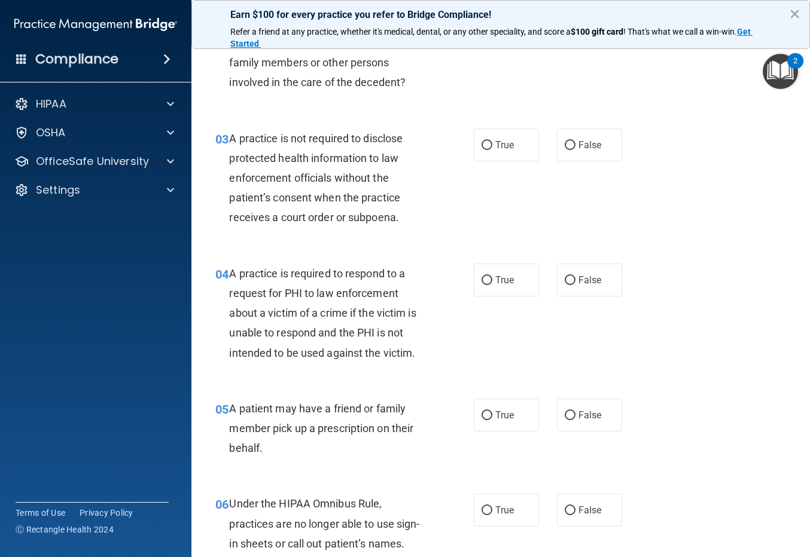
scroll to position [239, 0]
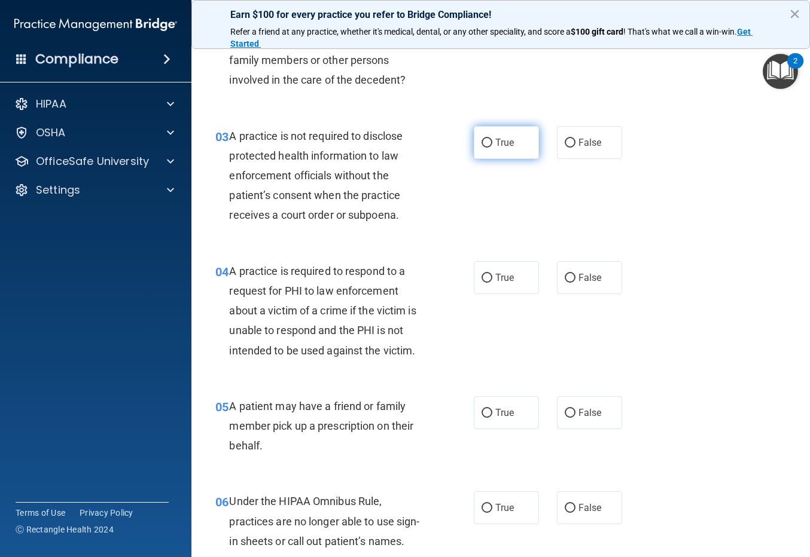
click at [481, 142] on input "True" at bounding box center [486, 143] width 11 height 9
radio input "true"
click at [566, 279] on input "False" at bounding box center [569, 278] width 11 height 9
radio input "true"
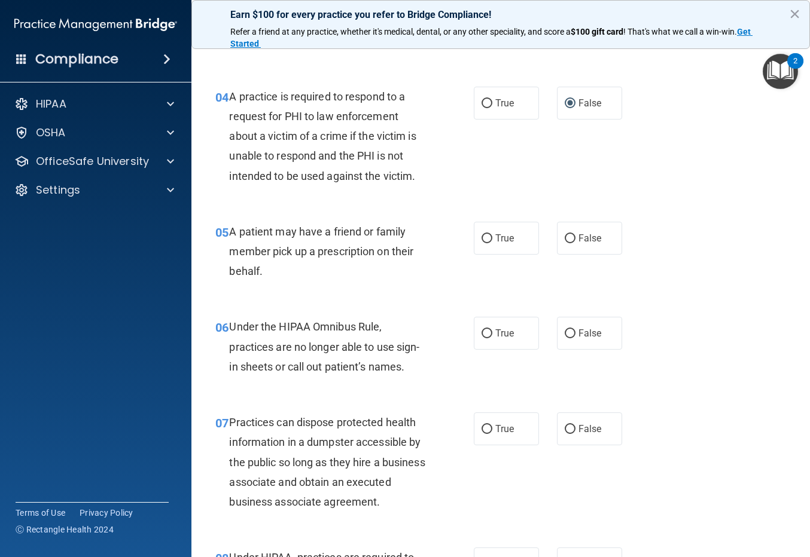
scroll to position [419, 0]
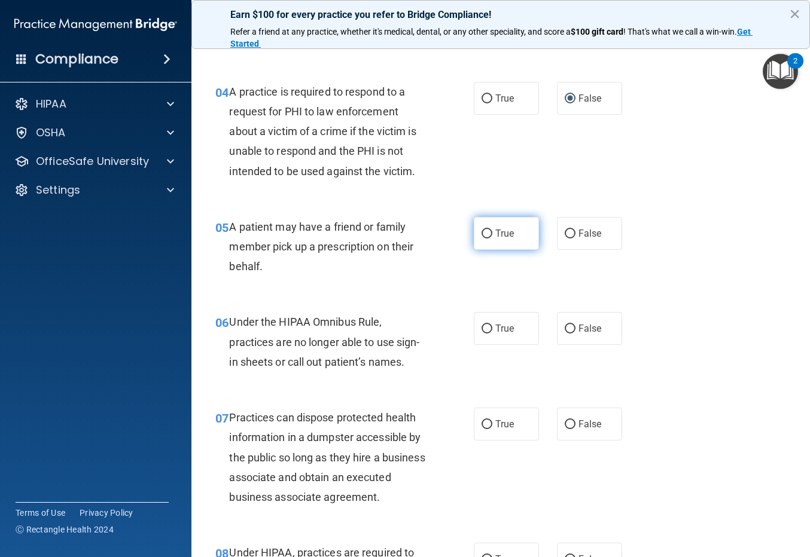
click at [484, 234] on input "True" at bounding box center [486, 234] width 11 height 9
radio input "true"
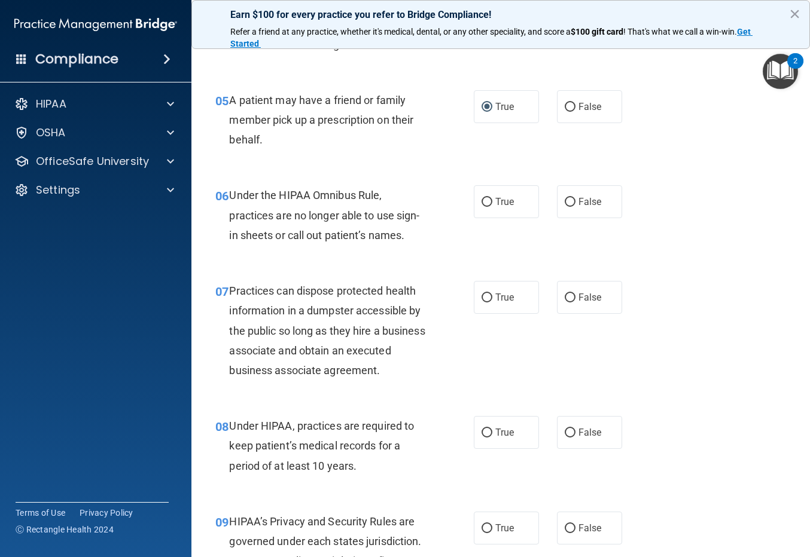
scroll to position [598, 0]
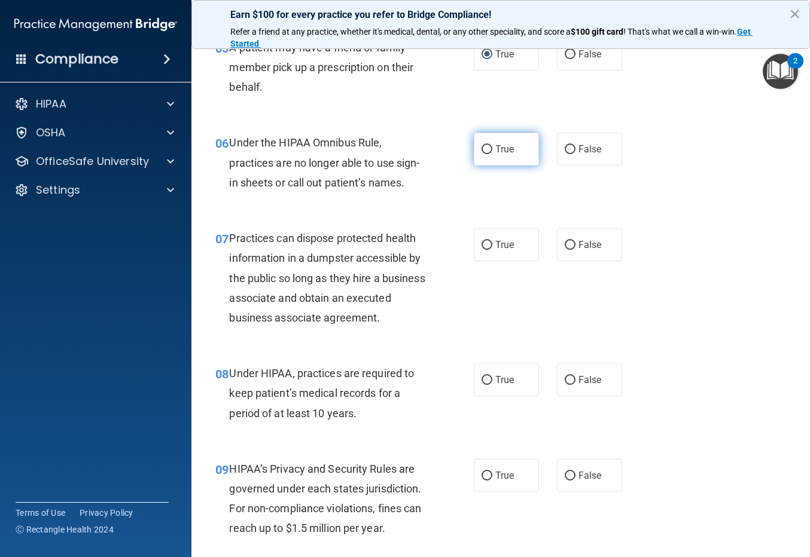
click at [485, 147] on input "True" at bounding box center [486, 149] width 11 height 9
radio input "true"
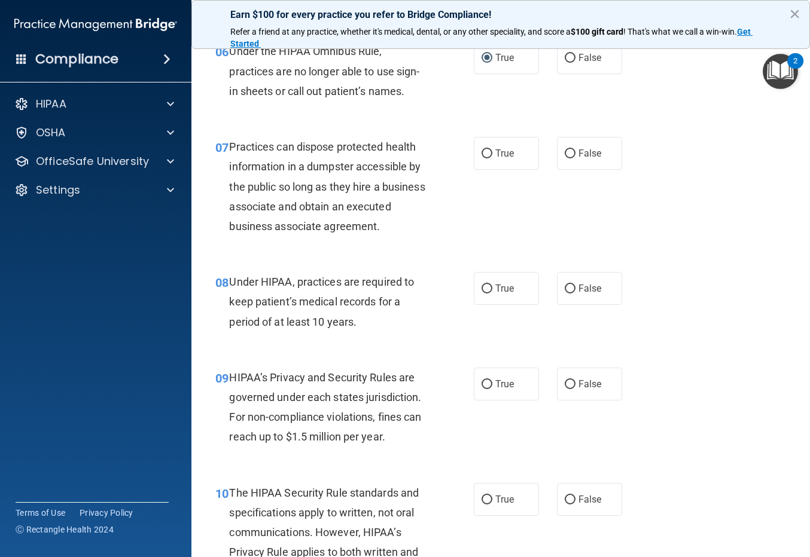
scroll to position [717, 0]
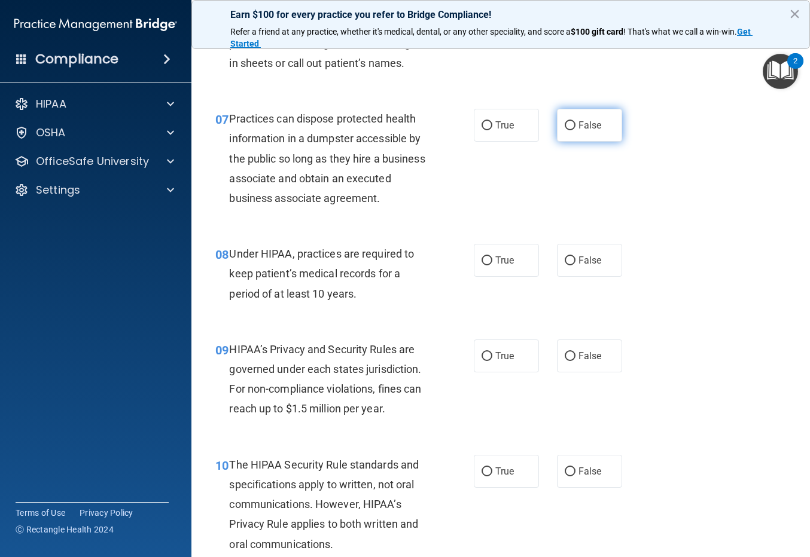
click at [566, 125] on input "False" at bounding box center [569, 125] width 11 height 9
radio input "true"
click at [484, 265] on input "True" at bounding box center [486, 260] width 11 height 9
radio input "true"
click at [564, 265] on input "False" at bounding box center [569, 260] width 11 height 9
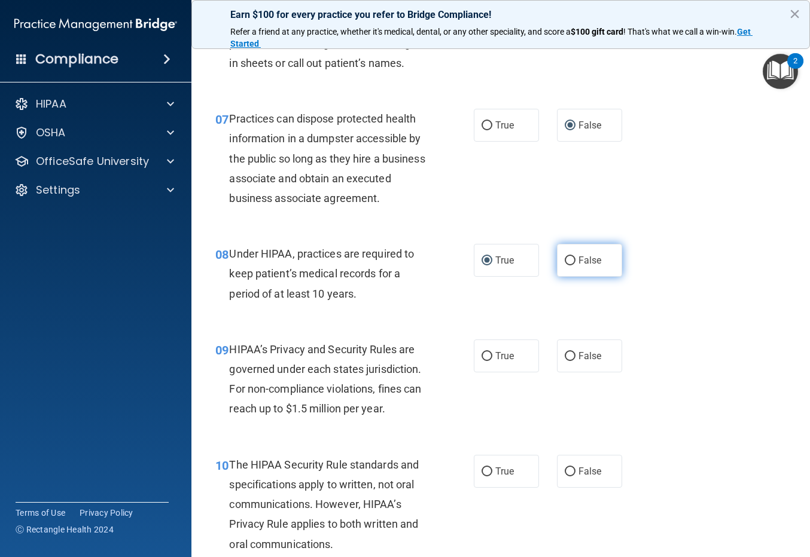
radio input "true"
radio input "false"
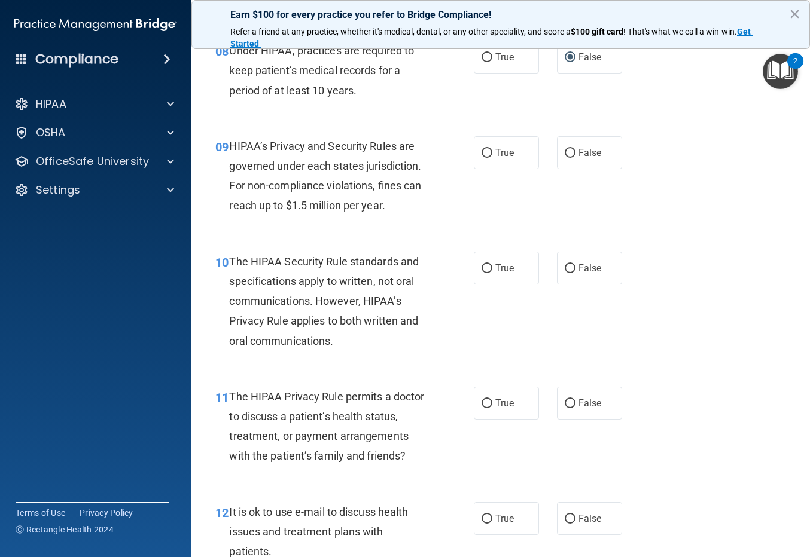
scroll to position [957, 0]
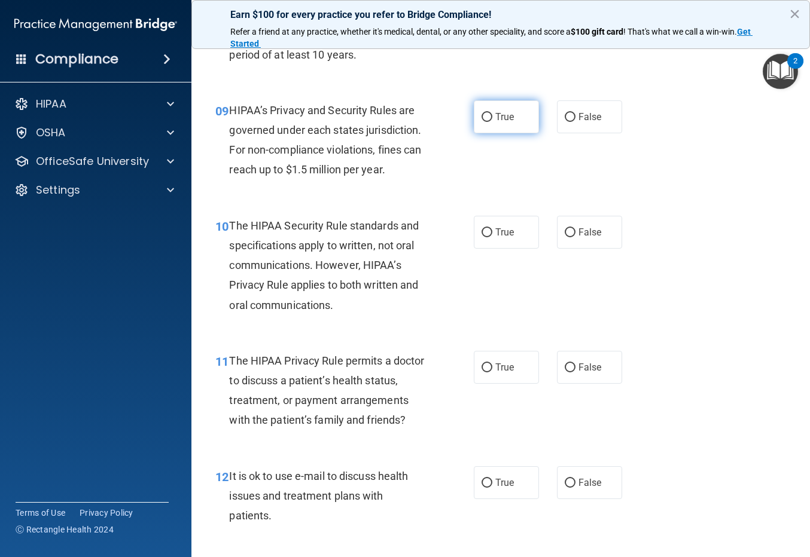
click at [482, 122] on input "True" at bounding box center [486, 117] width 11 height 9
radio input "true"
click at [482, 237] on input "True" at bounding box center [486, 232] width 11 height 9
radio input "true"
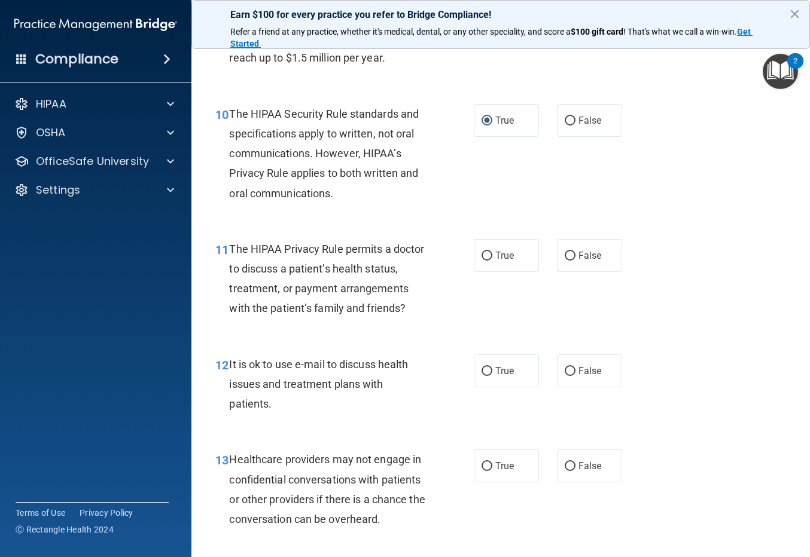
scroll to position [1076, 0]
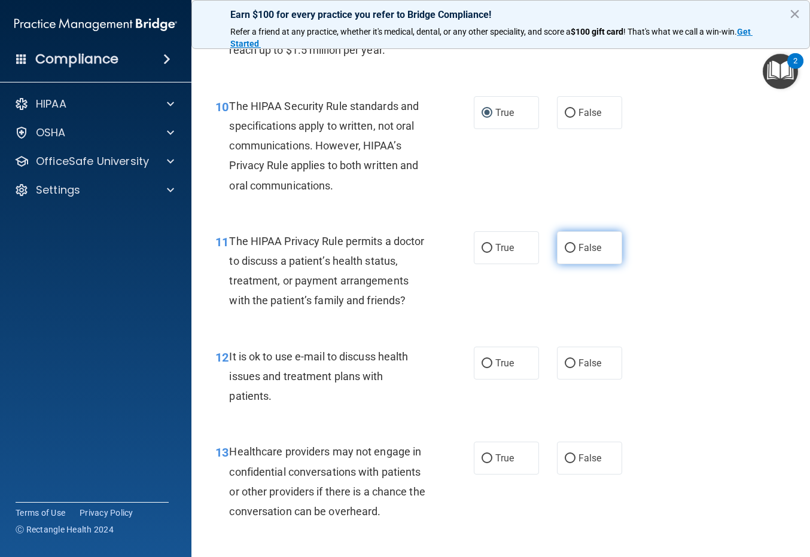
click at [564, 253] on input "False" at bounding box center [569, 248] width 11 height 9
radio input "true"
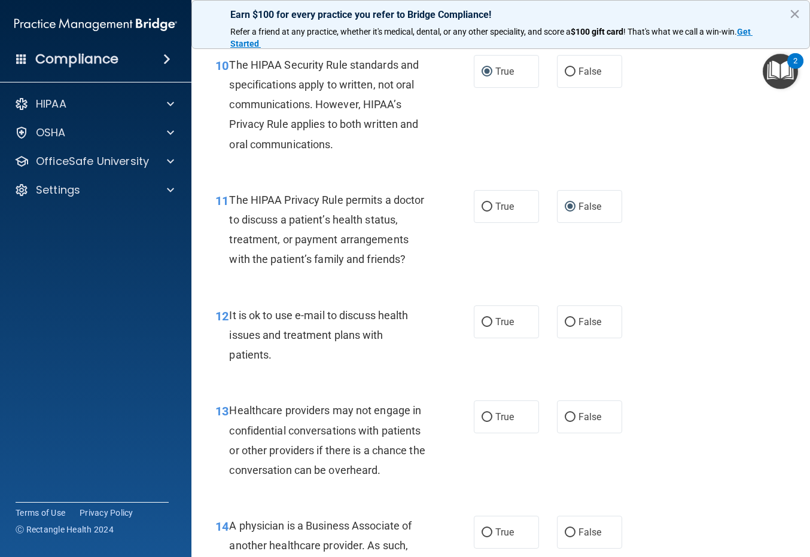
scroll to position [1256, 0]
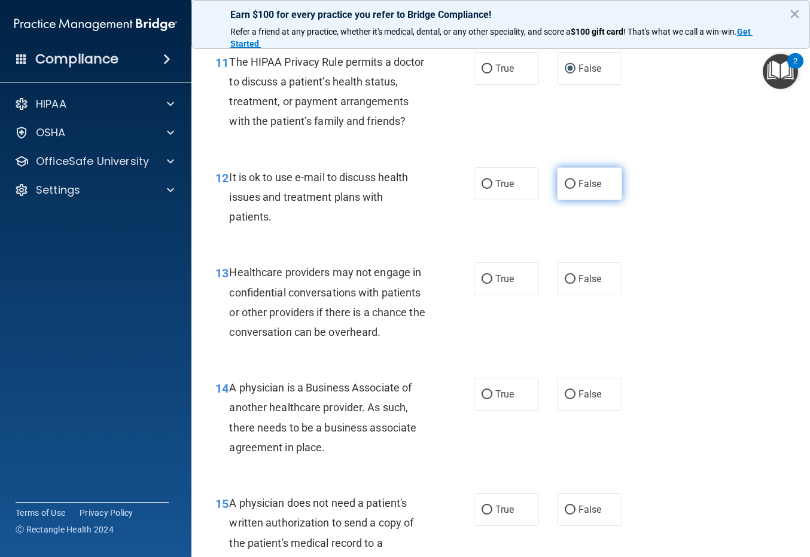
click at [564, 189] on input "False" at bounding box center [569, 184] width 11 height 9
radio input "true"
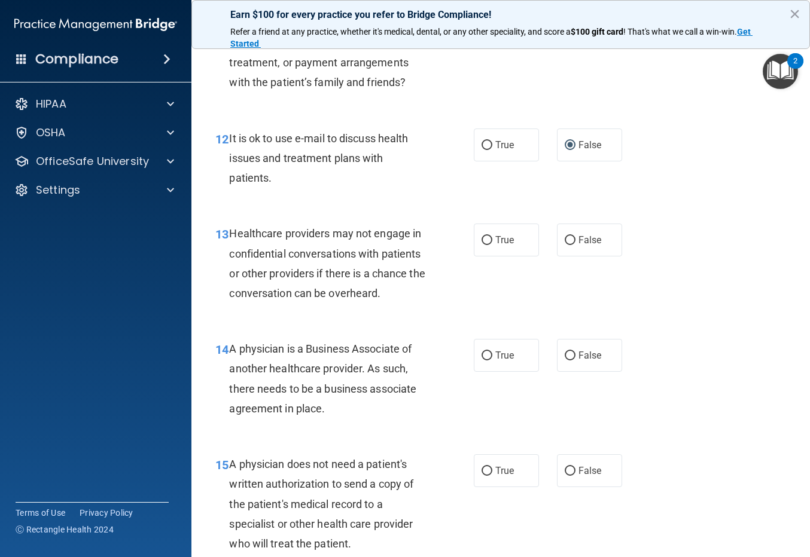
scroll to position [1375, 0]
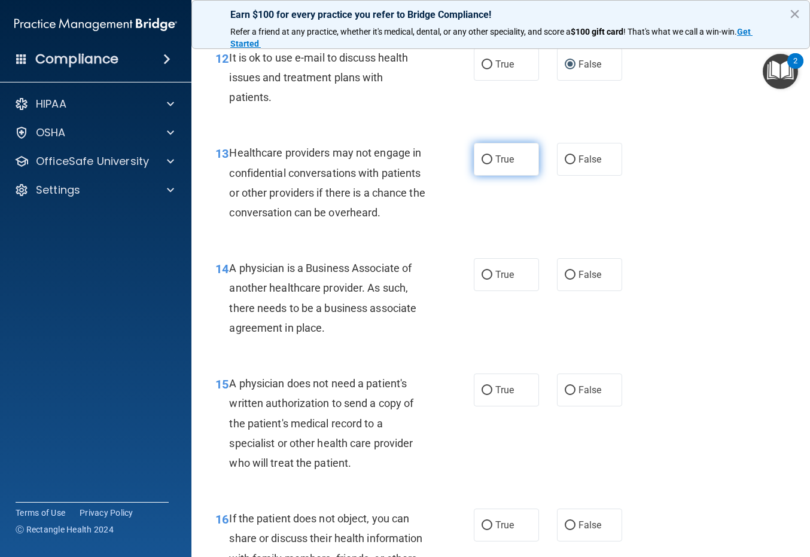
click at [481, 164] on input "True" at bounding box center [486, 159] width 11 height 9
radio input "true"
click at [484, 280] on input "True" at bounding box center [486, 275] width 11 height 9
radio input "true"
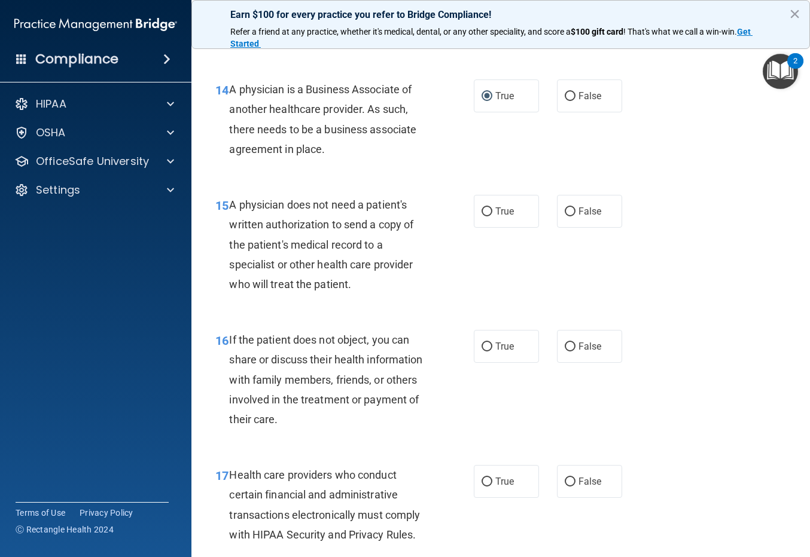
scroll to position [1554, 0]
click at [564, 216] on input "False" at bounding box center [569, 211] width 11 height 9
radio input "true"
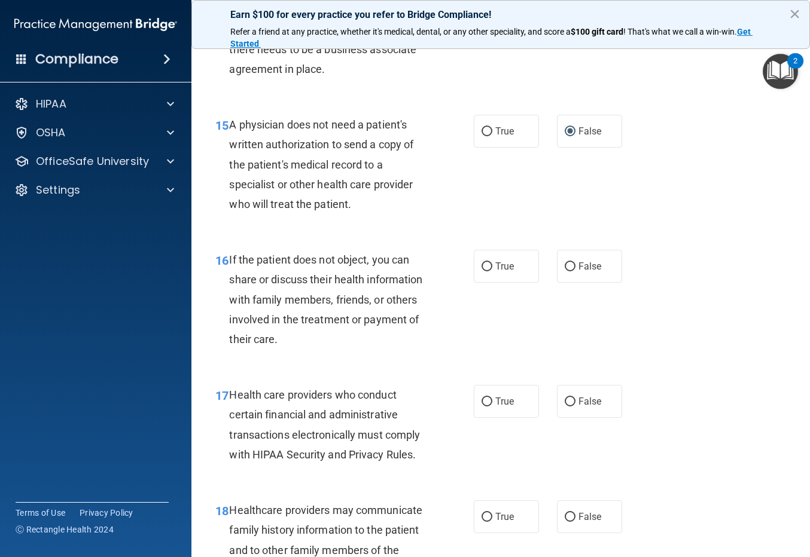
scroll to position [1674, 0]
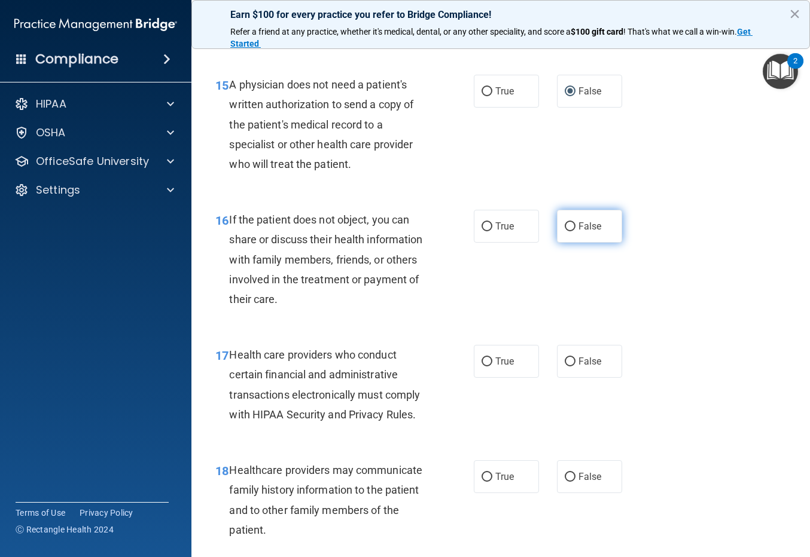
click at [565, 231] on input "False" at bounding box center [569, 226] width 11 height 9
radio input "true"
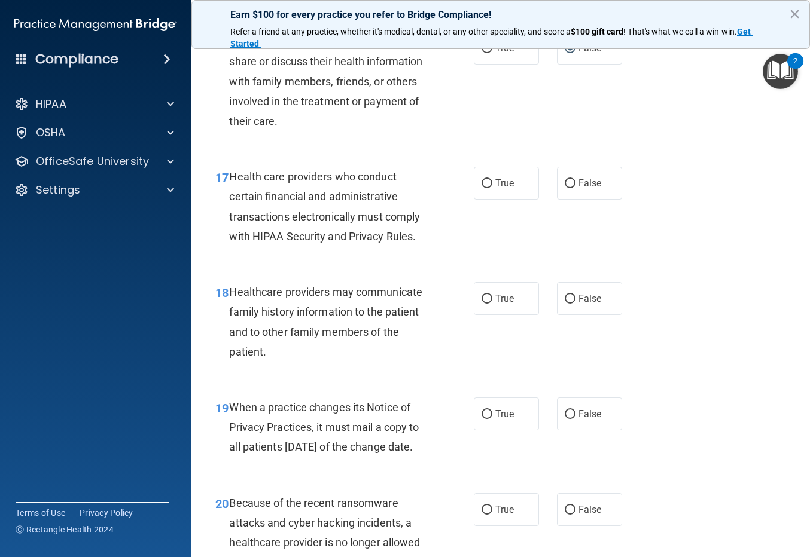
scroll to position [1853, 0]
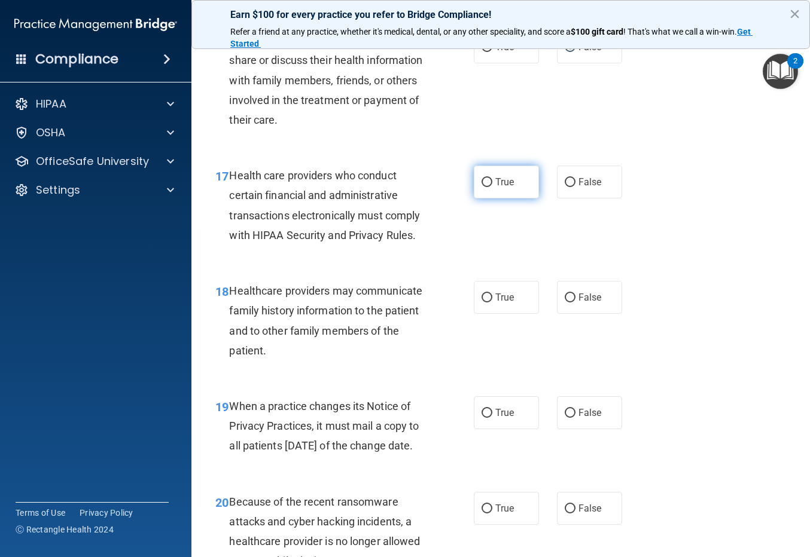
click at [482, 187] on input "True" at bounding box center [486, 182] width 11 height 9
radio input "true"
click at [564, 303] on input "False" at bounding box center [569, 298] width 11 height 9
radio input "true"
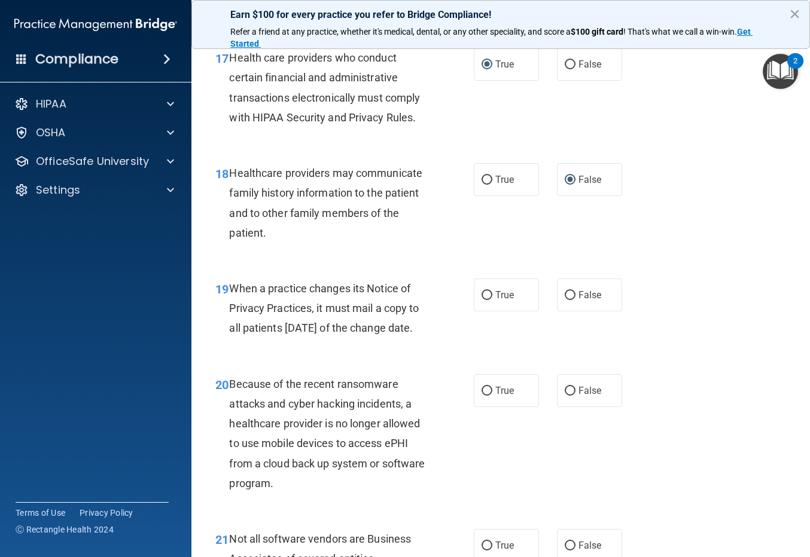
scroll to position [2033, 0]
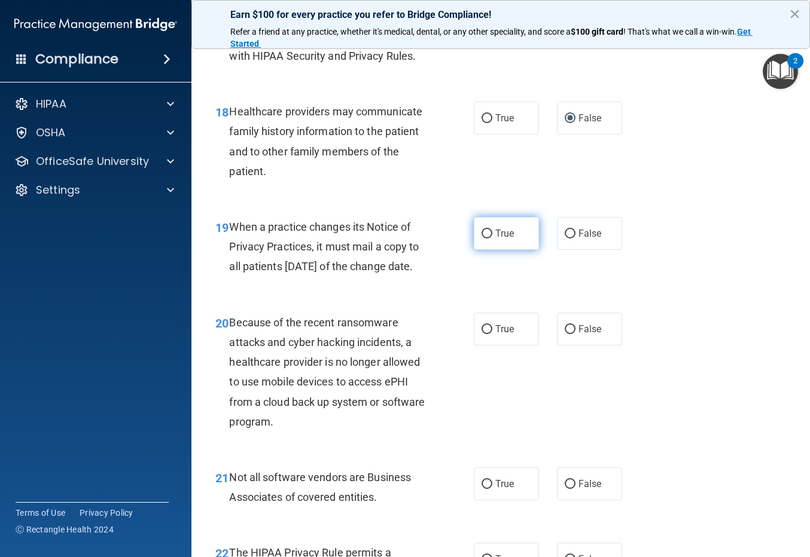
click at [483, 239] on input "True" at bounding box center [486, 234] width 11 height 9
radio input "true"
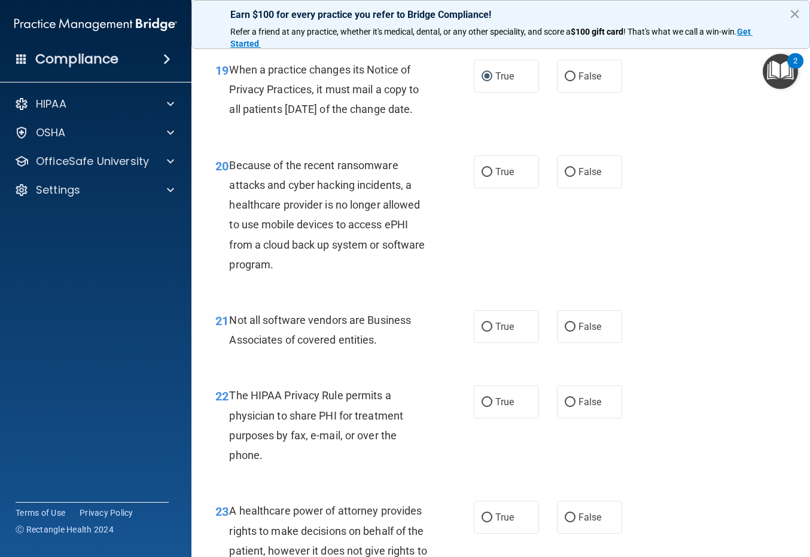
scroll to position [2212, 0]
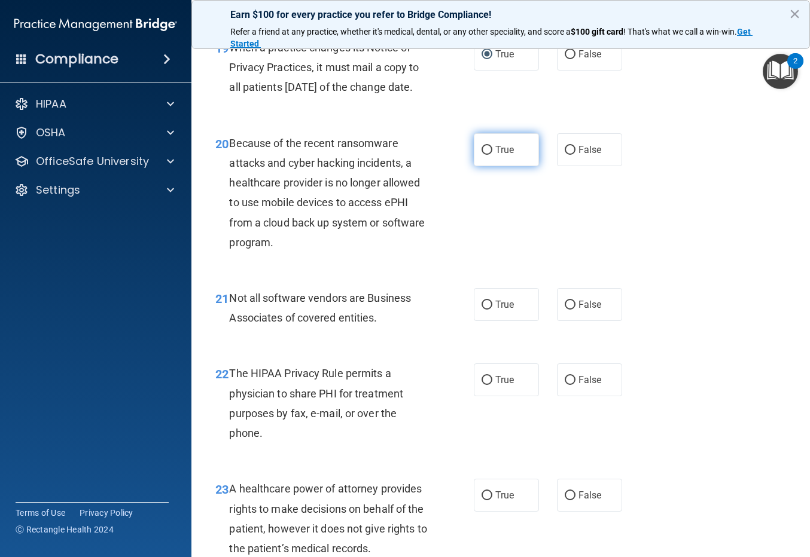
click at [482, 155] on input "True" at bounding box center [486, 150] width 11 height 9
radio input "true"
click at [482, 310] on input "True" at bounding box center [486, 305] width 11 height 9
radio input "true"
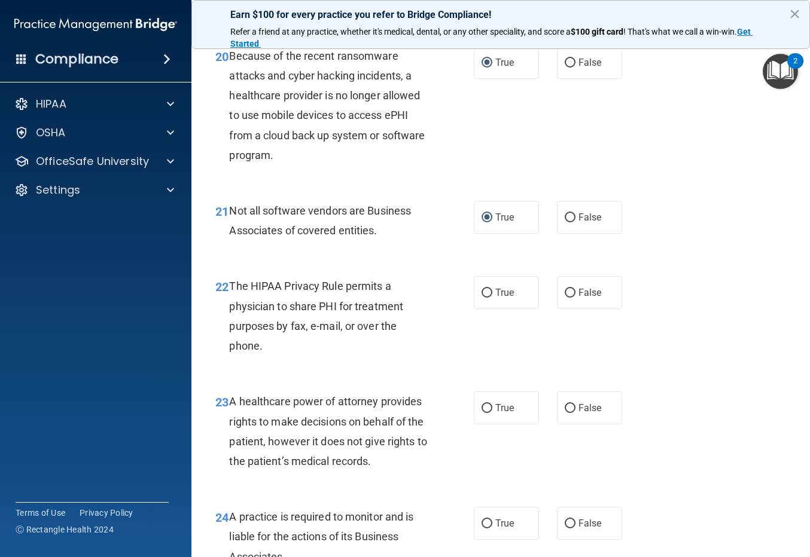
scroll to position [2332, 0]
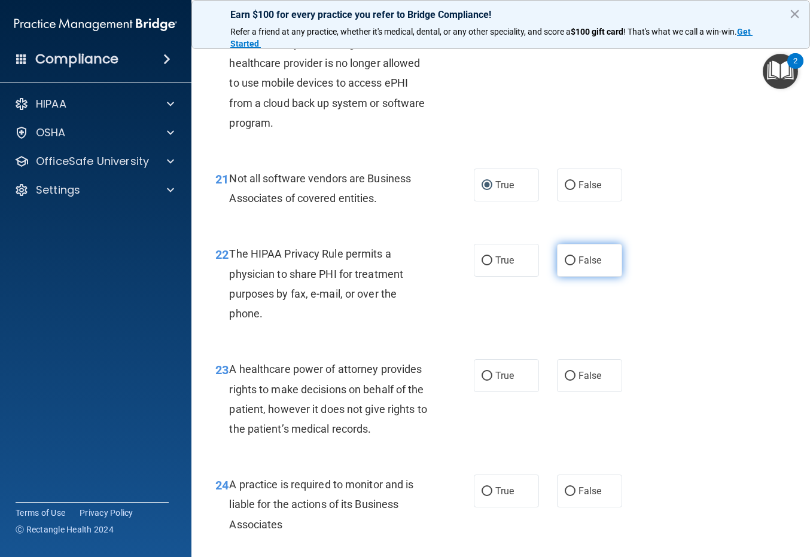
click at [567, 265] on input "False" at bounding box center [569, 260] width 11 height 9
radio input "true"
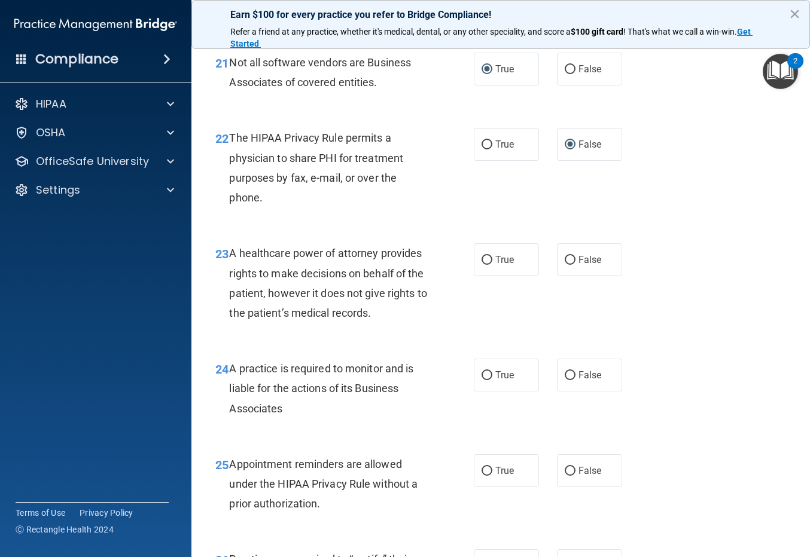
scroll to position [2511, 0]
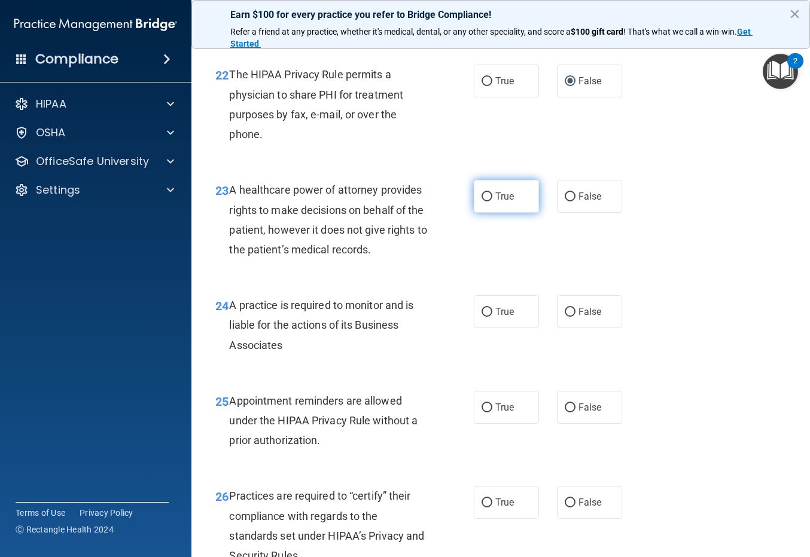
click at [482, 201] on input "True" at bounding box center [486, 197] width 11 height 9
radio input "true"
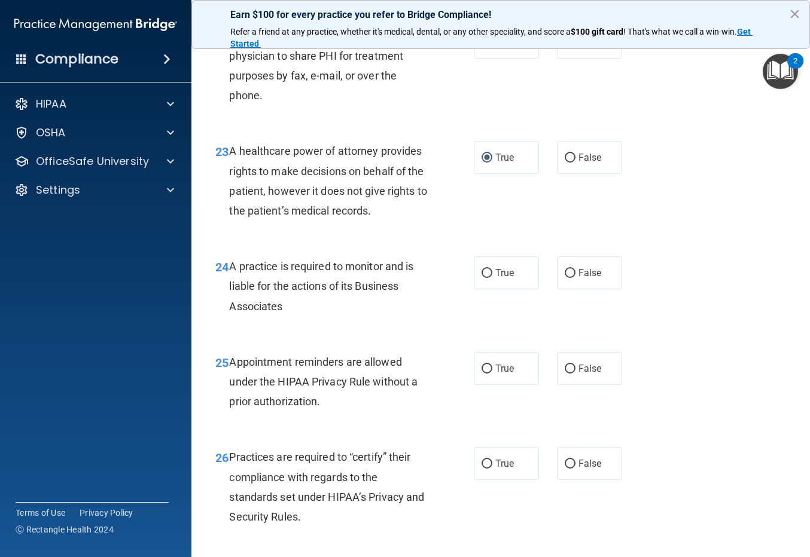
scroll to position [2571, 0]
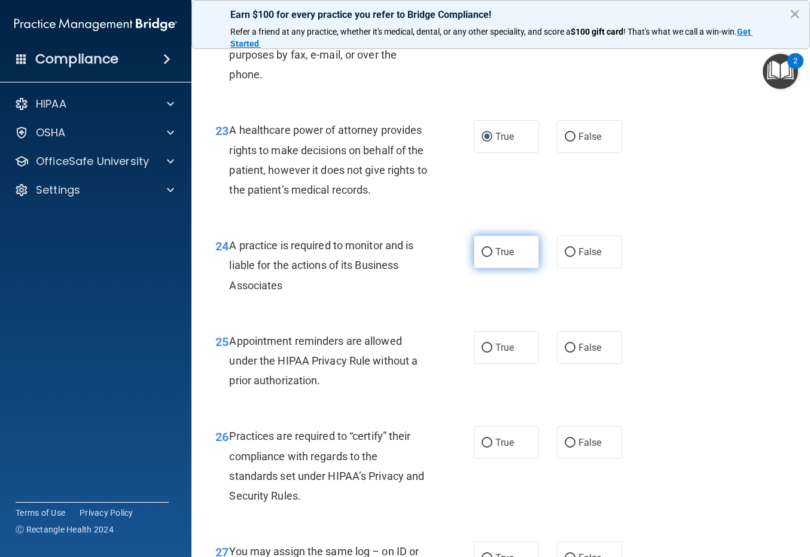
click at [482, 257] on input "True" at bounding box center [486, 252] width 11 height 9
radio input "true"
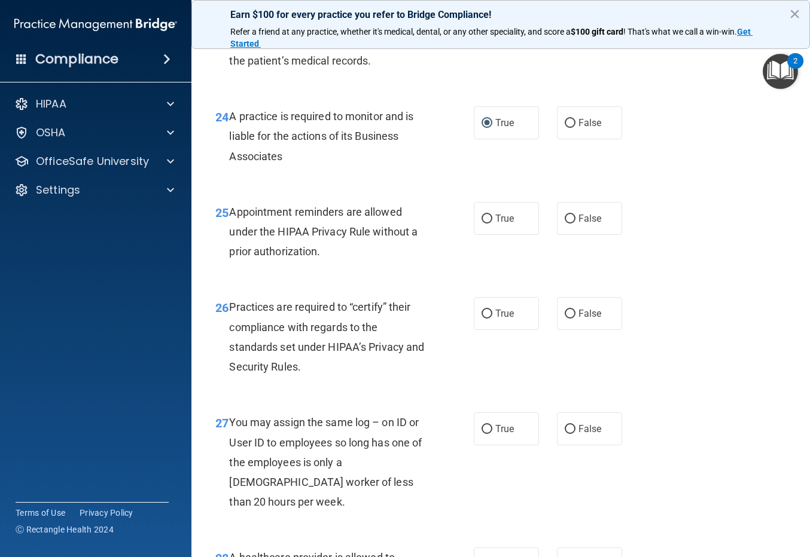
scroll to position [2750, 0]
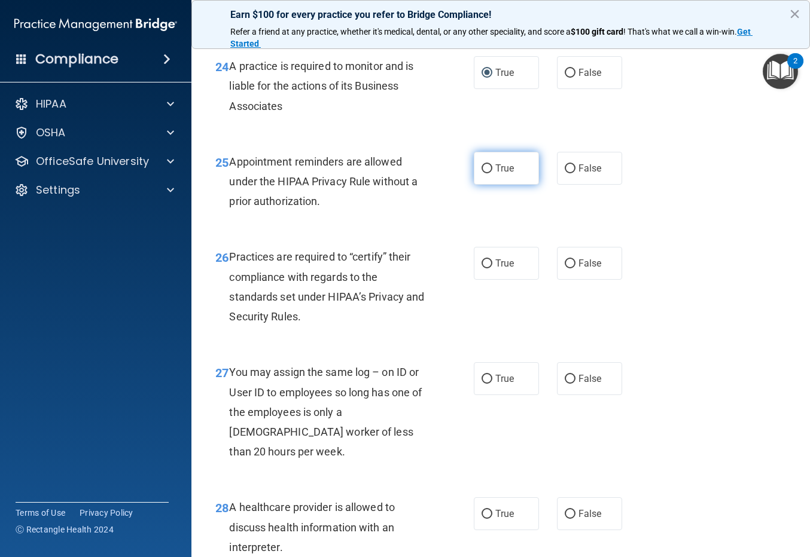
click at [484, 173] on input "True" at bounding box center [486, 168] width 11 height 9
radio input "true"
click at [481, 268] on input "True" at bounding box center [486, 263] width 11 height 9
radio input "true"
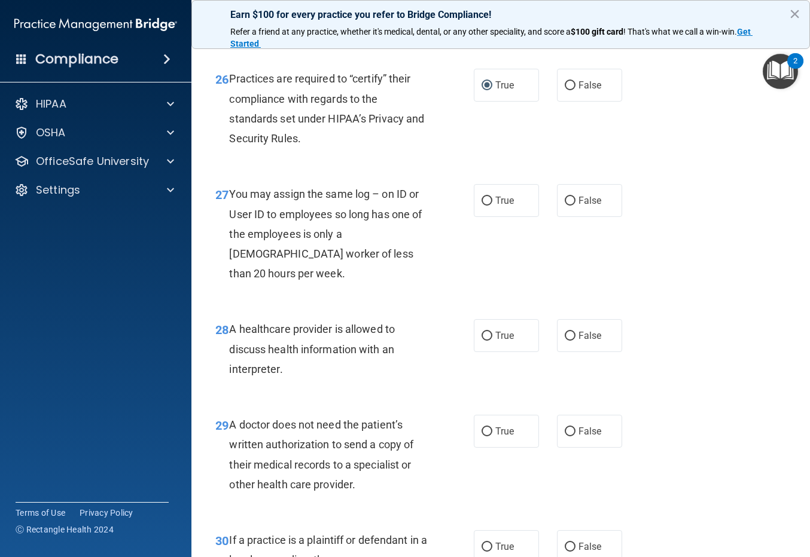
scroll to position [2930, 0]
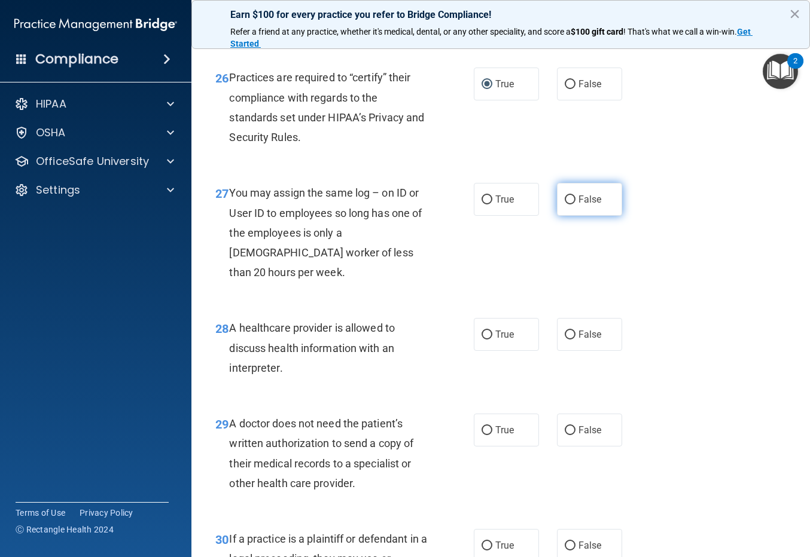
click at [564, 204] on input "False" at bounding box center [569, 200] width 11 height 9
radio input "true"
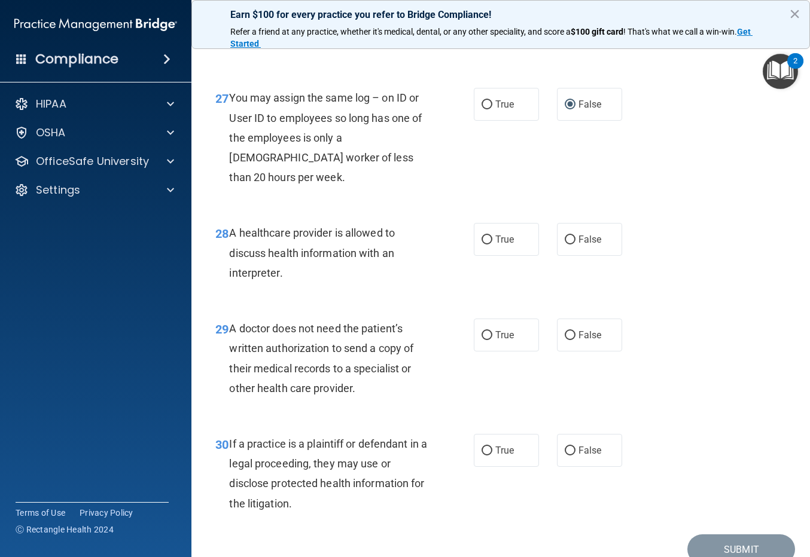
scroll to position [3049, 0]
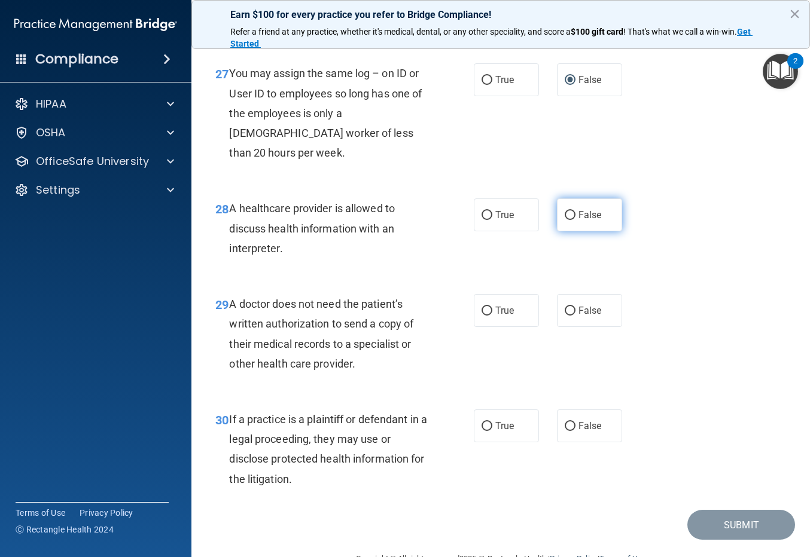
click at [564, 220] on input "False" at bounding box center [569, 215] width 11 height 9
radio input "true"
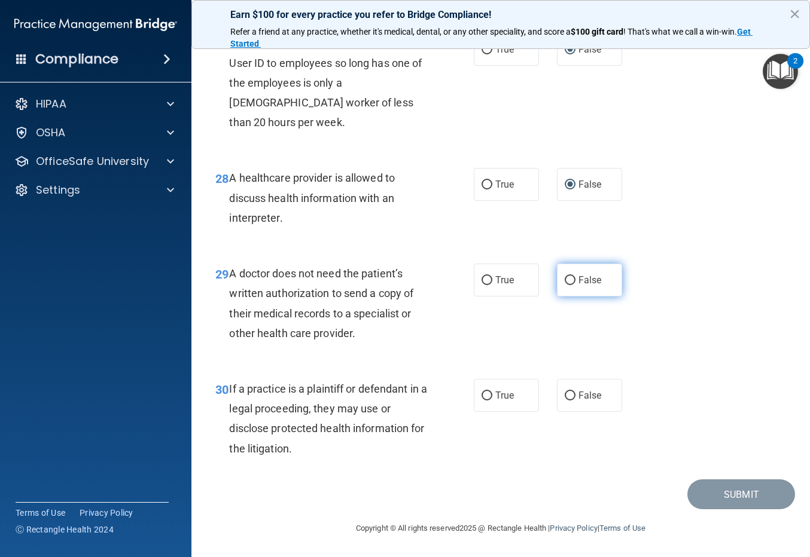
scroll to position [3120, 0]
click at [566, 276] on input "False" at bounding box center [569, 280] width 11 height 9
radio input "true"
click at [564, 395] on input "False" at bounding box center [569, 396] width 11 height 9
radio input "true"
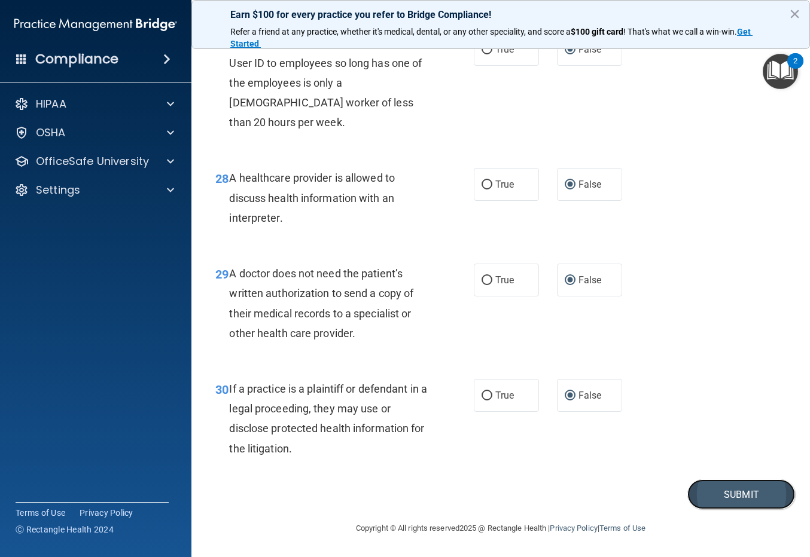
click at [710, 493] on button "Submit" at bounding box center [741, 494] width 108 height 30
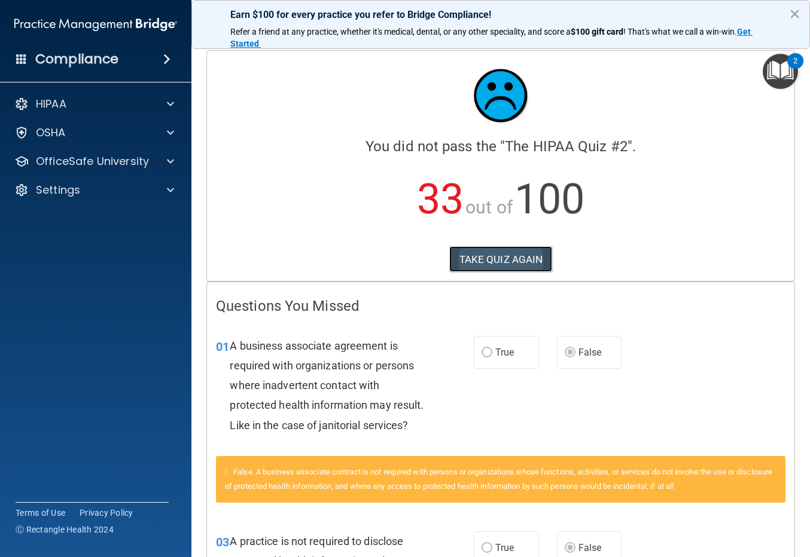
click at [475, 258] on button "TAKE QUIZ AGAIN" at bounding box center [500, 259] width 103 height 26
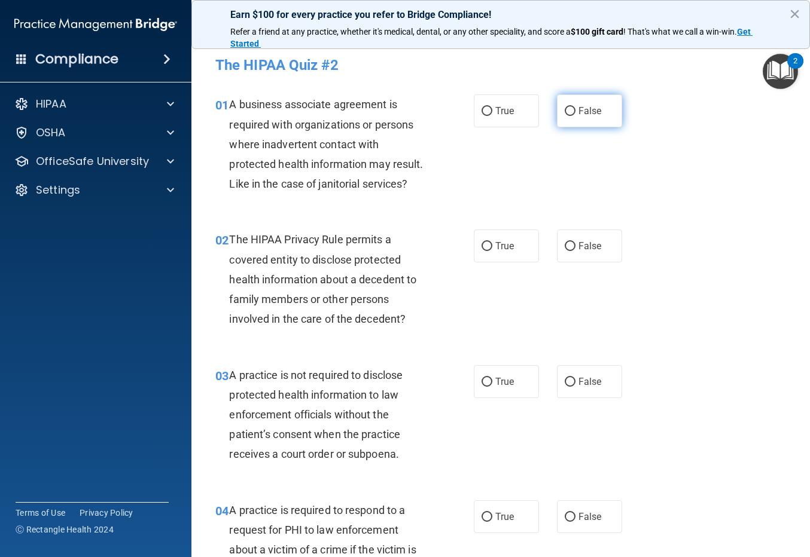
click at [564, 112] on input "False" at bounding box center [569, 111] width 11 height 9
radio input "true"
click at [482, 247] on input "True" at bounding box center [486, 246] width 11 height 9
radio input "true"
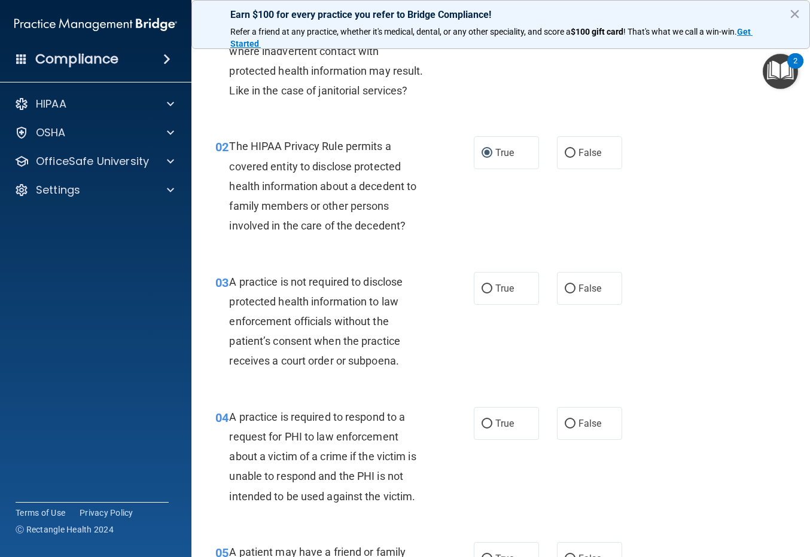
scroll to position [120, 0]
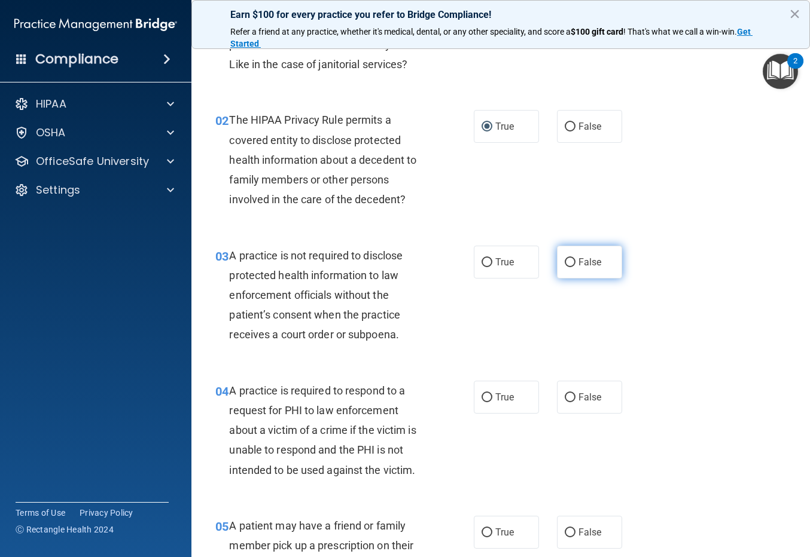
click at [567, 259] on input "False" at bounding box center [569, 262] width 11 height 9
radio input "true"
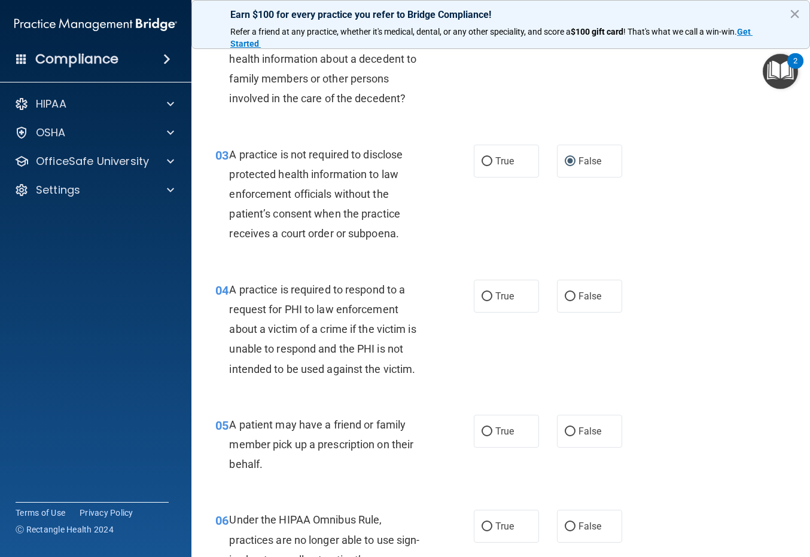
scroll to position [239, 0]
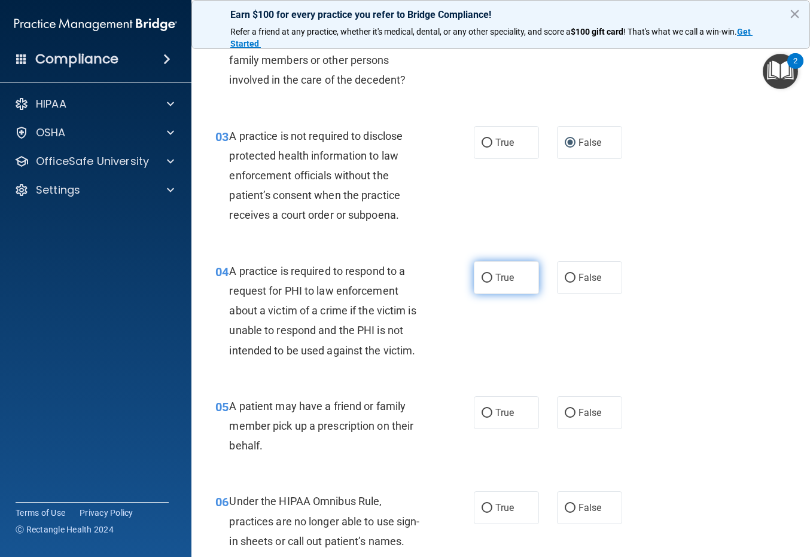
click at [485, 280] on input "True" at bounding box center [486, 278] width 11 height 9
radio input "true"
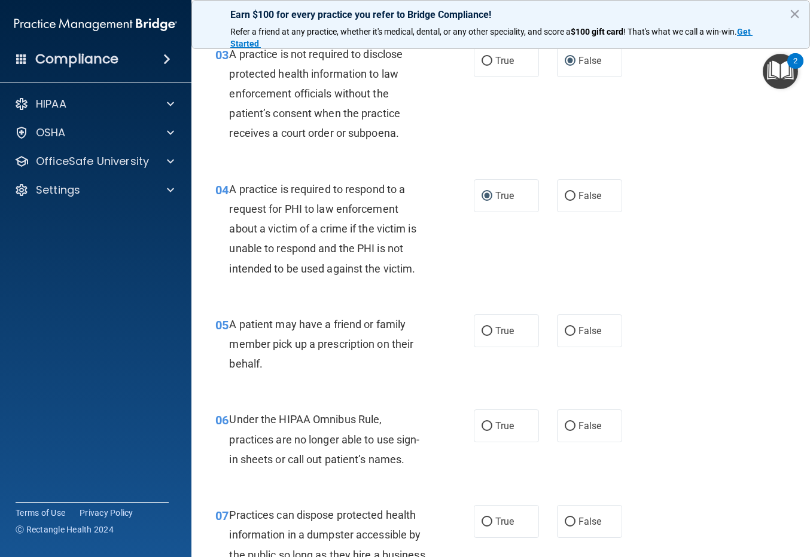
scroll to position [359, 0]
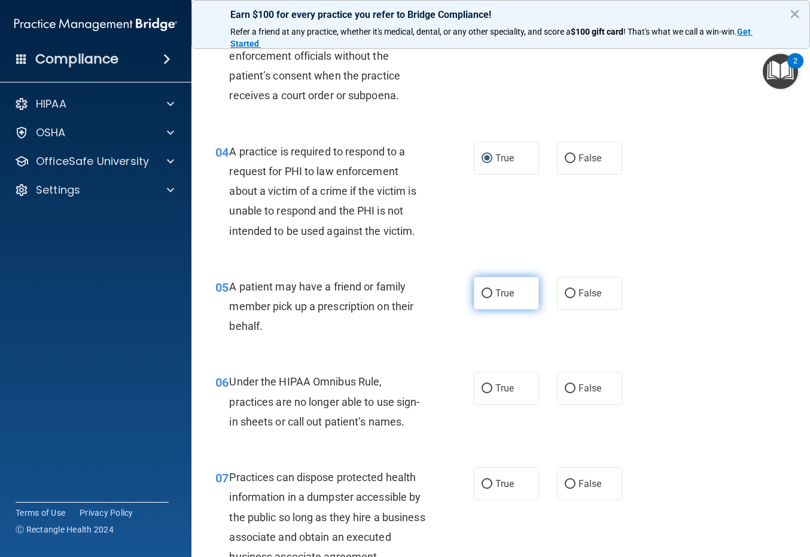
click at [481, 292] on input "True" at bounding box center [486, 293] width 11 height 9
radio input "true"
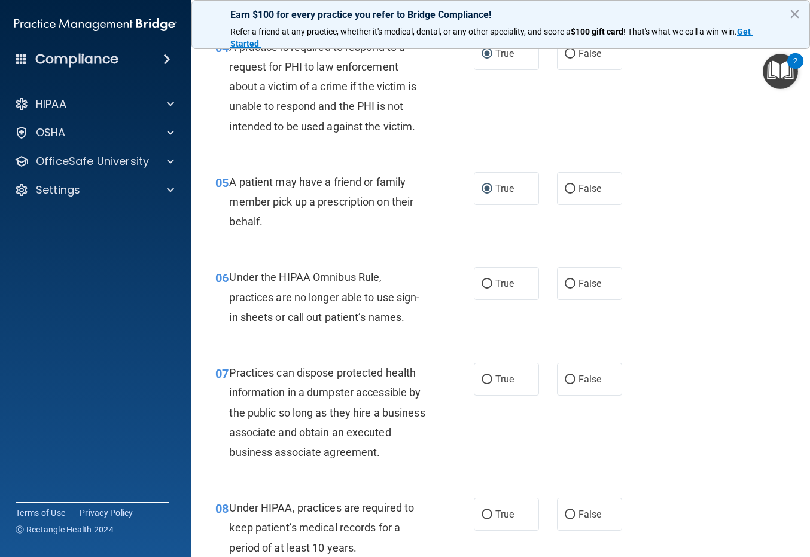
scroll to position [538, 0]
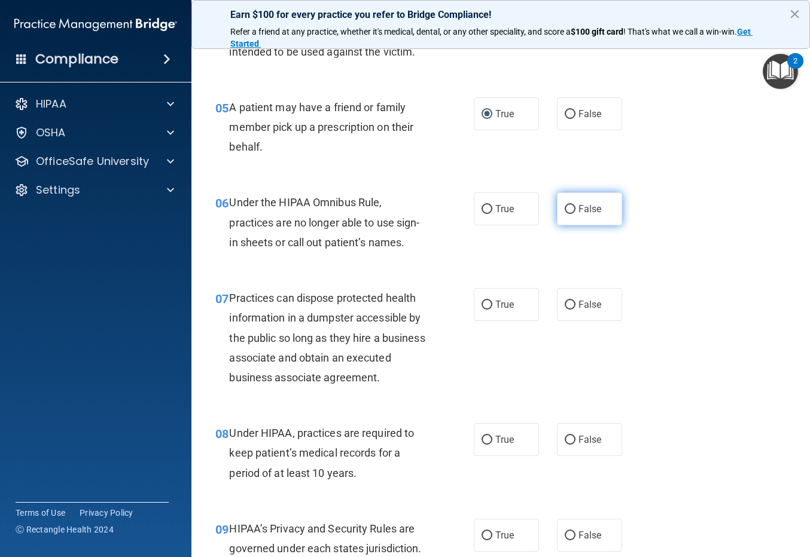
click at [564, 209] on input "False" at bounding box center [569, 209] width 11 height 9
radio input "true"
click at [564, 304] on input "False" at bounding box center [569, 305] width 11 height 9
radio input "true"
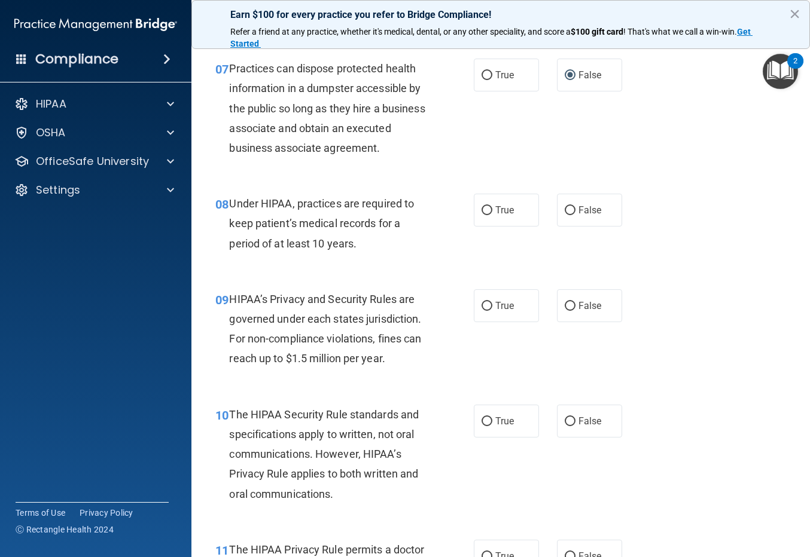
scroll to position [777, 0]
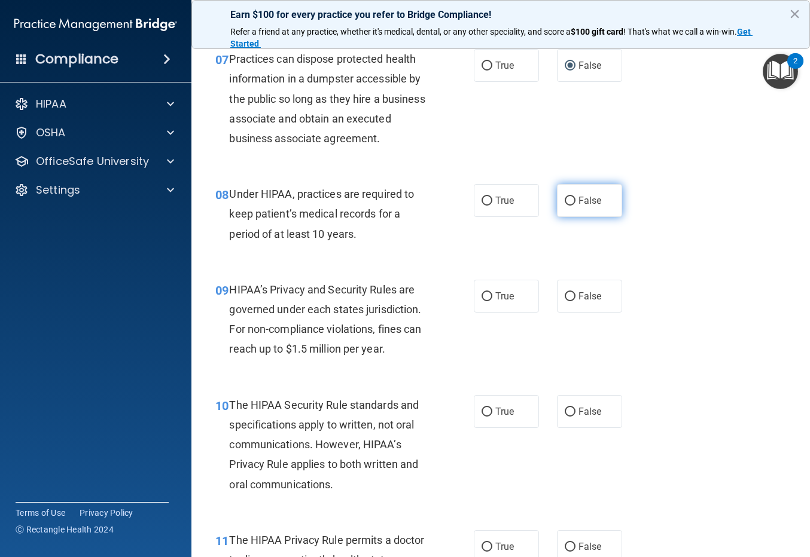
click at [565, 206] on input "False" at bounding box center [569, 201] width 11 height 9
radio input "true"
click at [564, 301] on input "False" at bounding box center [569, 296] width 11 height 9
radio input "true"
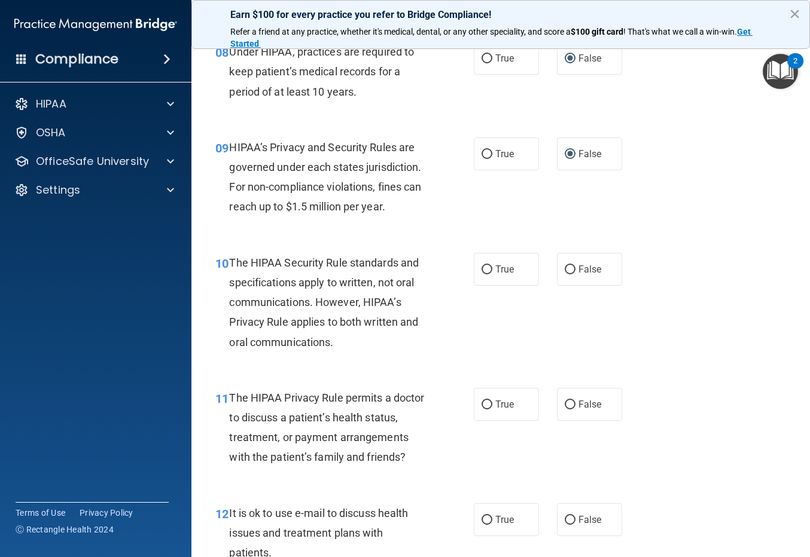
scroll to position [957, 0]
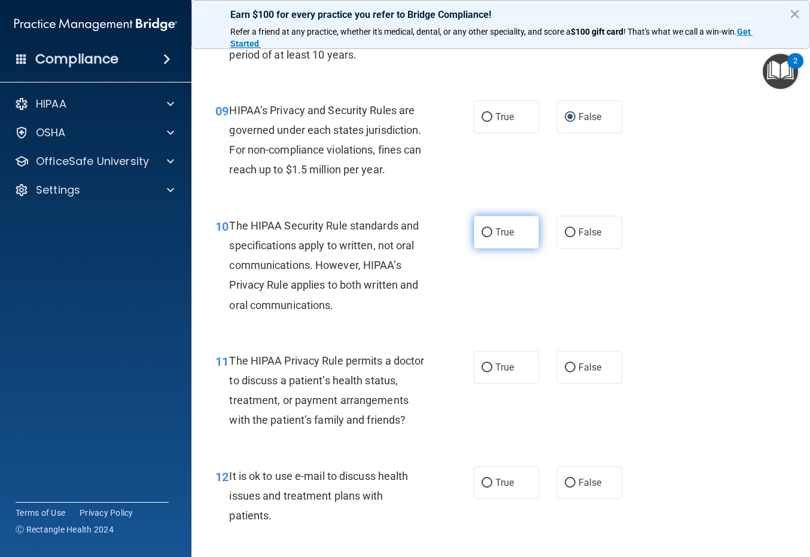
click at [483, 237] on input "True" at bounding box center [486, 232] width 11 height 9
radio input "true"
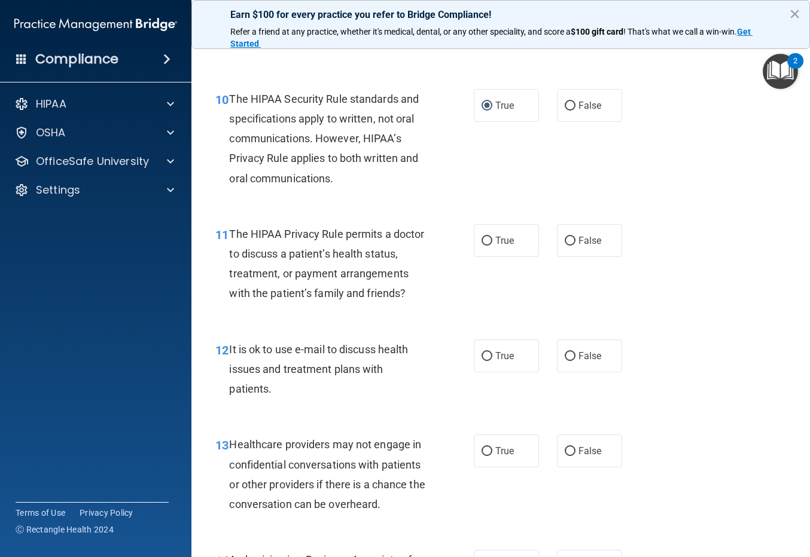
scroll to position [1136, 0]
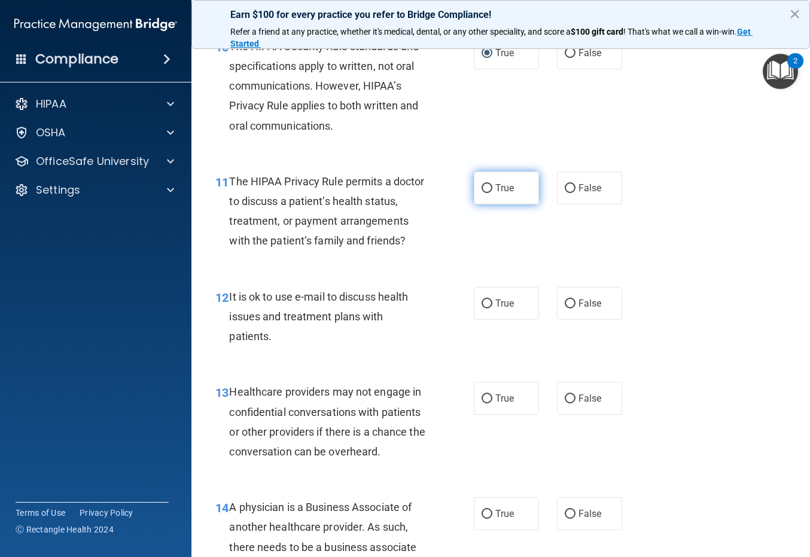
click at [483, 193] on input "True" at bounding box center [486, 188] width 11 height 9
radio input "true"
click at [481, 308] on input "True" at bounding box center [486, 304] width 11 height 9
radio input "true"
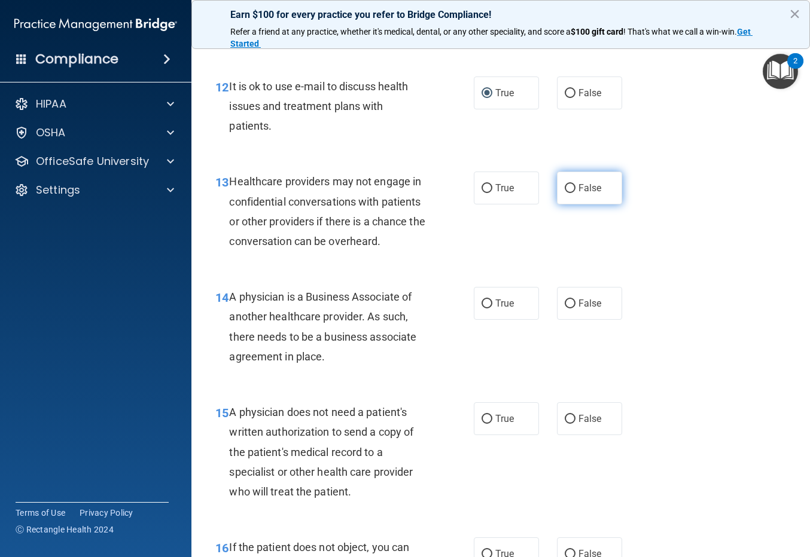
scroll to position [1375, 0]
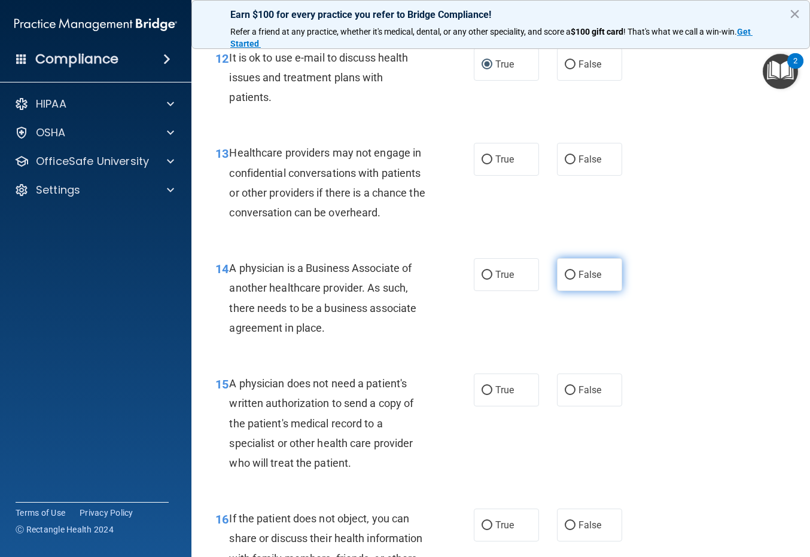
click at [567, 280] on input "False" at bounding box center [569, 275] width 11 height 9
radio input "true"
click at [566, 164] on input "False" at bounding box center [569, 159] width 11 height 9
radio input "true"
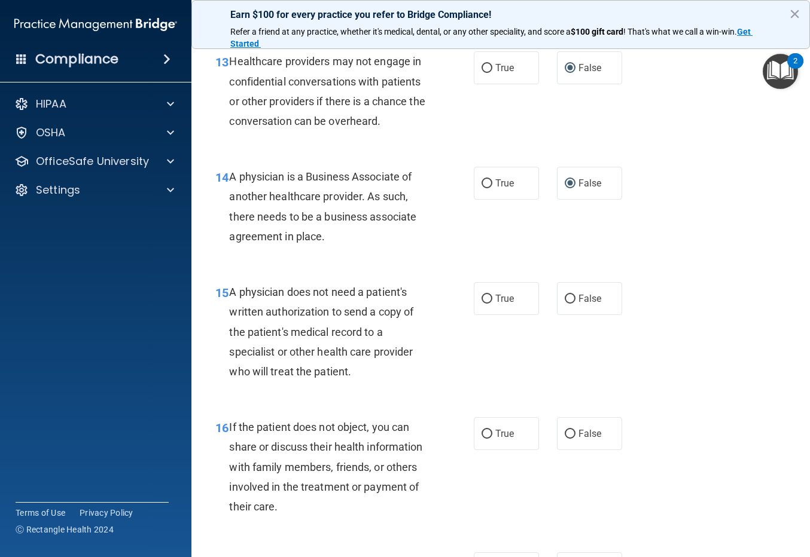
scroll to position [1495, 0]
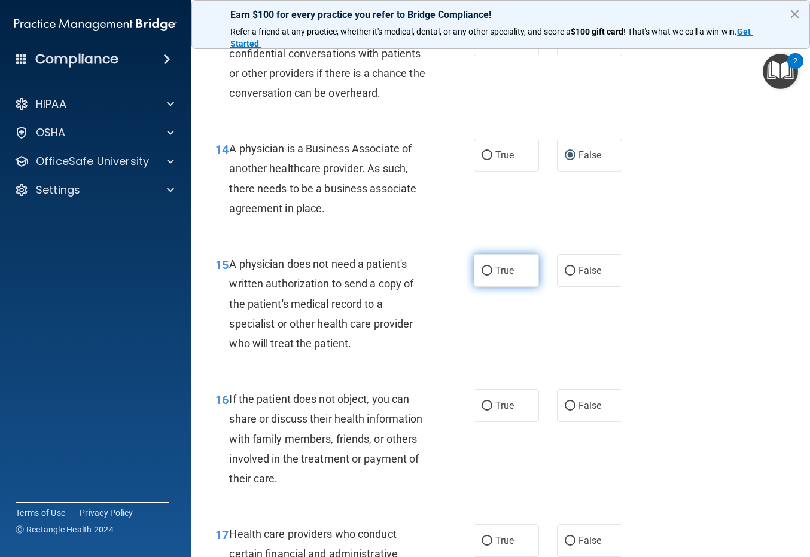
click at [482, 276] on input "True" at bounding box center [486, 271] width 11 height 9
radio input "true"
click at [481, 411] on input "True" at bounding box center [486, 406] width 11 height 9
radio input "true"
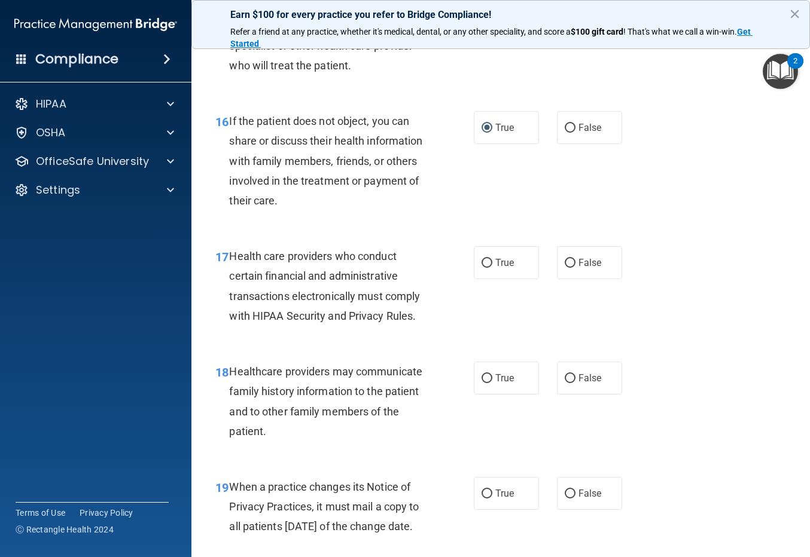
scroll to position [1794, 0]
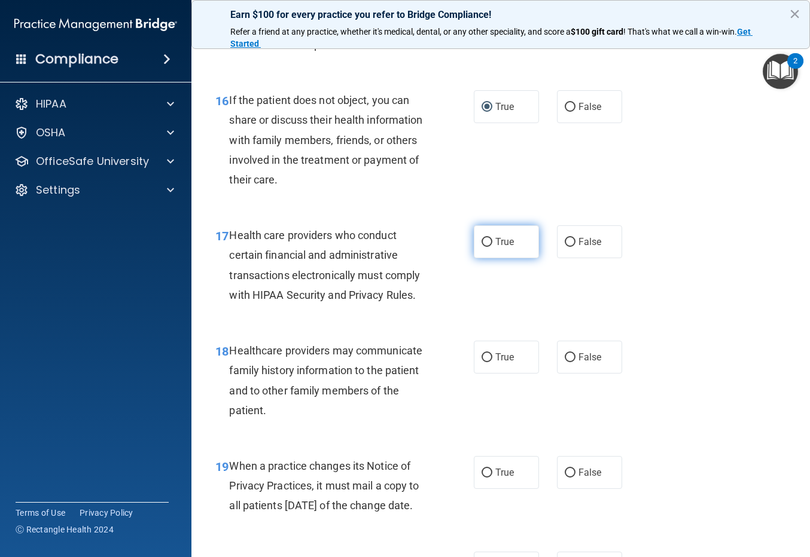
click at [481, 247] on input "True" at bounding box center [486, 242] width 11 height 9
radio input "true"
click at [564, 362] on input "False" at bounding box center [569, 357] width 11 height 9
radio input "true"
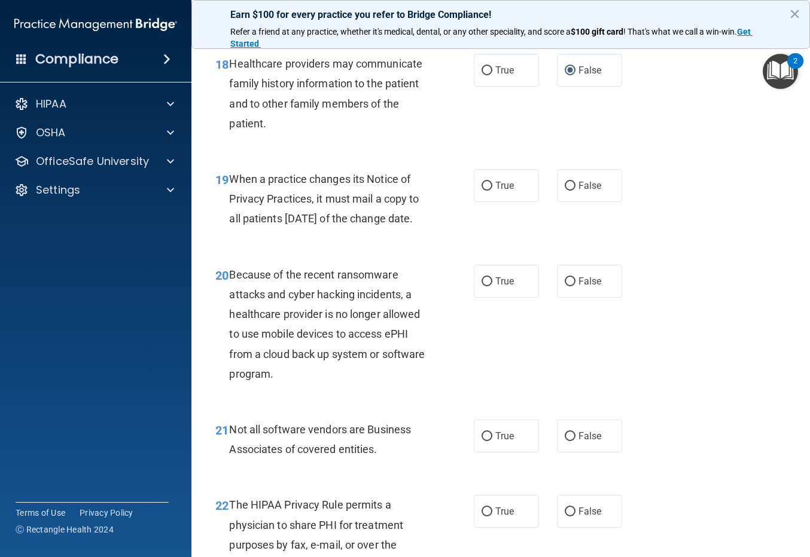
scroll to position [2093, 0]
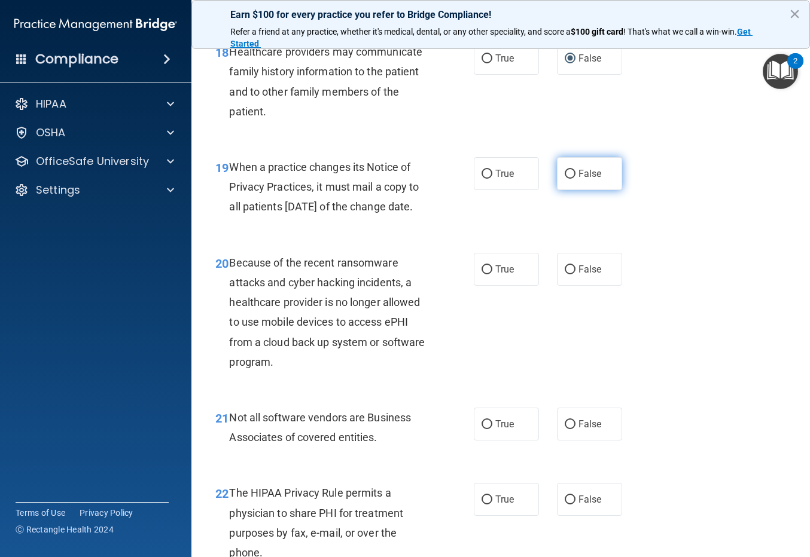
click at [564, 179] on input "False" at bounding box center [569, 174] width 11 height 9
radio input "true"
click at [566, 274] on input "False" at bounding box center [569, 269] width 11 height 9
radio input "true"
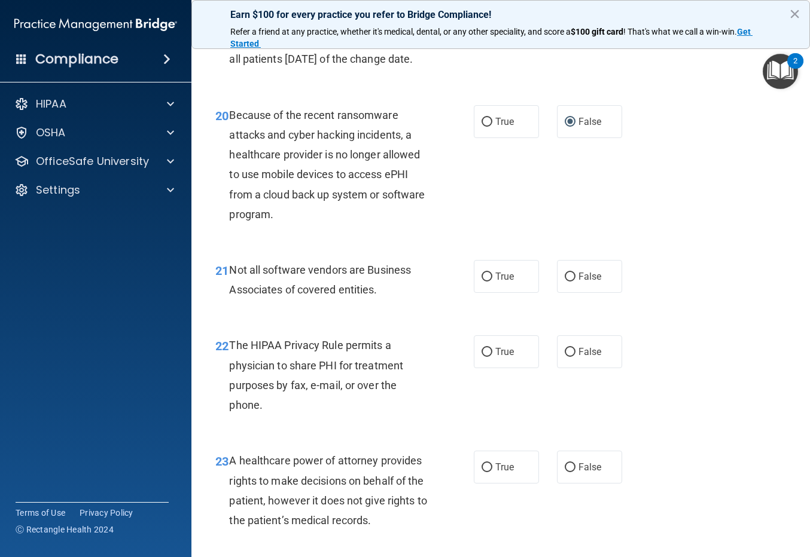
scroll to position [2272, 0]
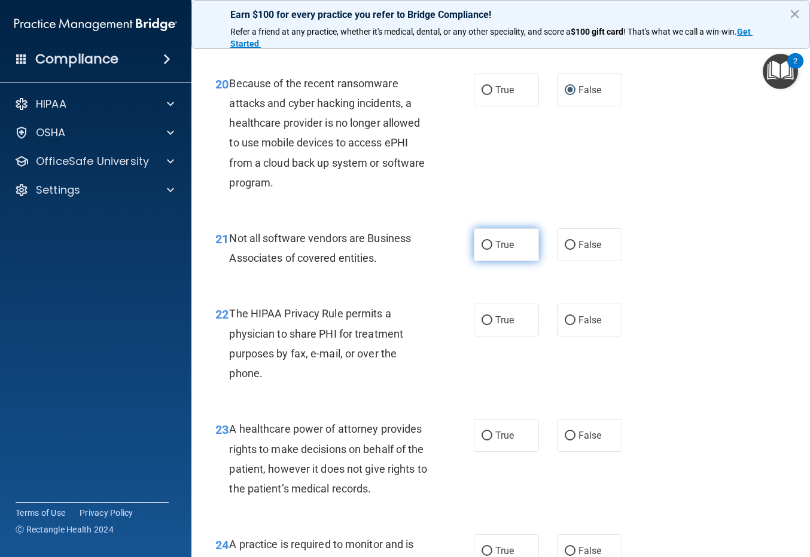
click at [481, 250] on input "True" at bounding box center [486, 245] width 11 height 9
radio input "true"
click at [481, 325] on input "True" at bounding box center [486, 320] width 11 height 9
radio input "true"
click at [564, 441] on input "False" at bounding box center [569, 436] width 11 height 9
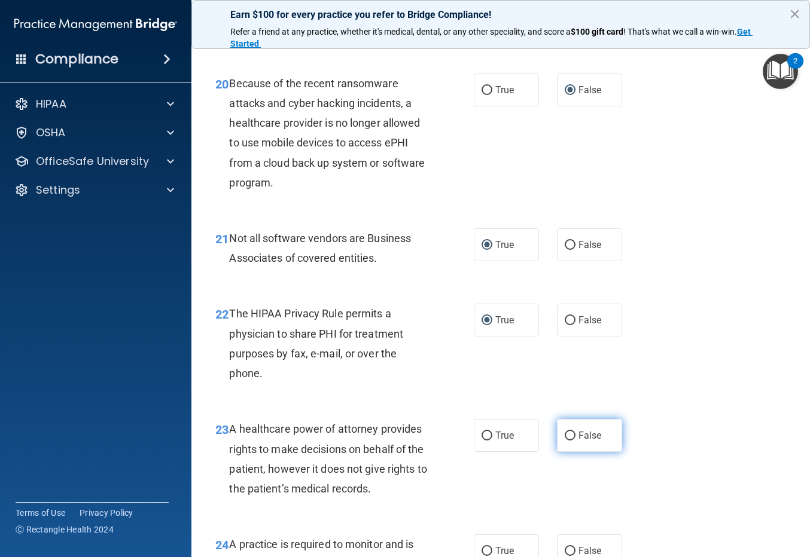
radio input "true"
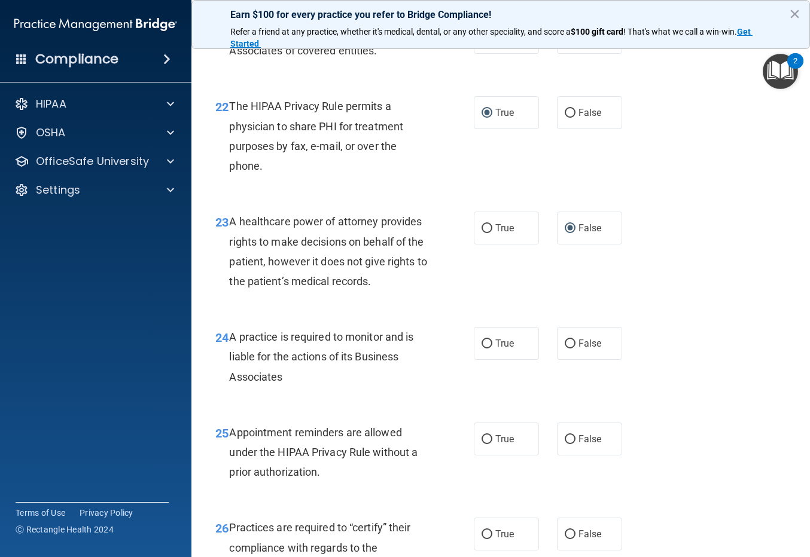
scroll to position [2511, 0]
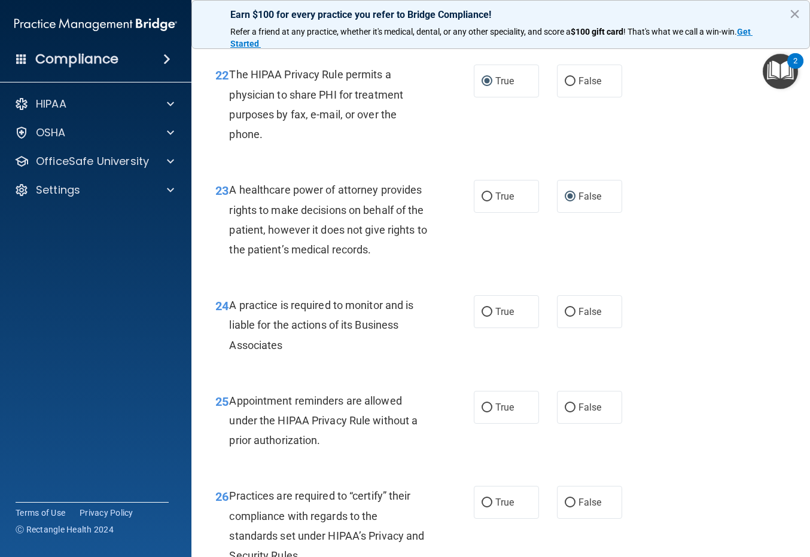
click at [564, 317] on input "False" at bounding box center [569, 312] width 11 height 9
radio input "true"
click at [564, 317] on input "False" at bounding box center [569, 312] width 11 height 9
click at [566, 317] on input "False" at bounding box center [569, 312] width 11 height 9
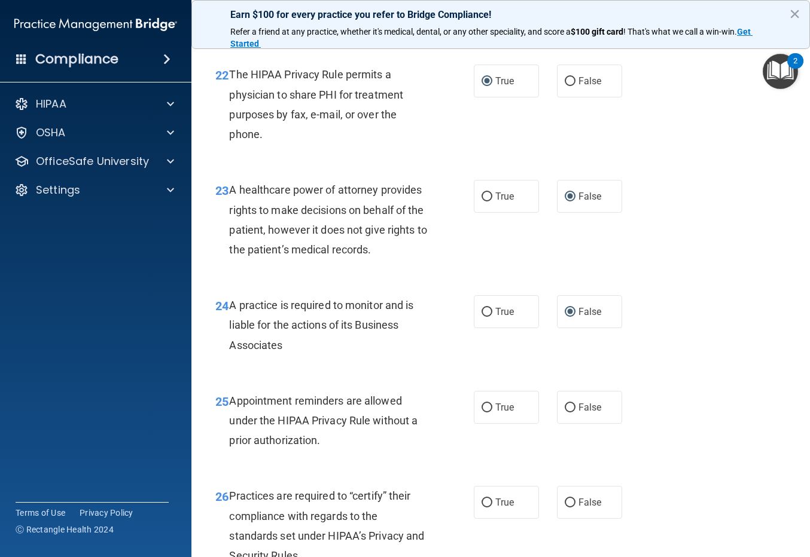
click at [729, 280] on div "23 A healthcare power of attorney provides rights to make decisions on behalf o…" at bounding box center [500, 222] width 588 height 115
click at [566, 317] on input "False" at bounding box center [569, 312] width 11 height 9
click at [691, 376] on div "24 A practice is required to monitor and is liable for the actions of its Busin…" at bounding box center [500, 328] width 588 height 96
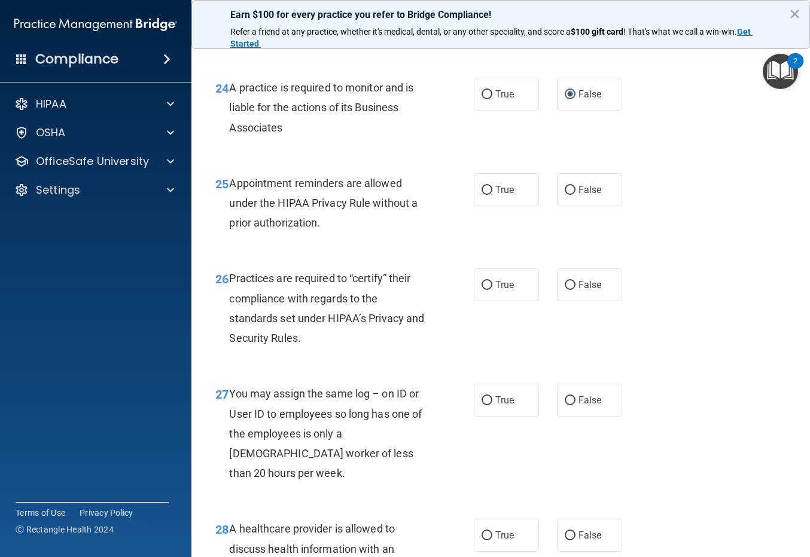
scroll to position [2750, 0]
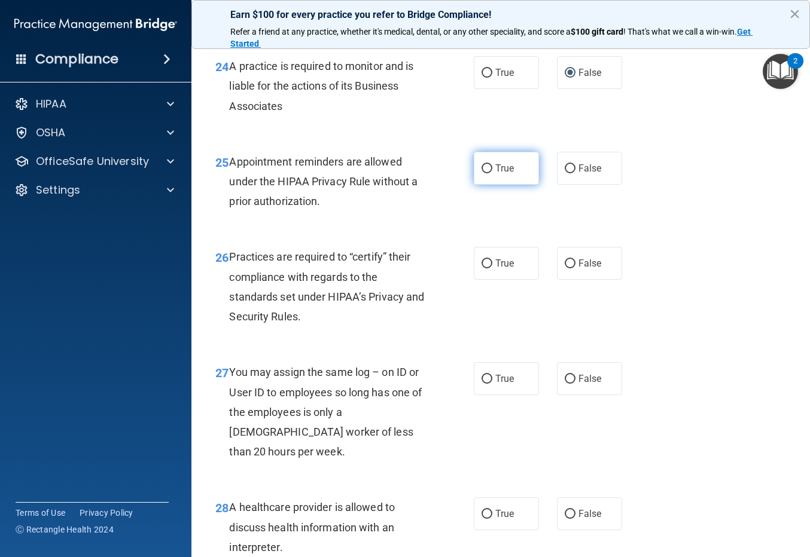
click at [482, 173] on input "True" at bounding box center [486, 168] width 11 height 9
radio input "true"
click at [564, 268] on input "False" at bounding box center [569, 263] width 11 height 9
radio input "true"
click at [564, 384] on input "False" at bounding box center [569, 379] width 11 height 9
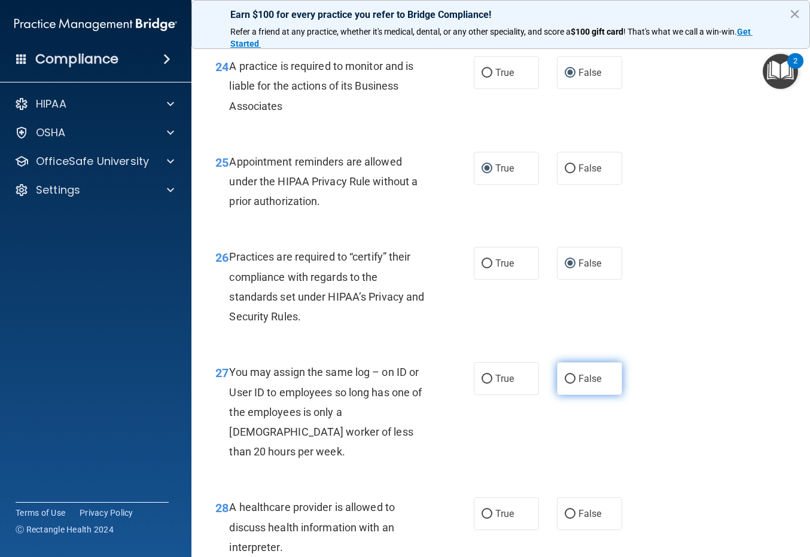
radio input "true"
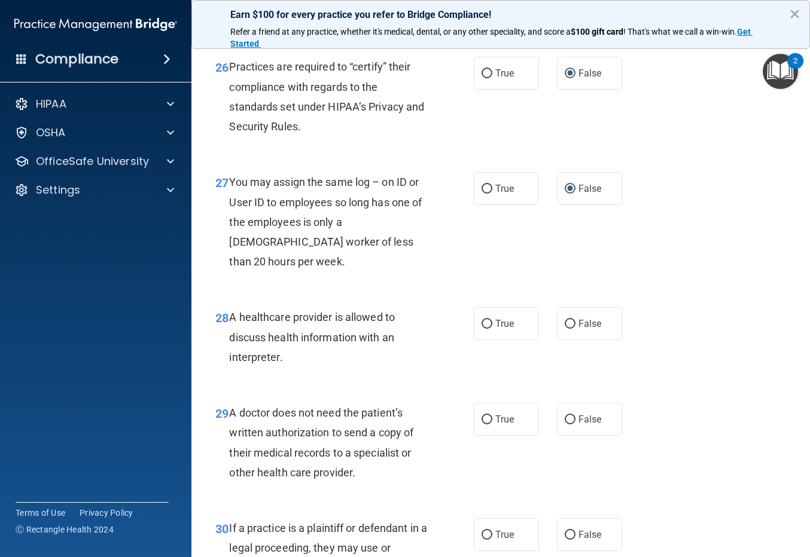
scroll to position [2989, 0]
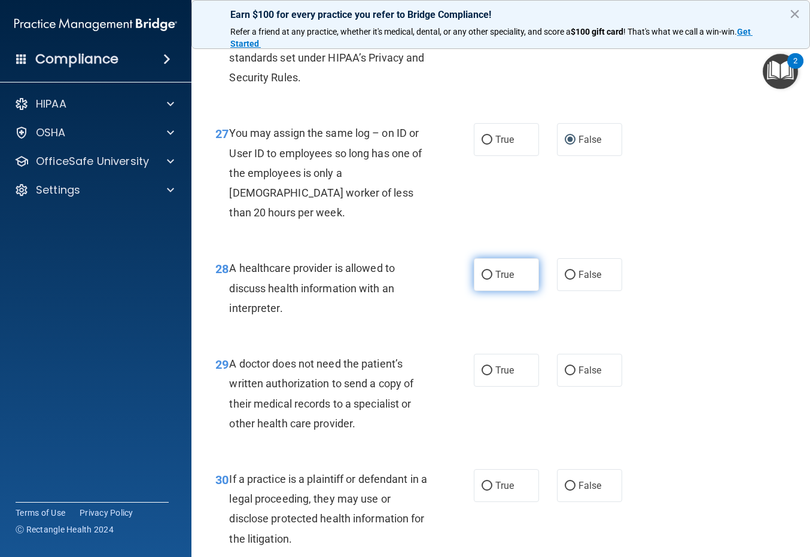
click at [481, 280] on input "True" at bounding box center [486, 275] width 11 height 9
radio input "true"
click at [481, 375] on input "True" at bounding box center [486, 370] width 11 height 9
radio input "true"
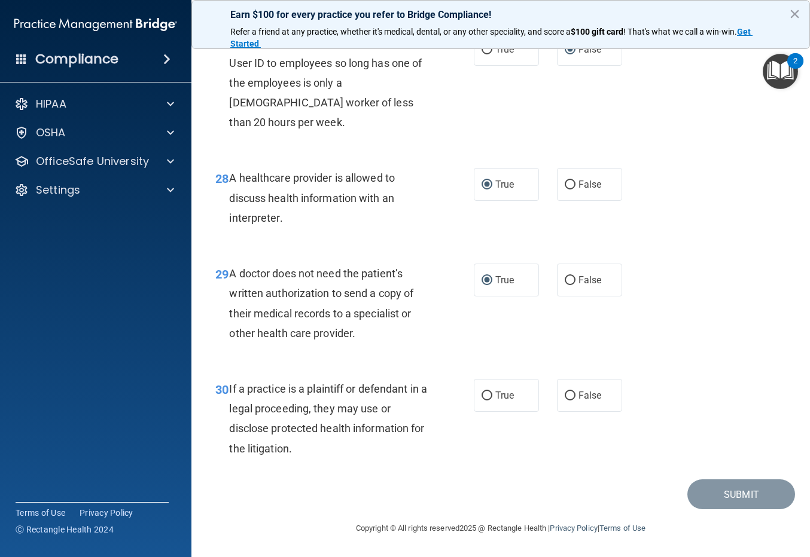
scroll to position [3109, 0]
click at [482, 401] on input "True" at bounding box center [486, 396] width 11 height 9
radio input "true"
click at [710, 503] on button "Submit" at bounding box center [741, 494] width 108 height 30
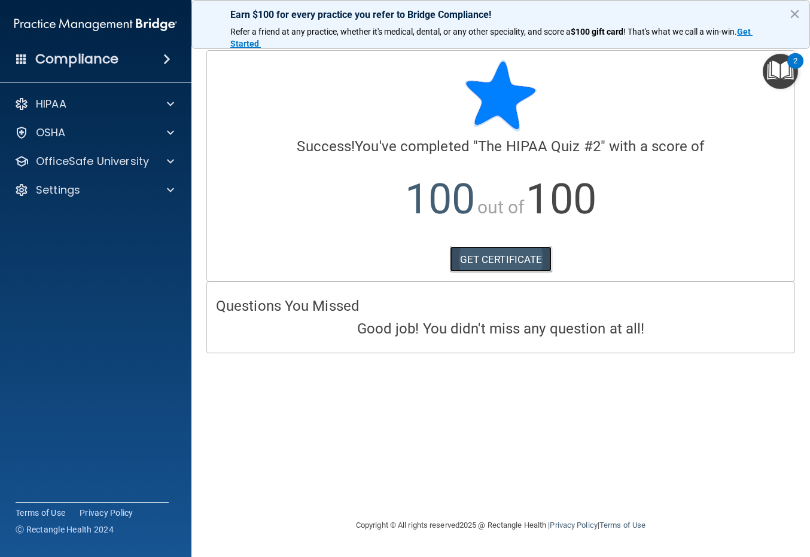
click at [500, 262] on link "GET CERTIFICATE" at bounding box center [501, 259] width 102 height 26
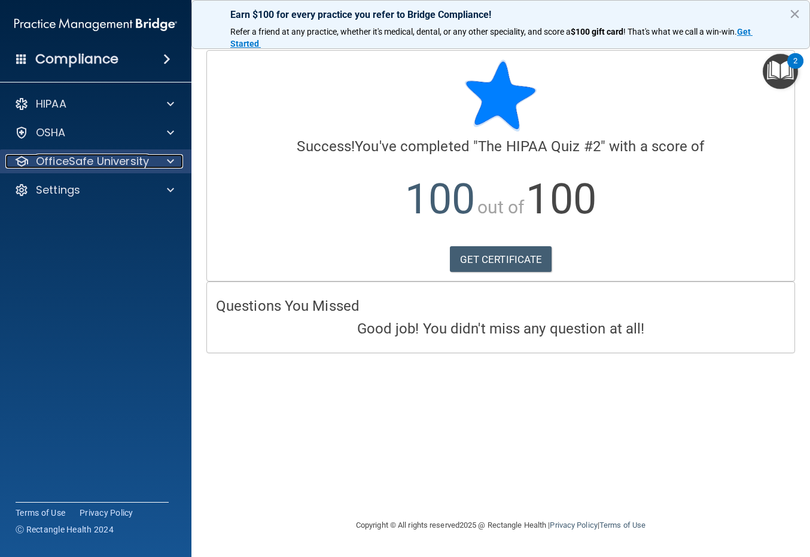
click at [87, 158] on p "OfficeSafe University" at bounding box center [92, 161] width 113 height 14
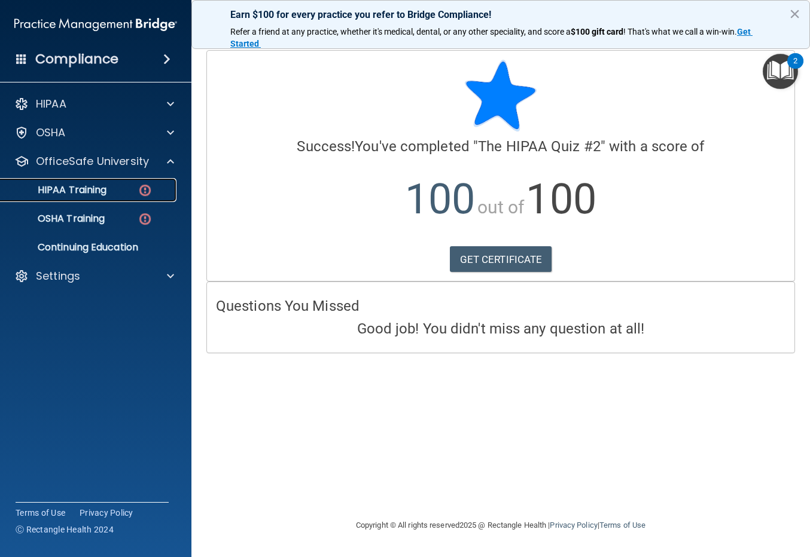
click at [101, 193] on p "HIPAA Training" at bounding box center [57, 190] width 99 height 12
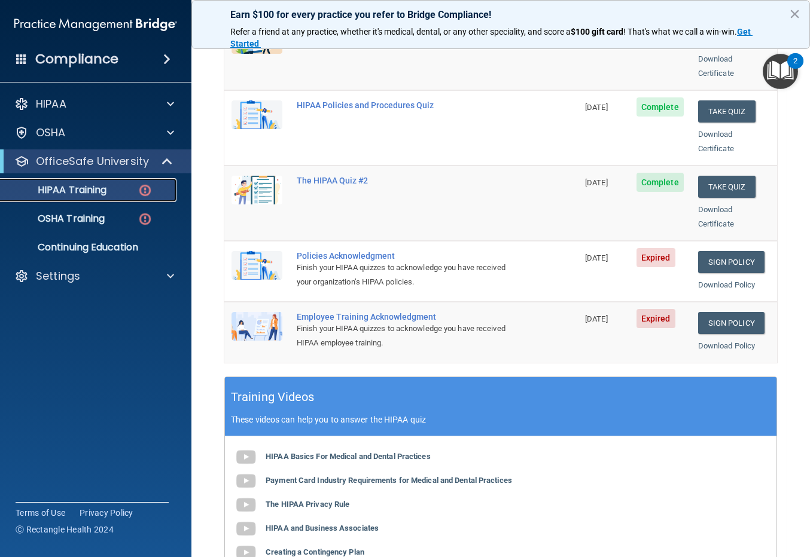
scroll to position [239, 0]
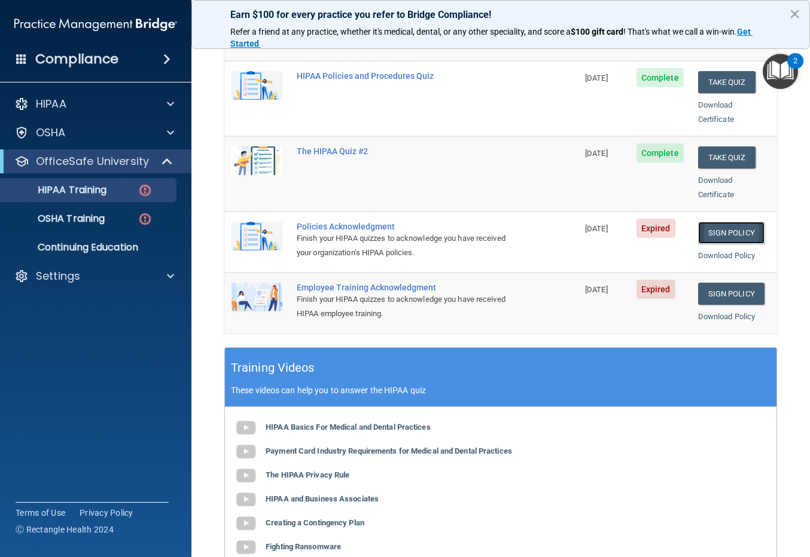
click at [711, 222] on link "Sign Policy" at bounding box center [731, 233] width 66 height 22
click at [724, 222] on link "Sign Policy" at bounding box center [731, 233] width 66 height 22
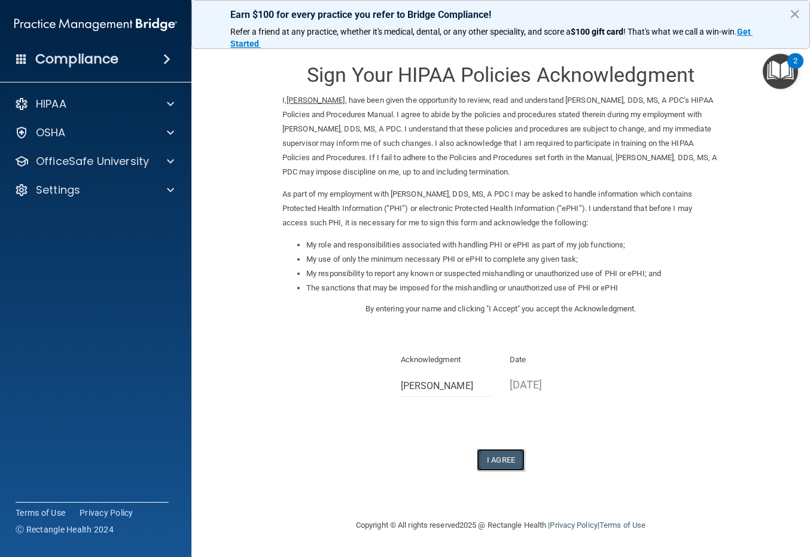
click at [503, 459] on button "I Agree" at bounding box center [500, 460] width 48 height 22
click at [508, 462] on button "I Agree" at bounding box center [500, 460] width 48 height 22
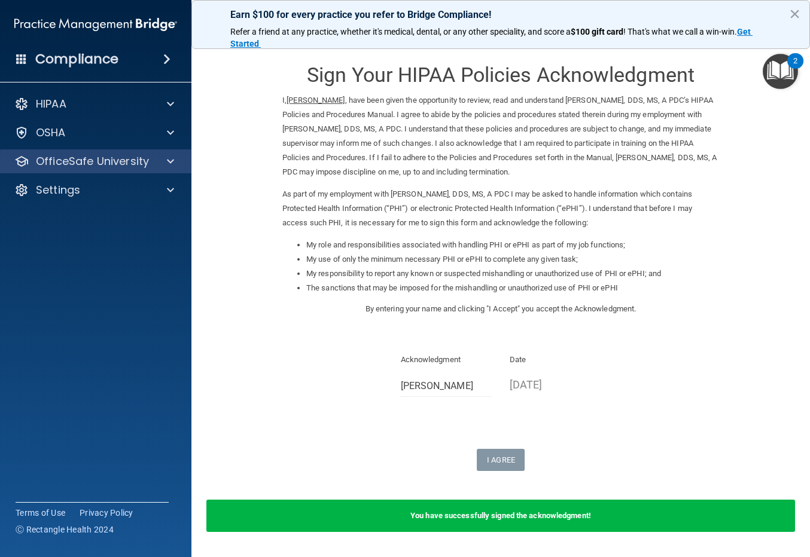
click at [122, 169] on div "OfficeSafe University" at bounding box center [96, 161] width 192 height 24
click at [156, 163] on div at bounding box center [169, 161] width 30 height 14
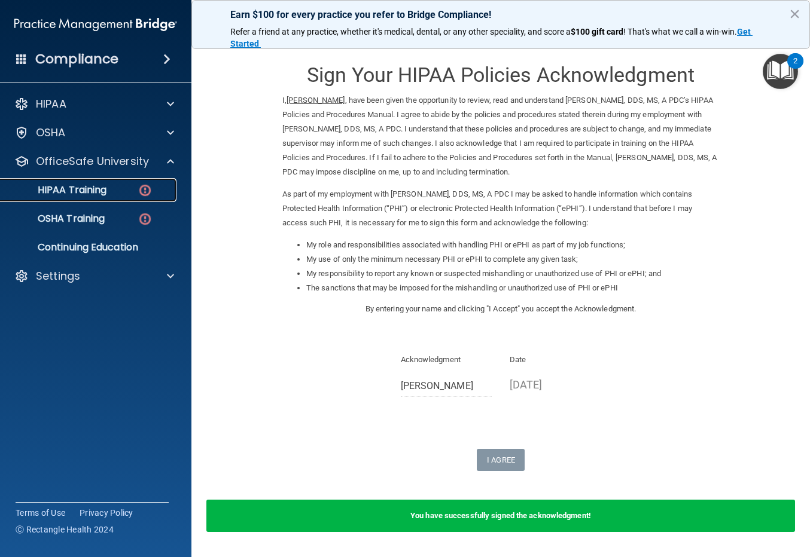
click at [146, 188] on img at bounding box center [145, 190] width 15 height 15
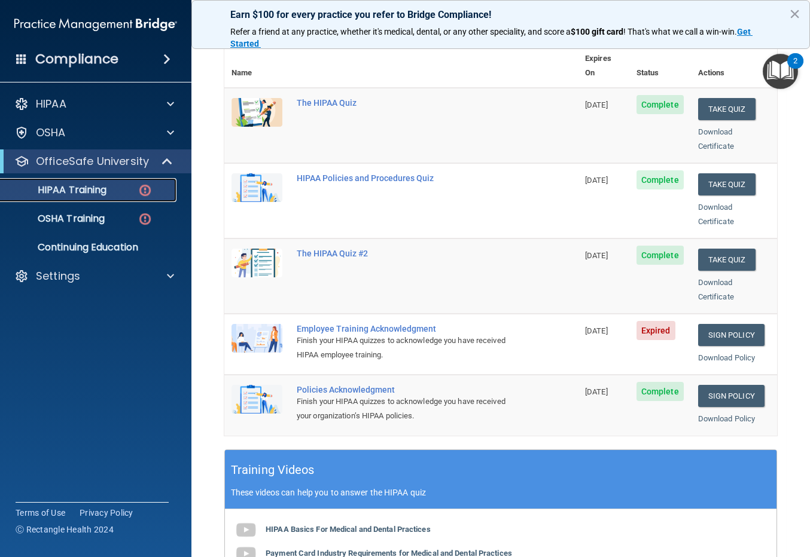
scroll to position [179, 0]
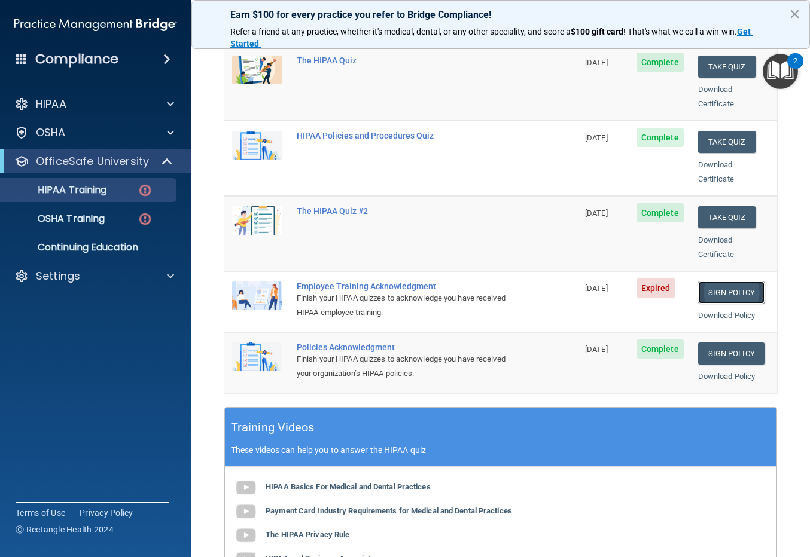
click at [720, 282] on link "Sign Policy" at bounding box center [731, 293] width 66 height 22
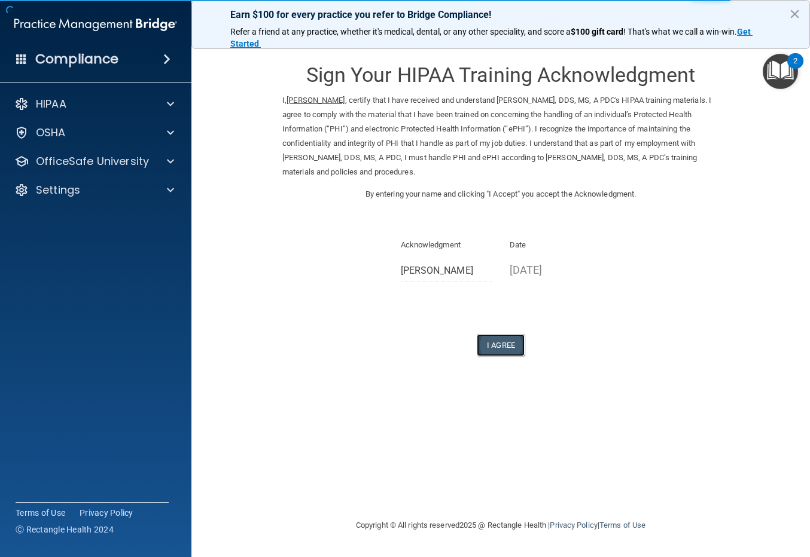
click at [497, 343] on button "I Agree" at bounding box center [500, 345] width 48 height 22
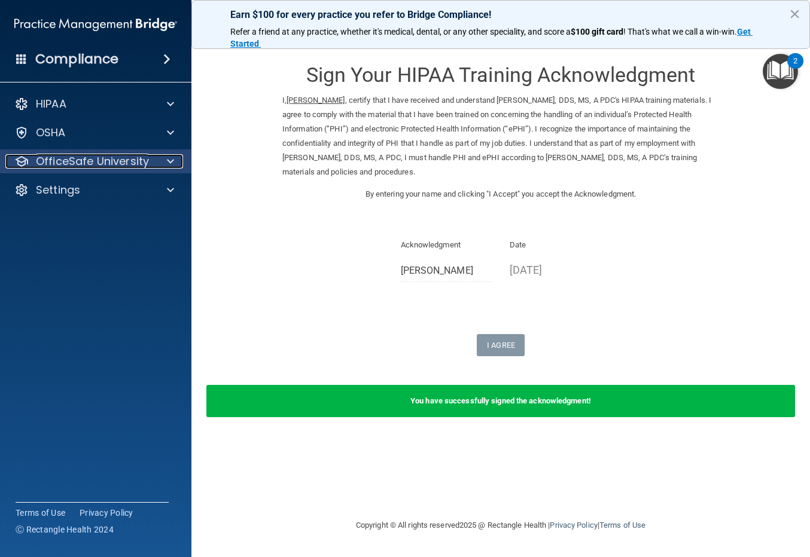
click at [143, 160] on p "OfficeSafe University" at bounding box center [92, 161] width 113 height 14
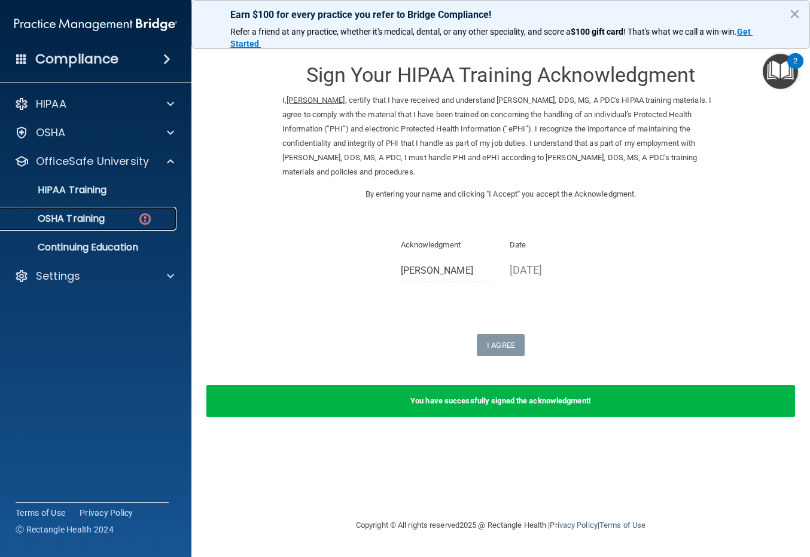
click at [112, 219] on div "OSHA Training" at bounding box center [89, 219] width 163 height 12
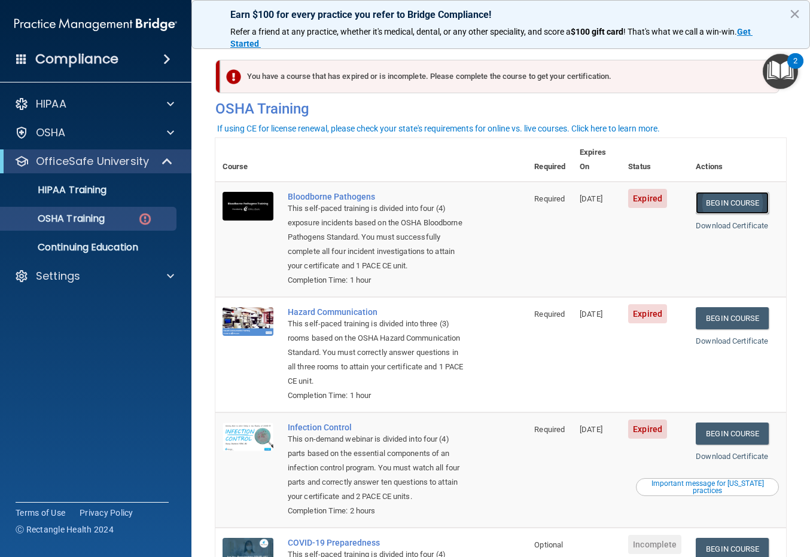
click at [719, 194] on link "Begin Course" at bounding box center [731, 203] width 73 height 22
click at [710, 192] on link "Begin Course" at bounding box center [731, 203] width 73 height 22
click at [723, 192] on link "Begin Course" at bounding box center [731, 203] width 73 height 22
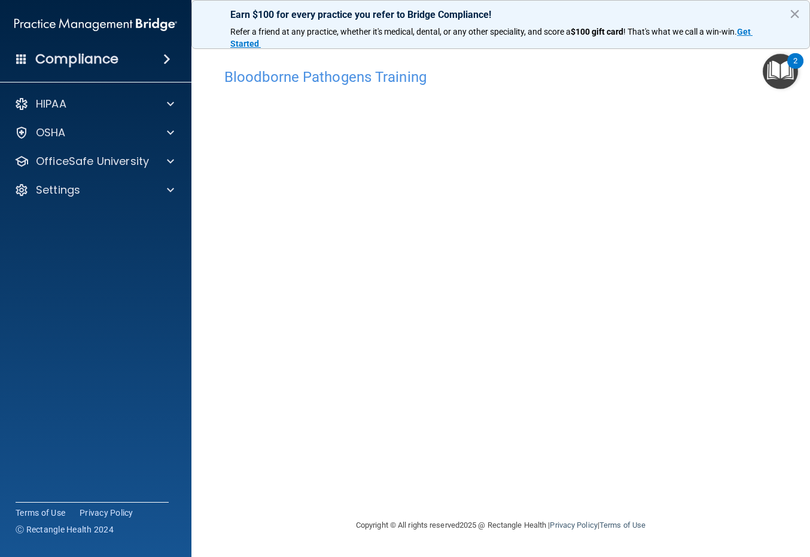
click at [662, 466] on div "Bloodborne Pathogens Training This course doesn’t expire until [DATE]. Are you …" at bounding box center [500, 290] width 570 height 456
click at [765, 476] on div "Bloodborne Pathogens Training This course doesn’t expire until [DATE]. Are you …" at bounding box center [500, 290] width 570 height 456
click at [705, 482] on div "Bloodborne Pathogens Training This course doesn’t expire until [DATE]. Are you …" at bounding box center [500, 290] width 570 height 456
click at [789, 70] on img "Open Resource Center, 2 new notifications" at bounding box center [779, 71] width 35 height 35
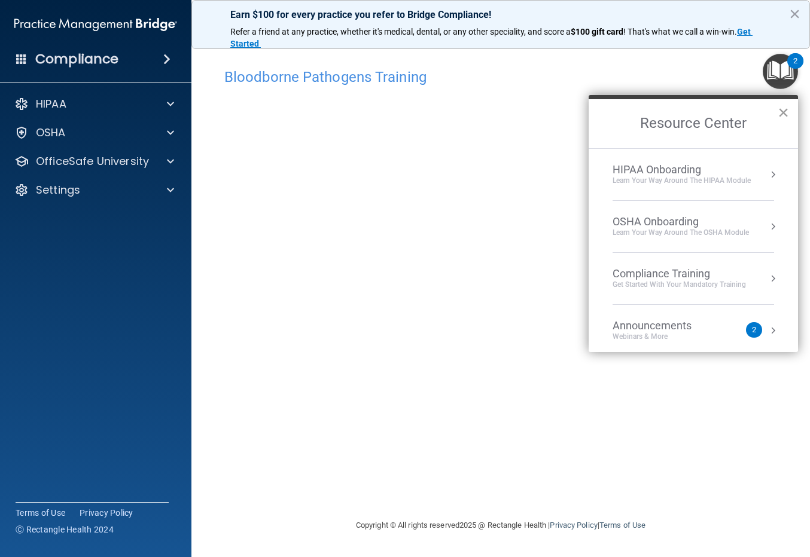
click at [787, 114] on button "×" at bounding box center [782, 112] width 11 height 19
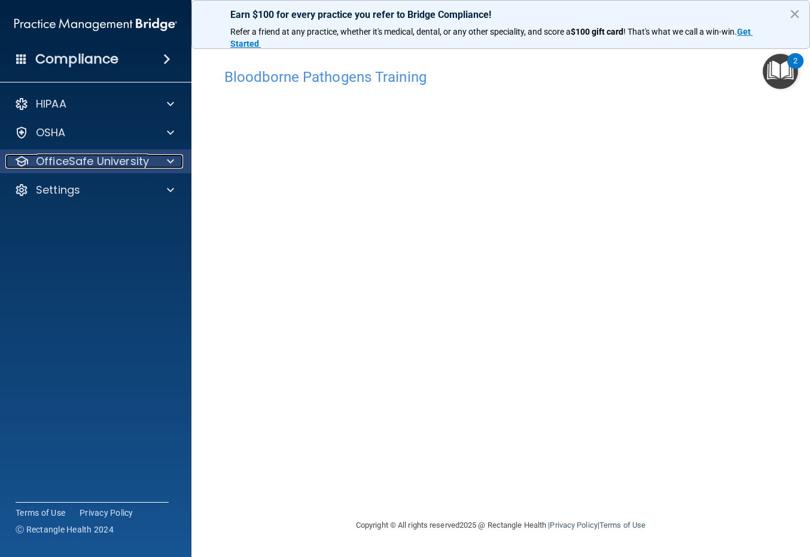
click at [80, 161] on p "OfficeSafe University" at bounding box center [92, 161] width 113 height 14
click at [129, 161] on p "OfficeSafe University" at bounding box center [92, 161] width 113 height 14
click at [107, 164] on p "OfficeSafe University" at bounding box center [92, 161] width 113 height 14
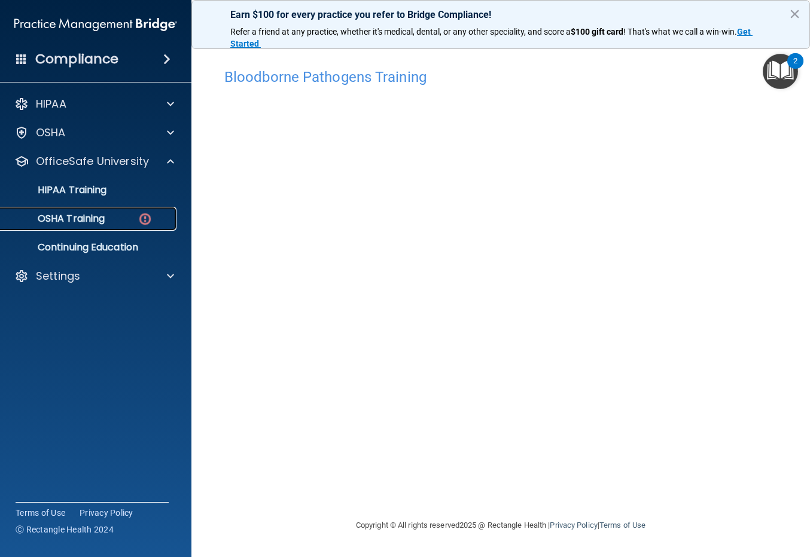
click at [104, 219] on p "OSHA Training" at bounding box center [56, 219] width 97 height 12
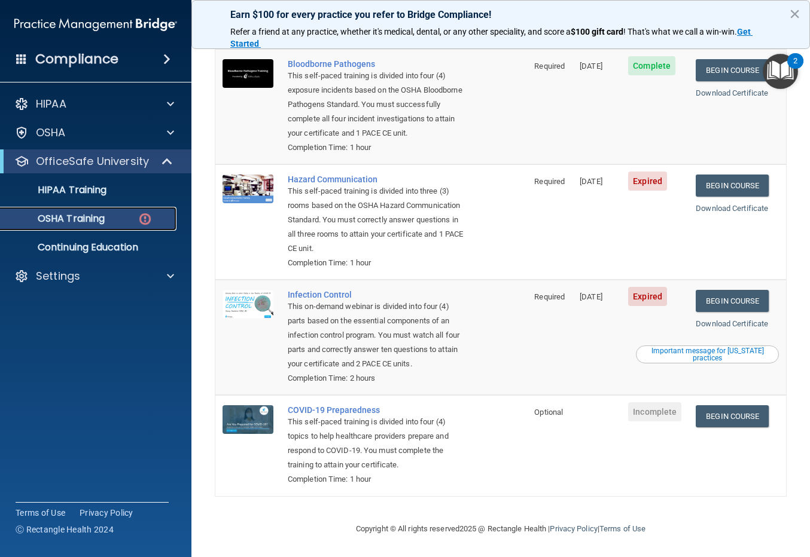
scroll to position [133, 0]
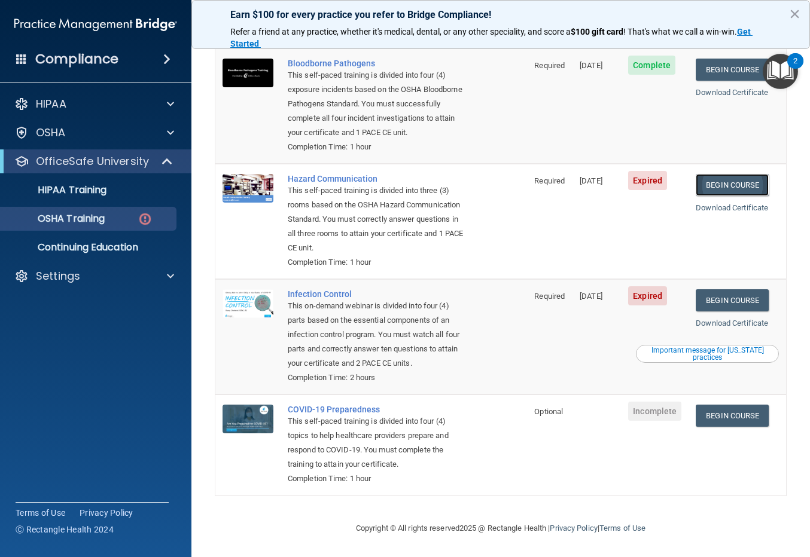
click at [723, 188] on link "Begin Course" at bounding box center [731, 185] width 73 height 22
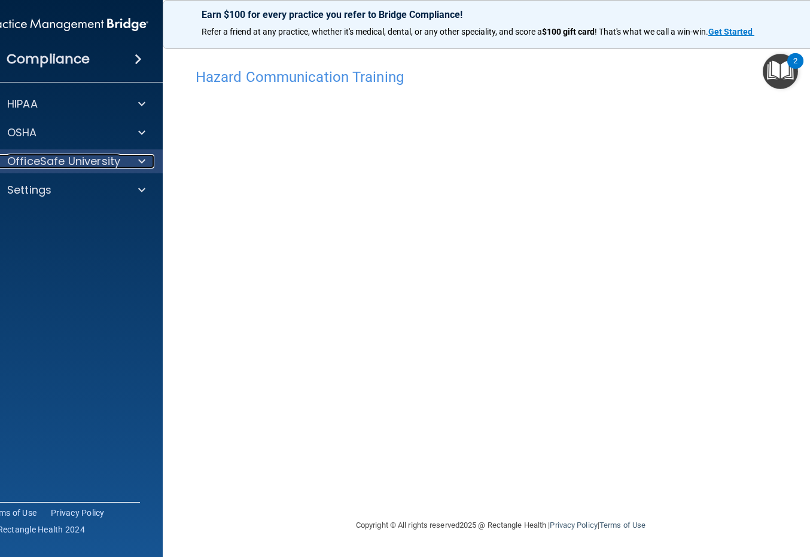
click at [110, 160] on p "OfficeSafe University" at bounding box center [63, 161] width 113 height 14
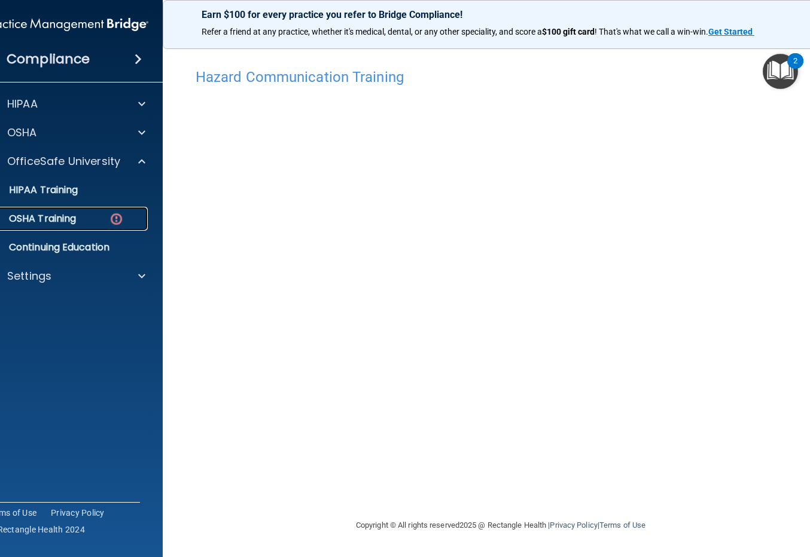
click at [114, 217] on img at bounding box center [116, 219] width 15 height 15
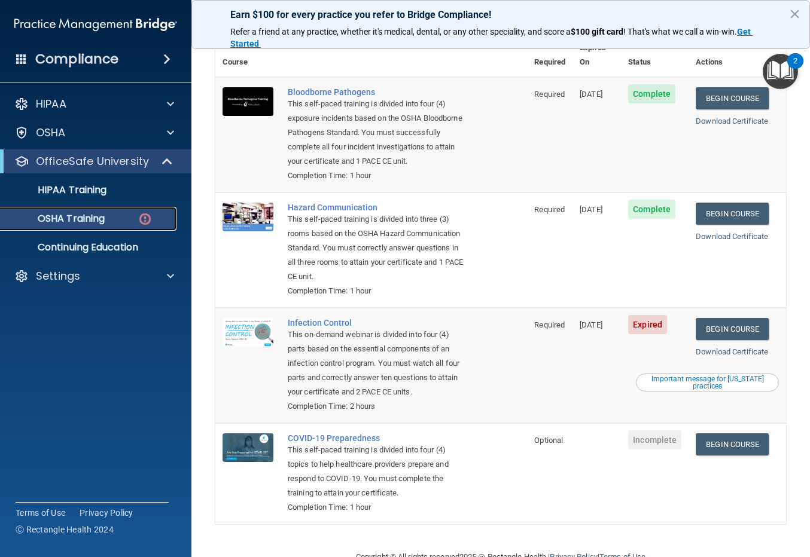
scroll to position [133, 0]
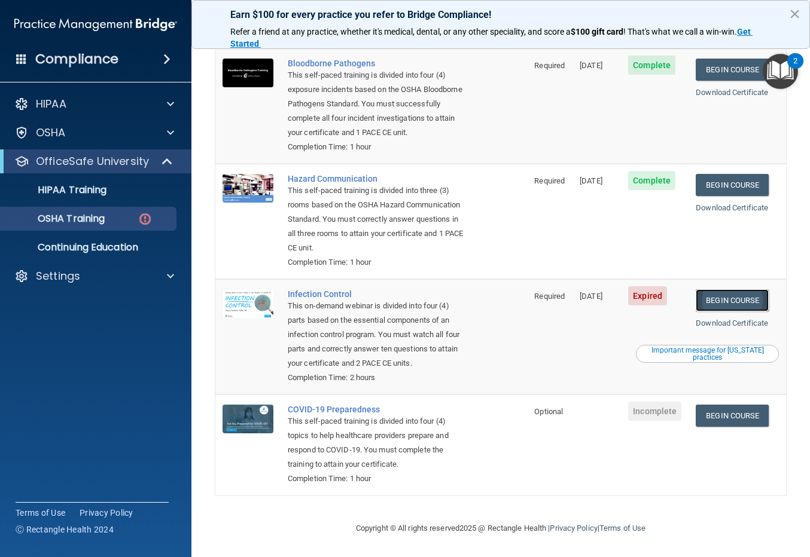
click at [732, 295] on link "Begin Course" at bounding box center [731, 300] width 73 height 22
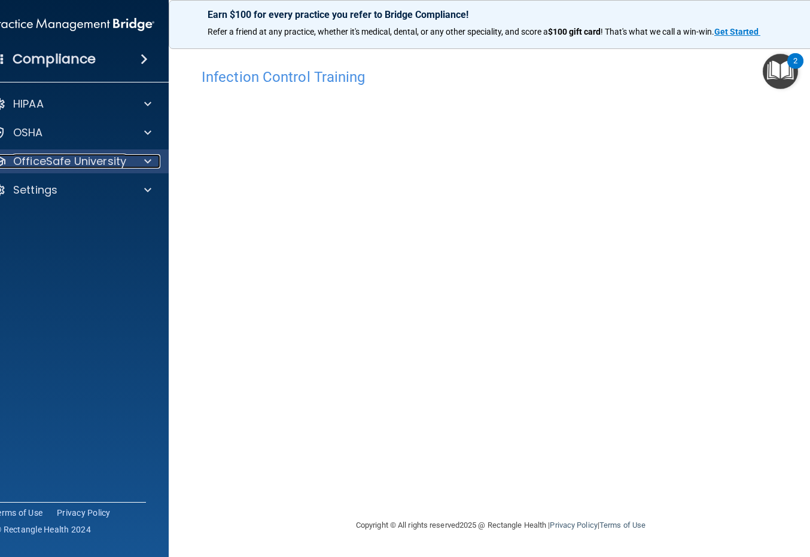
click at [115, 162] on p "OfficeSafe University" at bounding box center [69, 161] width 113 height 14
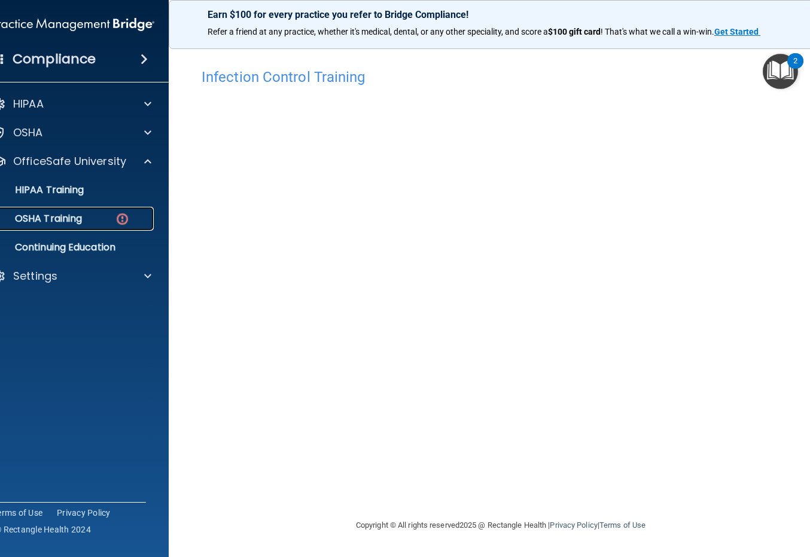
click at [113, 214] on div "OSHA Training" at bounding box center [66, 219] width 163 height 12
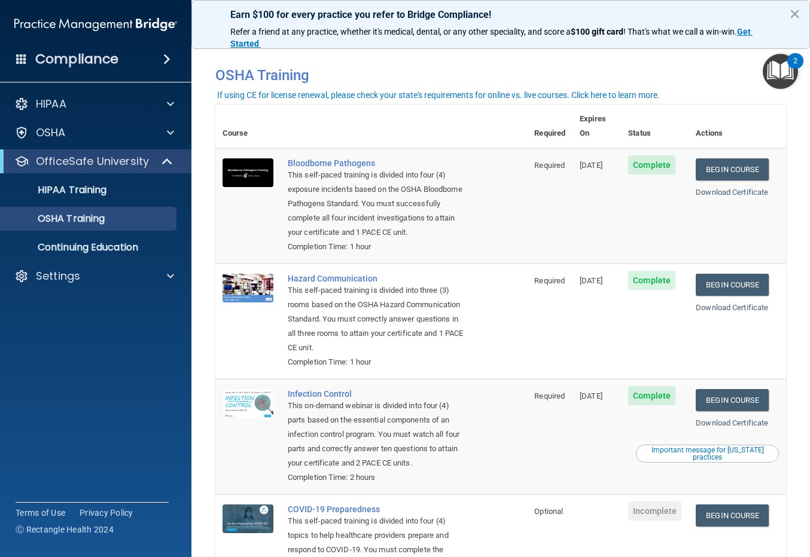
click at [728, 454] on div "Important message for [US_STATE] practices" at bounding box center [706, 454] width 139 height 14
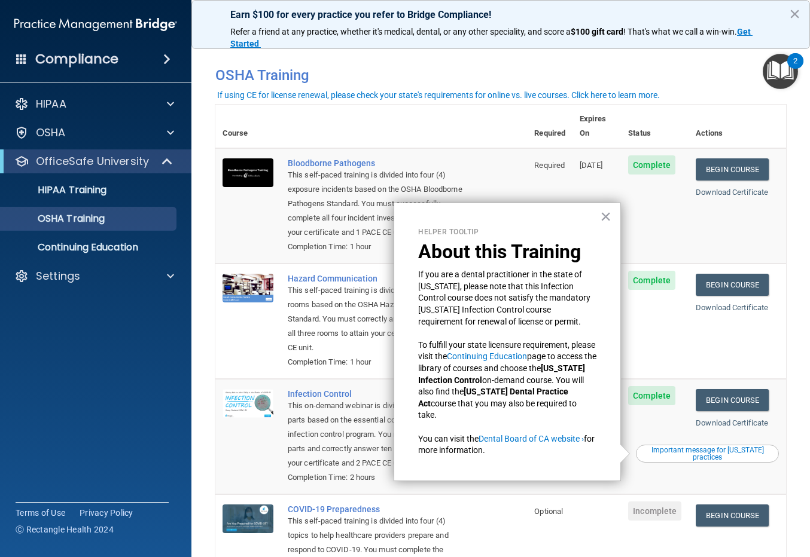
click at [616, 222] on div "Helper Tooltip About this Training If you are a dental practitioner in the stat…" at bounding box center [506, 342] width 227 height 279
click at [603, 215] on button "×" at bounding box center [605, 216] width 11 height 19
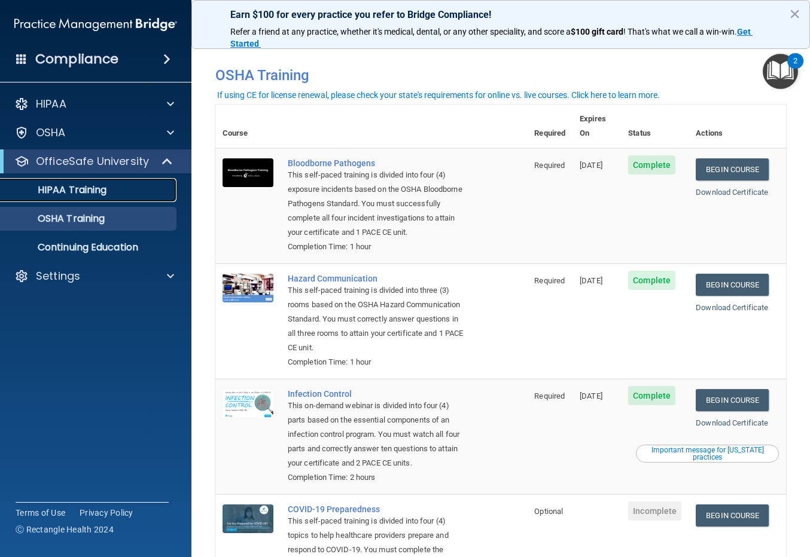
click at [108, 188] on div "HIPAA Training" at bounding box center [89, 190] width 163 height 12
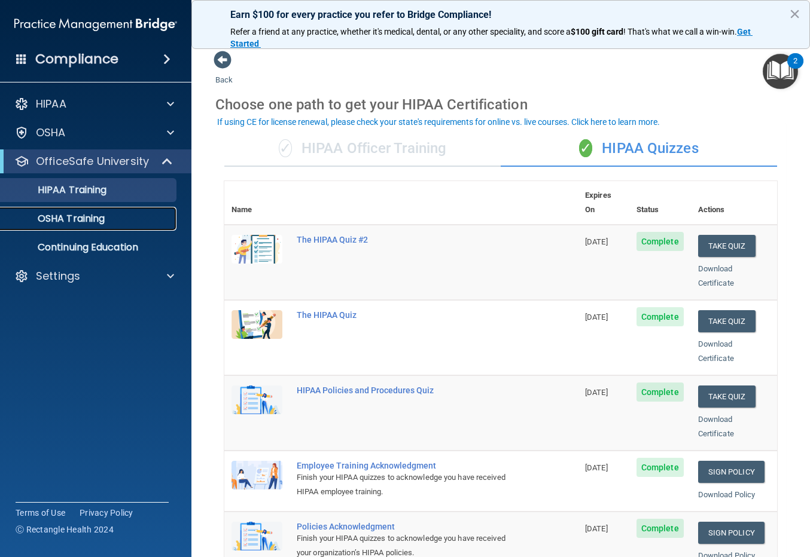
click at [103, 216] on p "OSHA Training" at bounding box center [56, 219] width 97 height 12
